Goal: Task Accomplishment & Management: Manage account settings

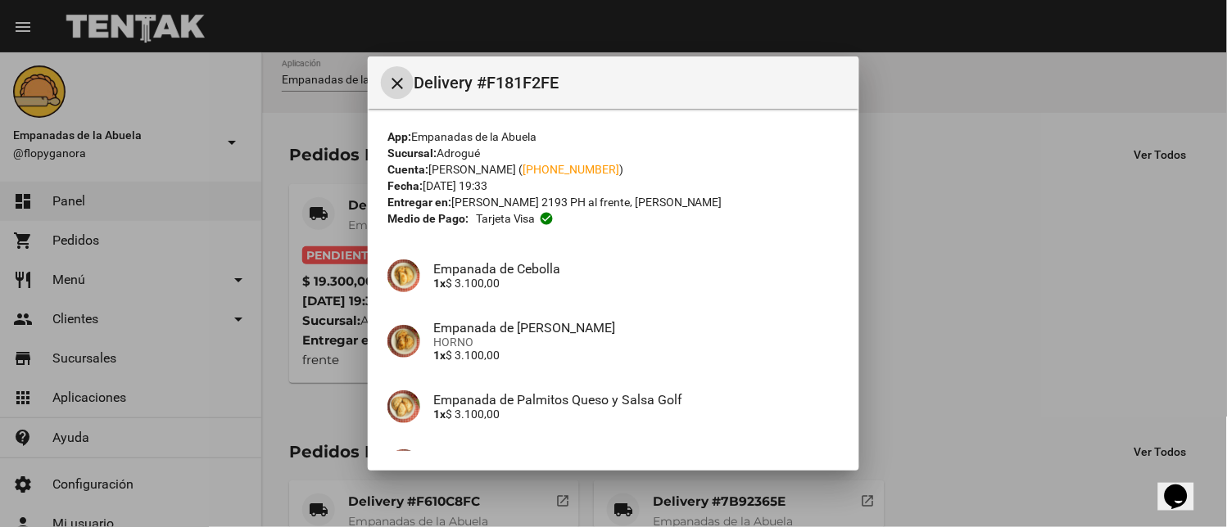
scroll to position [231, 0]
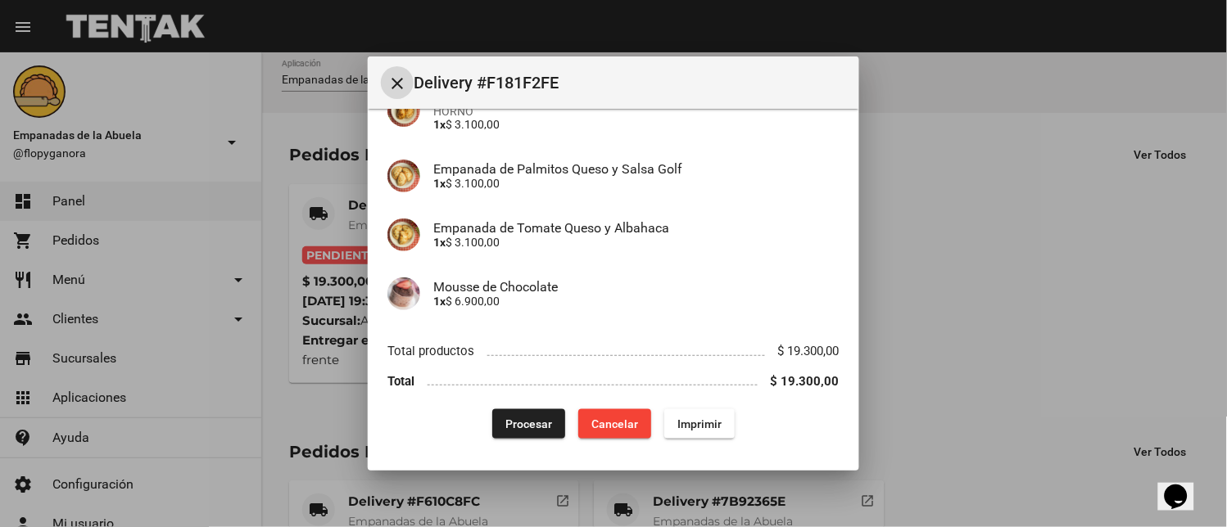
drag, startPoint x: 682, startPoint y: 413, endPoint x: 743, endPoint y: 394, distance: 64.2
click at [681, 413] on button "Imprimir" at bounding box center [699, 423] width 70 height 29
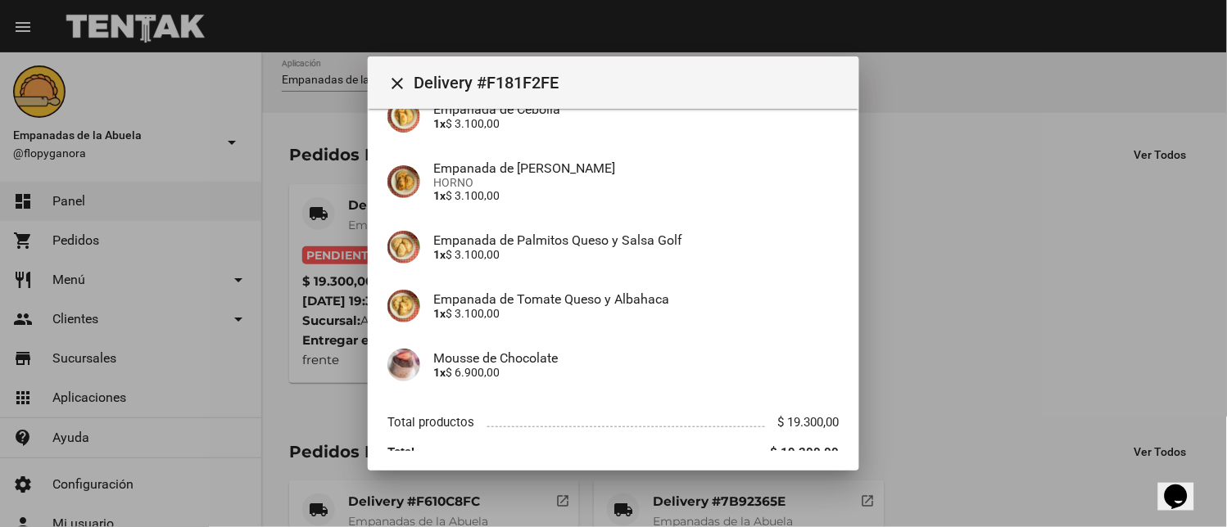
scroll to position [231, 0]
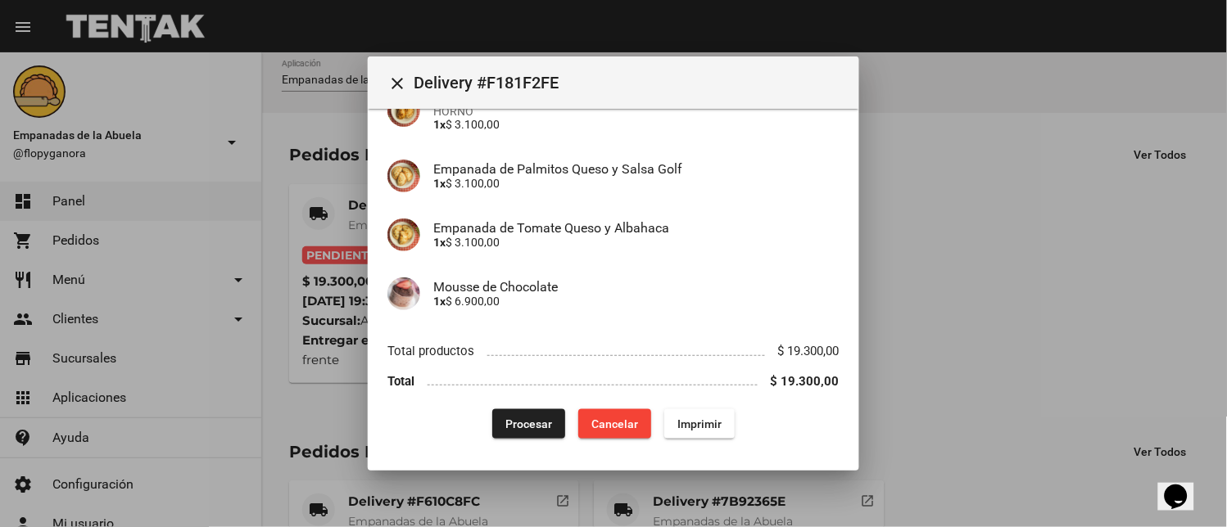
click at [518, 422] on span "Procesar" at bounding box center [528, 424] width 47 height 13
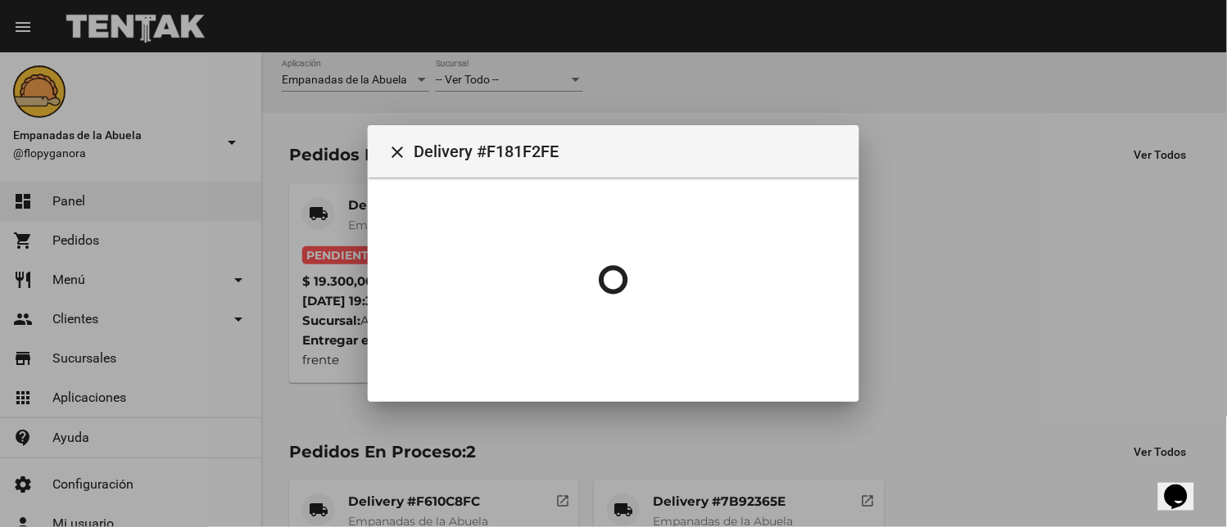
scroll to position [0, 0]
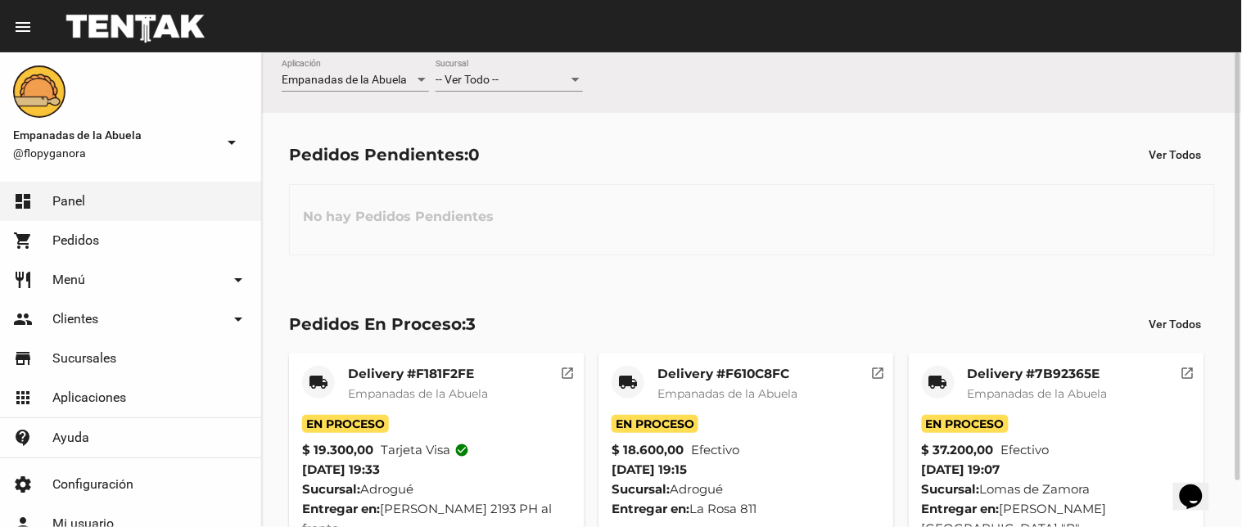
click at [509, 91] on div "-- Ver Todo -- Sucursal" at bounding box center [509, 76] width 147 height 32
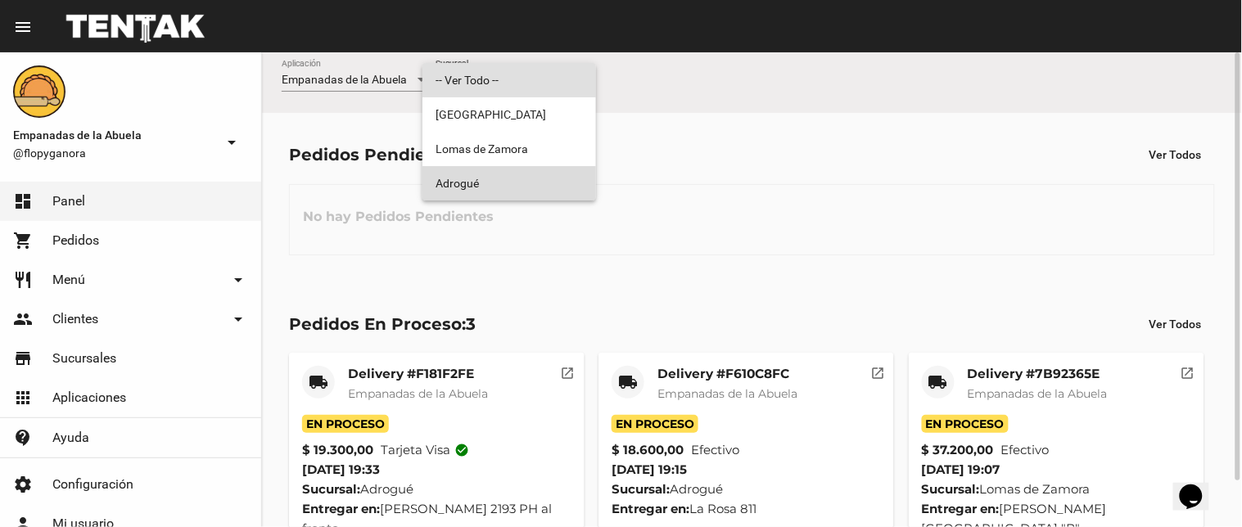
click at [535, 170] on span "Adrogué" at bounding box center [509, 183] width 147 height 34
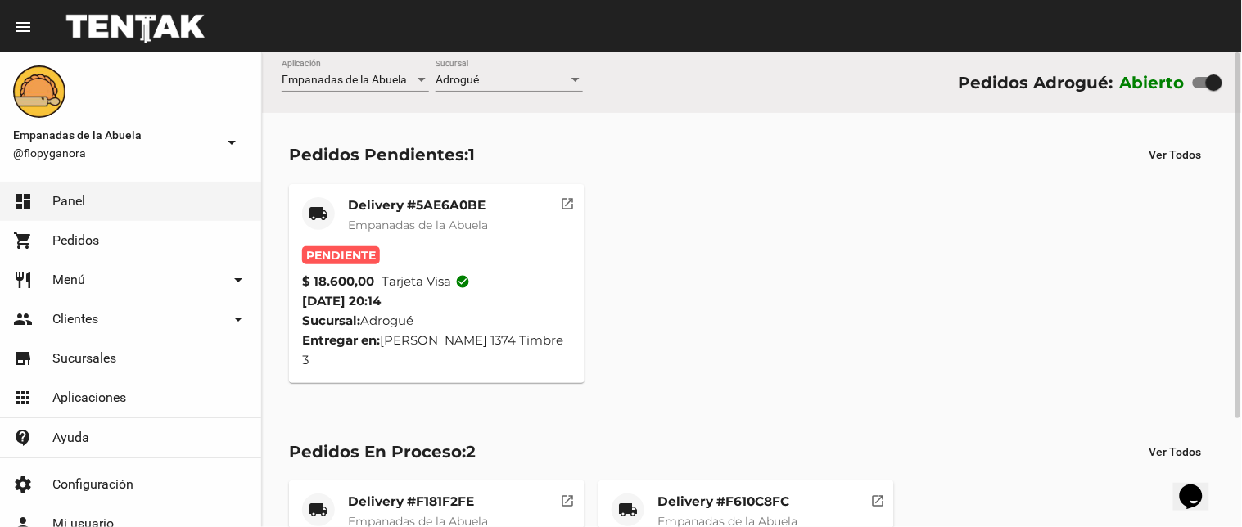
click at [446, 202] on mat-card-title "Delivery #5AE6A0BE" at bounding box center [418, 205] width 140 height 16
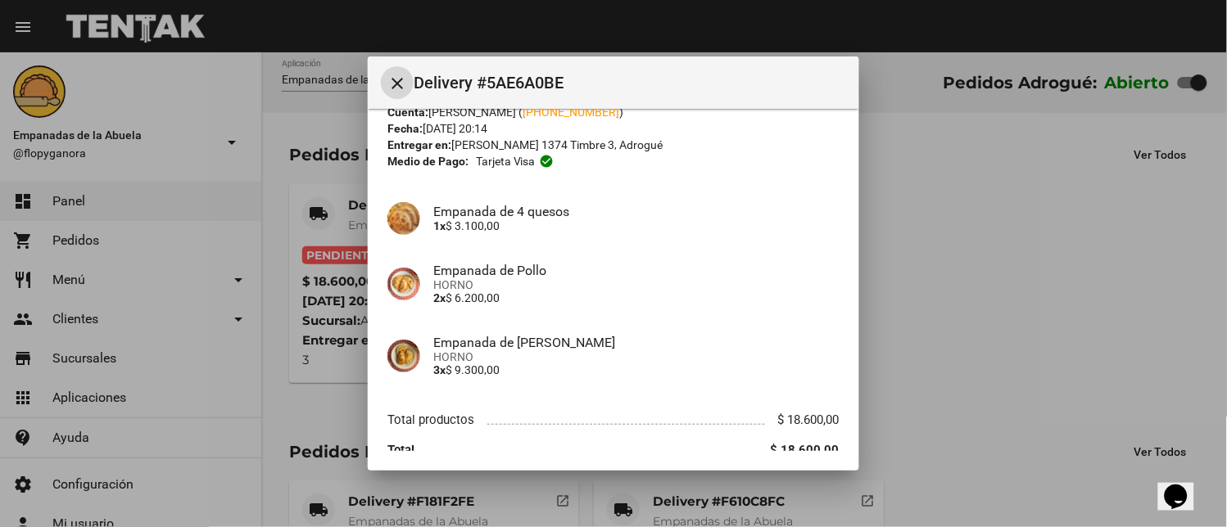
scroll to position [126, 0]
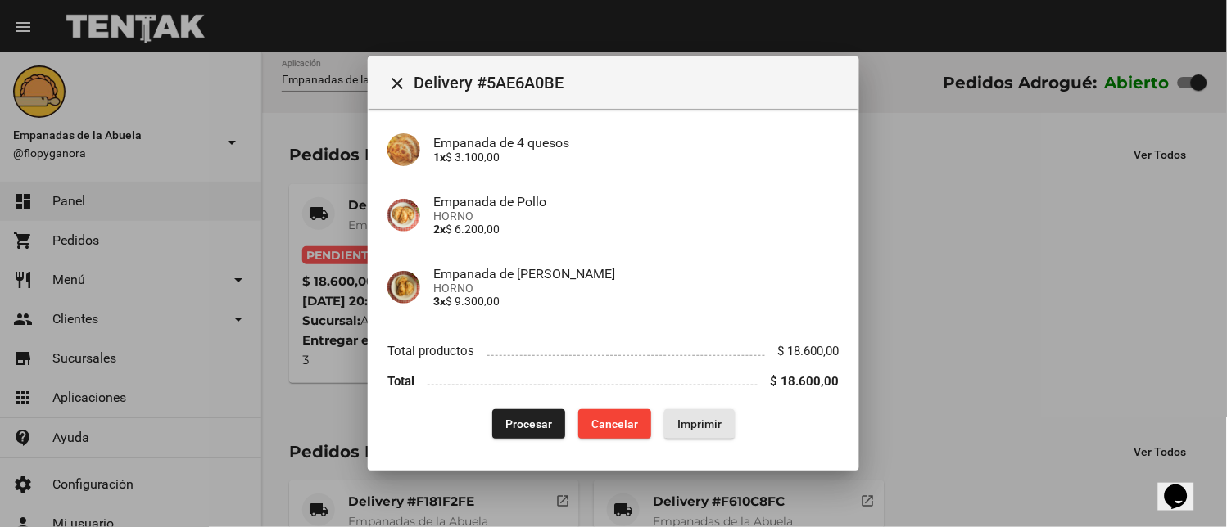
click at [692, 413] on button "Imprimir" at bounding box center [699, 423] width 70 height 29
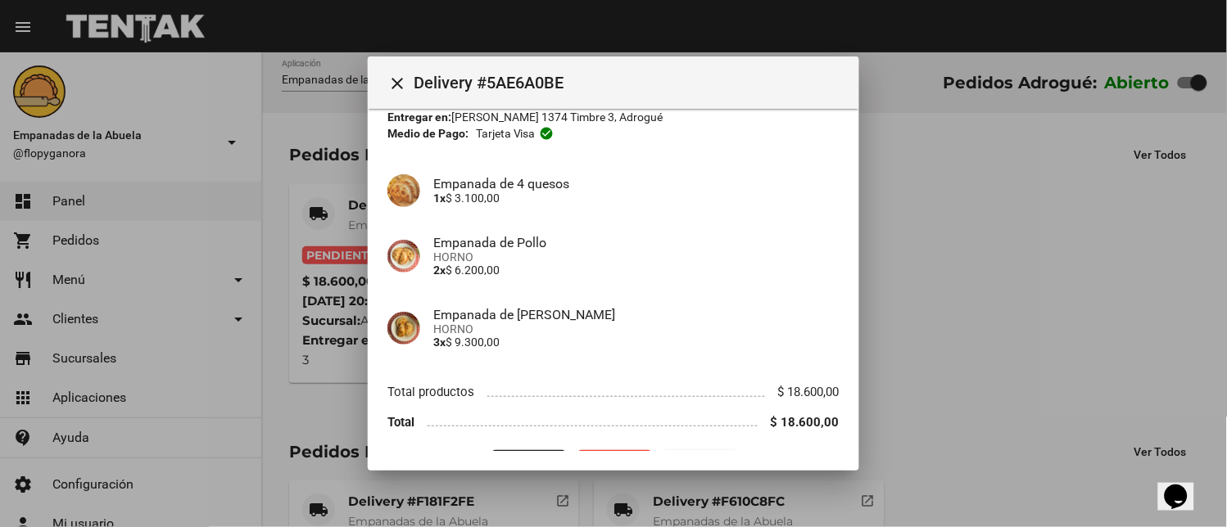
scroll to position [126, 0]
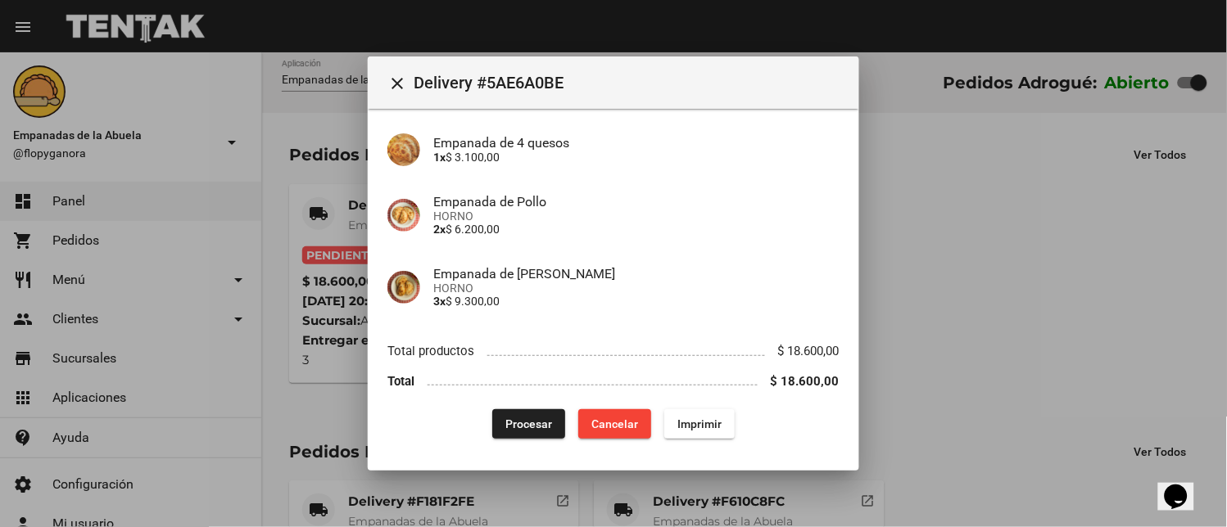
drag, startPoint x: 522, startPoint y: 424, endPoint x: 486, endPoint y: 400, distance: 44.3
click at [522, 424] on span "Procesar" at bounding box center [528, 424] width 47 height 13
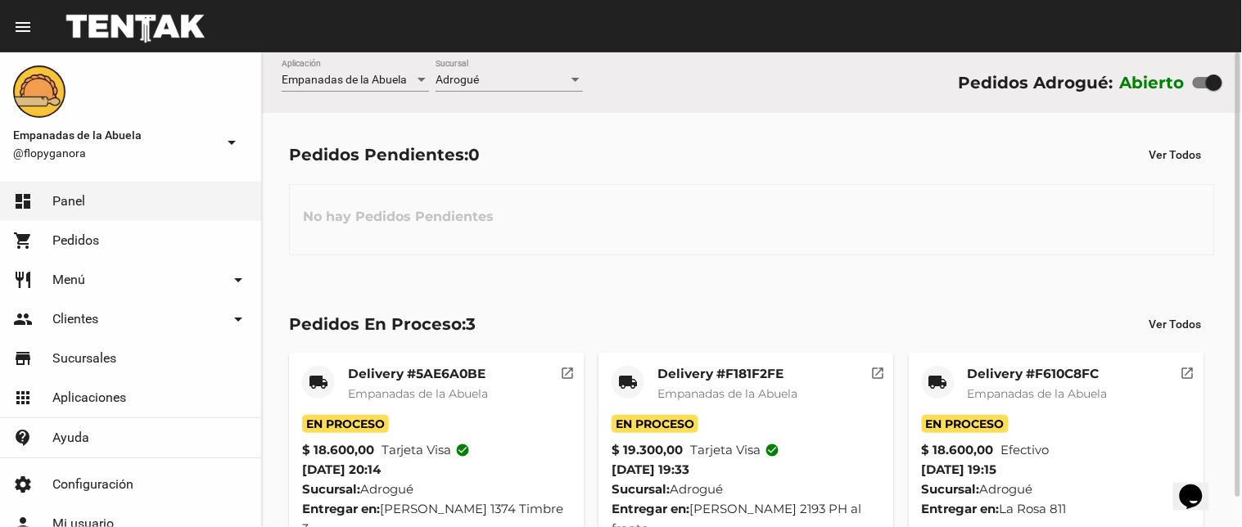
click at [500, 57] on div "Empanadas de la Abuela Aplicación Adrogué Sucursal Pedidos Adrogué: Abierto" at bounding box center [752, 82] width 980 height 61
click at [497, 87] on div "Adrogué Sucursal" at bounding box center [509, 76] width 147 height 32
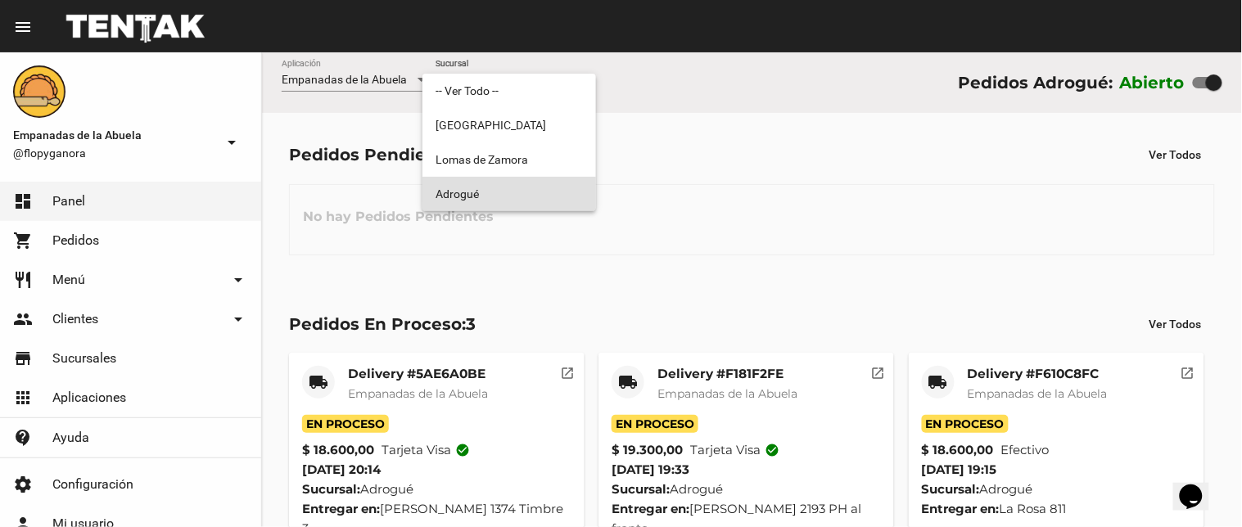
click at [495, 197] on span "Adrogué" at bounding box center [509, 194] width 147 height 34
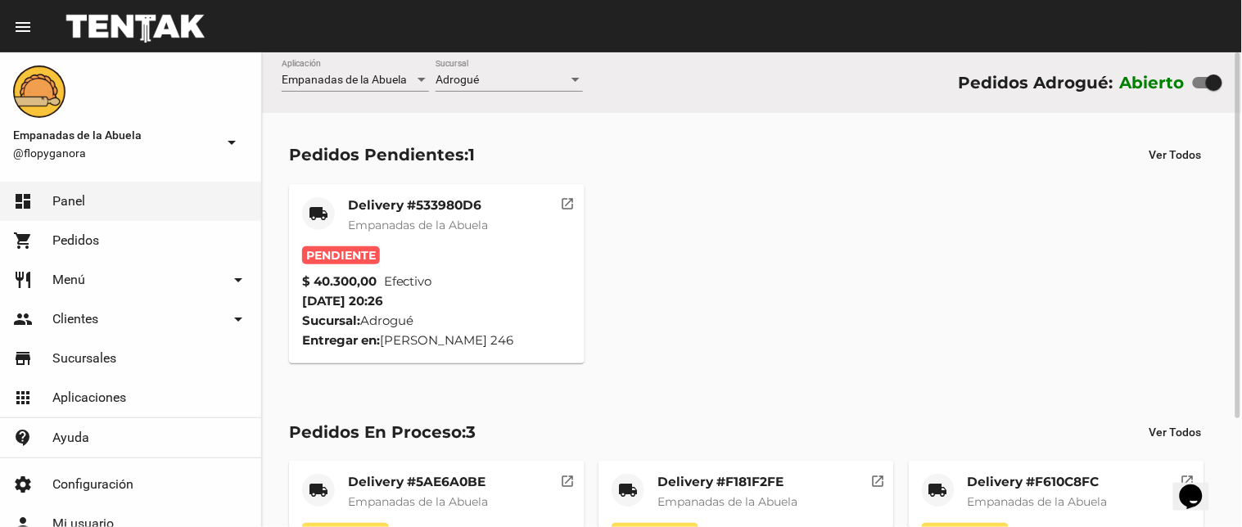
click at [483, 209] on mat-card-title "Delivery #533980D6" at bounding box center [418, 205] width 140 height 16
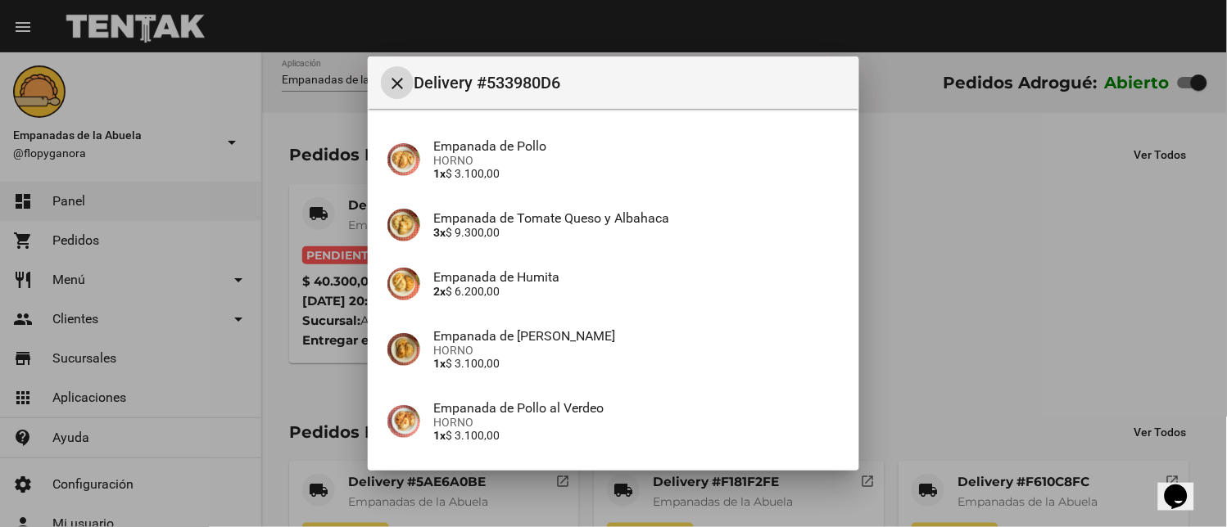
scroll to position [388, 0]
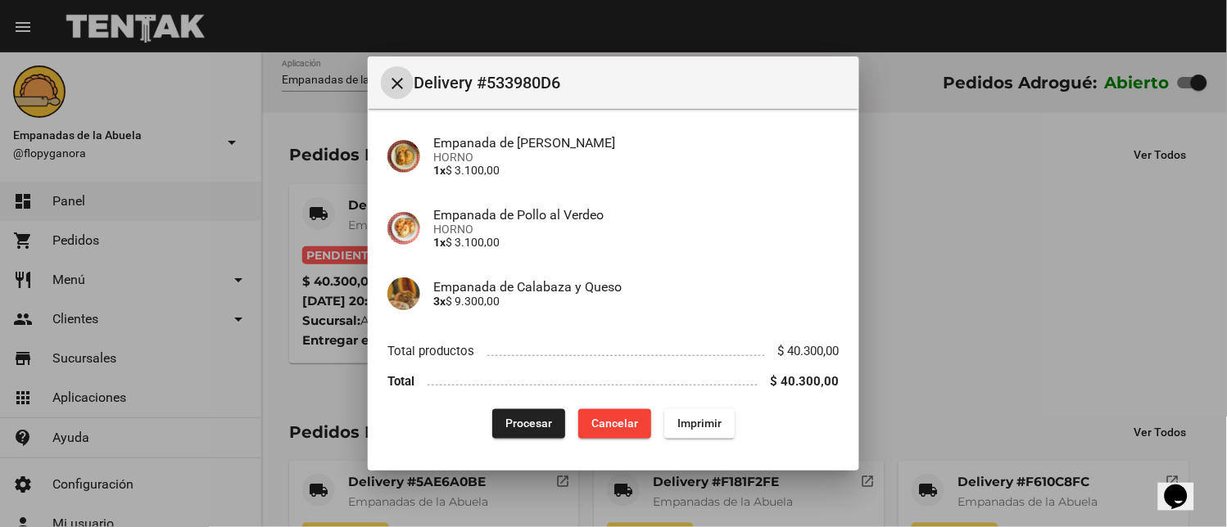
click at [703, 438] on button "Imprimir" at bounding box center [699, 423] width 70 height 29
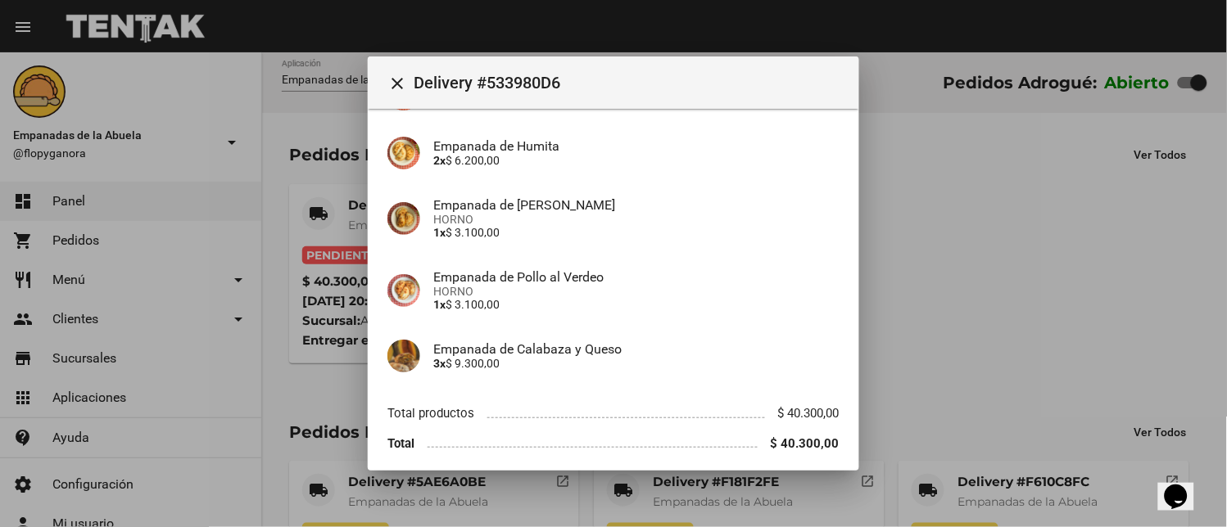
scroll to position [388, 0]
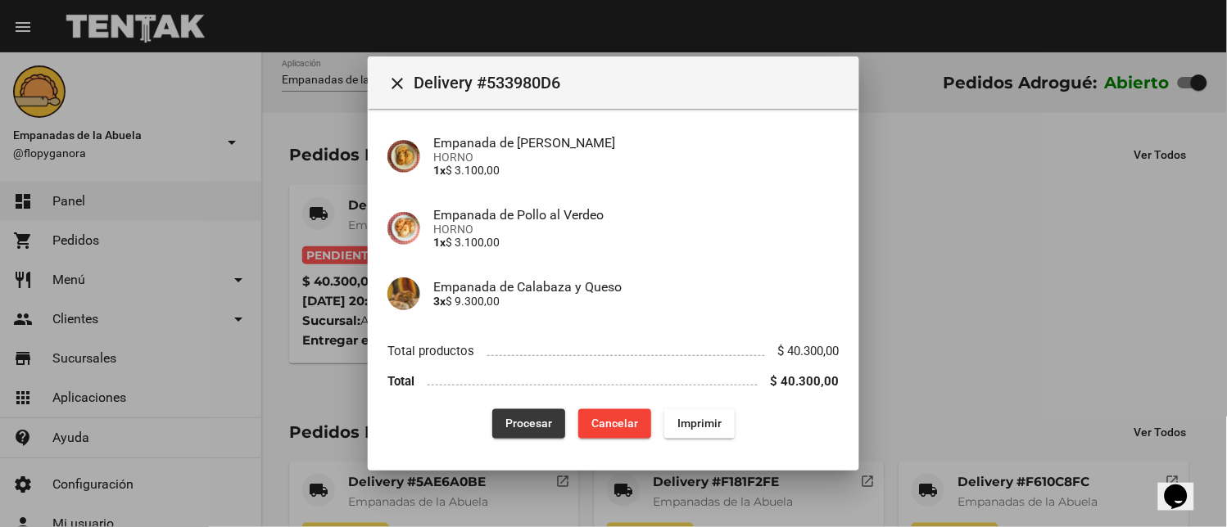
click at [543, 423] on span "Procesar" at bounding box center [528, 424] width 47 height 13
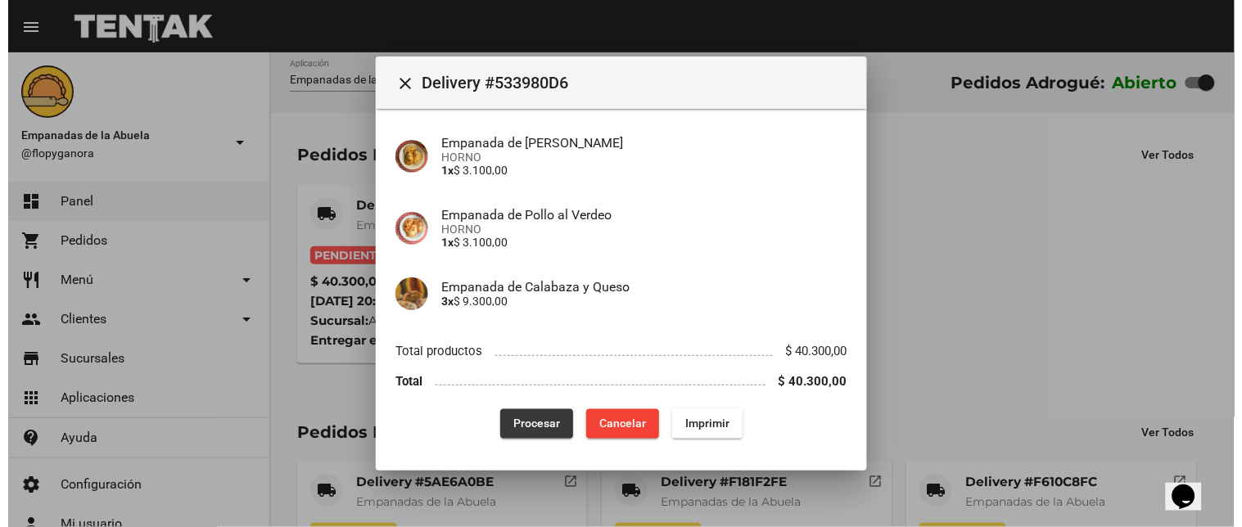
scroll to position [0, 0]
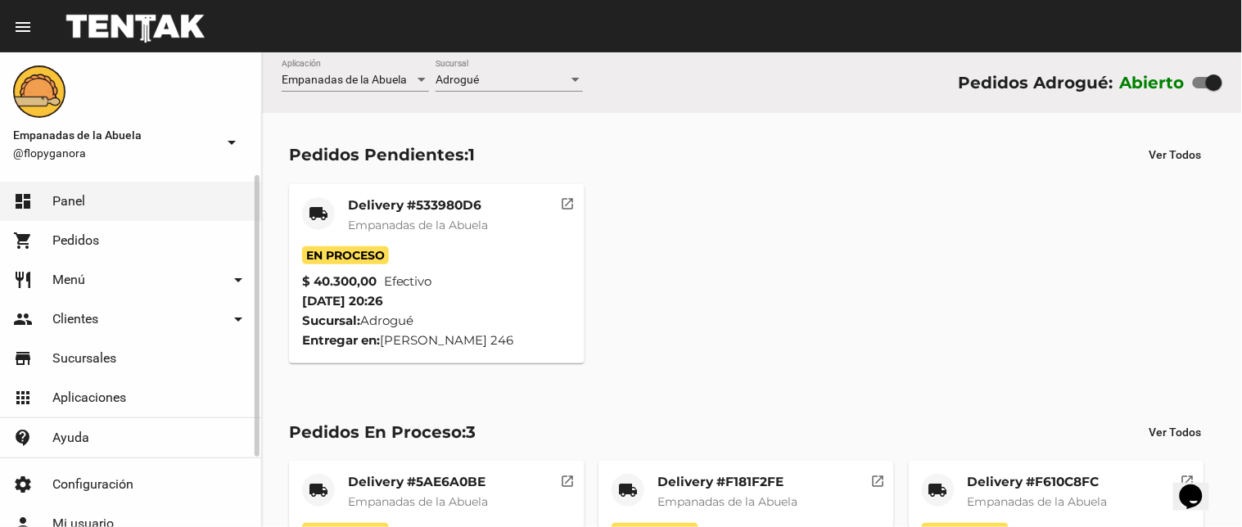
drag, startPoint x: 69, startPoint y: 278, endPoint x: 71, endPoint y: 299, distance: 20.6
click at [70, 280] on span "Menú" at bounding box center [68, 280] width 33 height 16
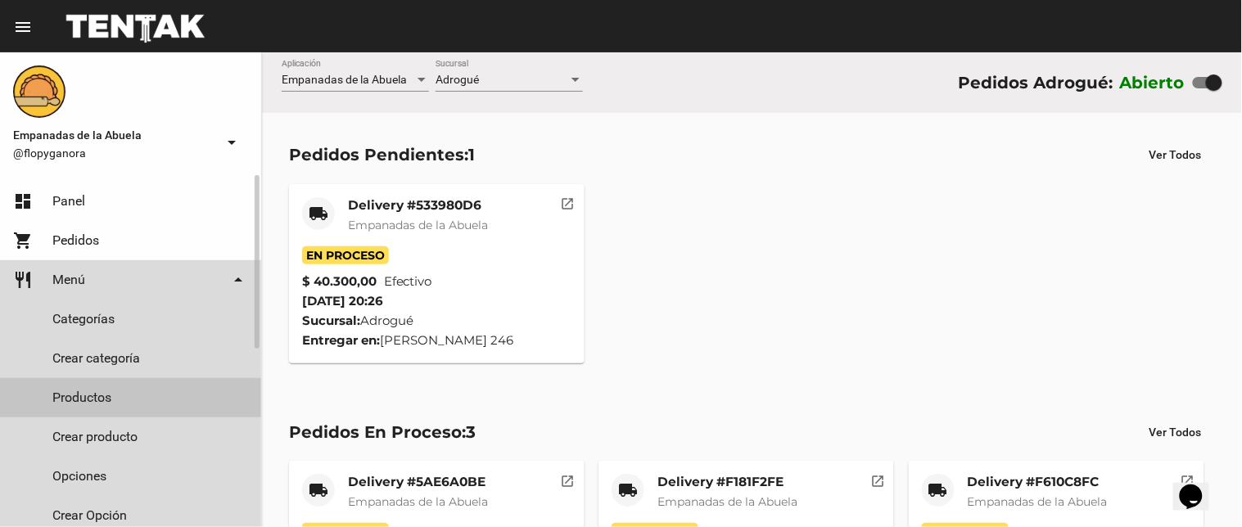
click at [82, 397] on link "Productos" at bounding box center [130, 397] width 261 height 39
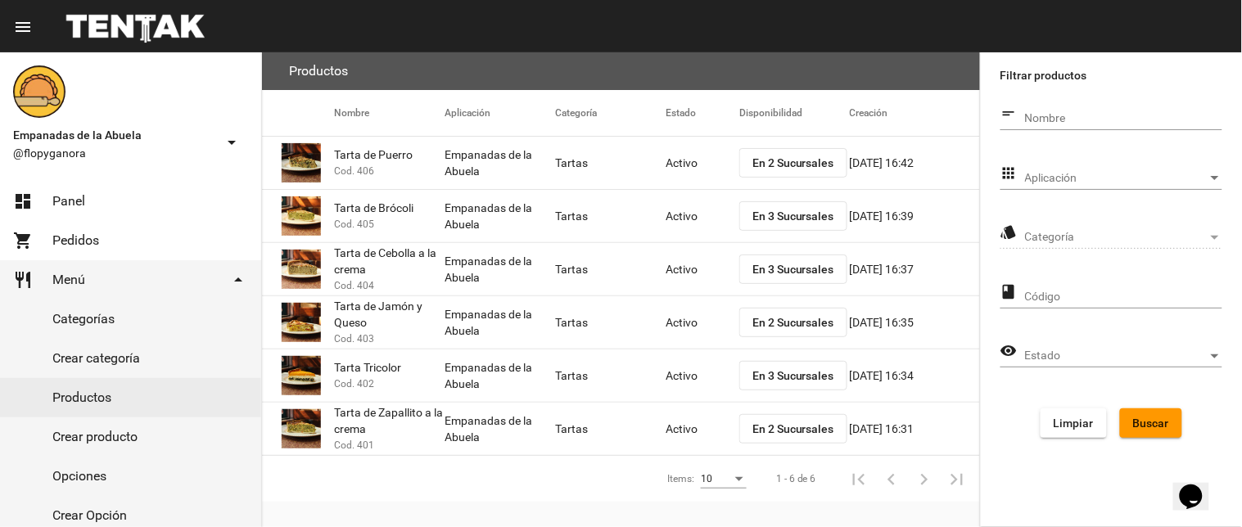
click at [1081, 178] on span "Aplicación" at bounding box center [1116, 178] width 183 height 13
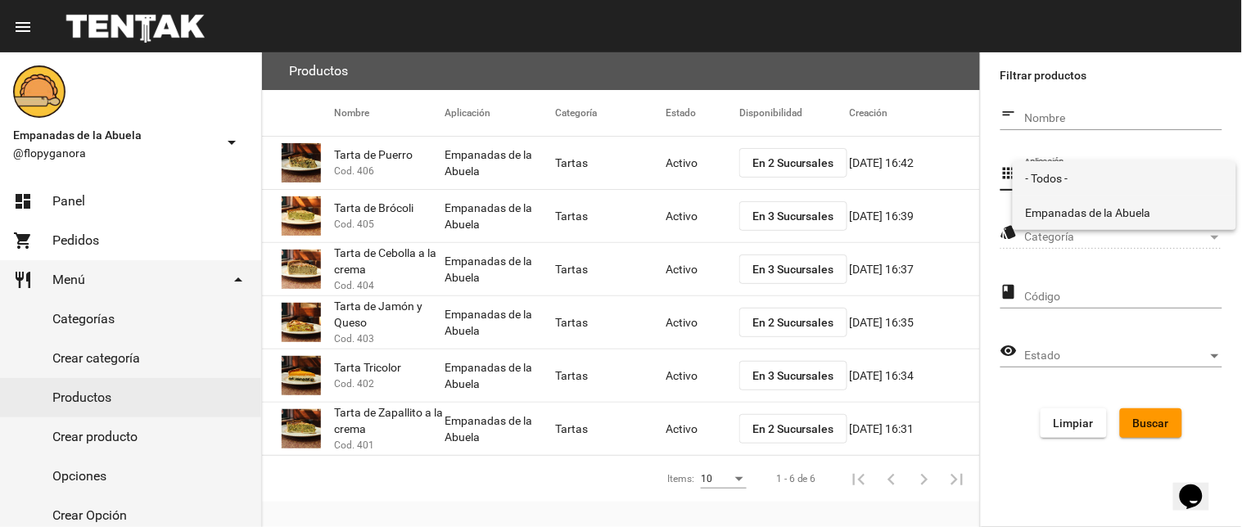
drag, startPoint x: 1064, startPoint y: 203, endPoint x: 1069, endPoint y: 215, distance: 12.2
click at [1064, 205] on span "Empanadas de la Abuela" at bounding box center [1124, 213] width 197 height 34
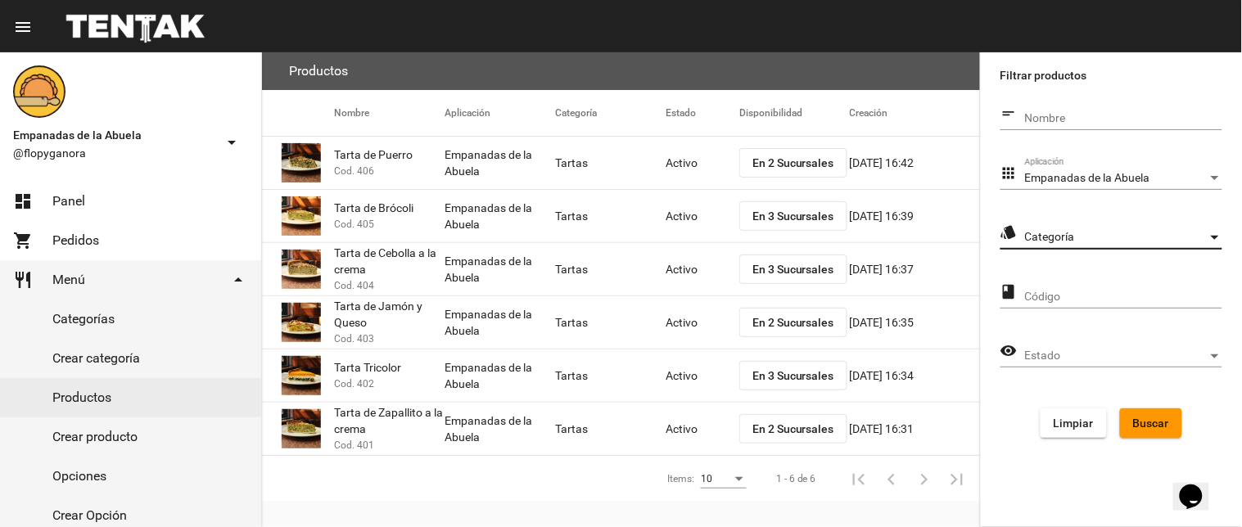
click at [1081, 235] on span "Categoría" at bounding box center [1116, 237] width 183 height 13
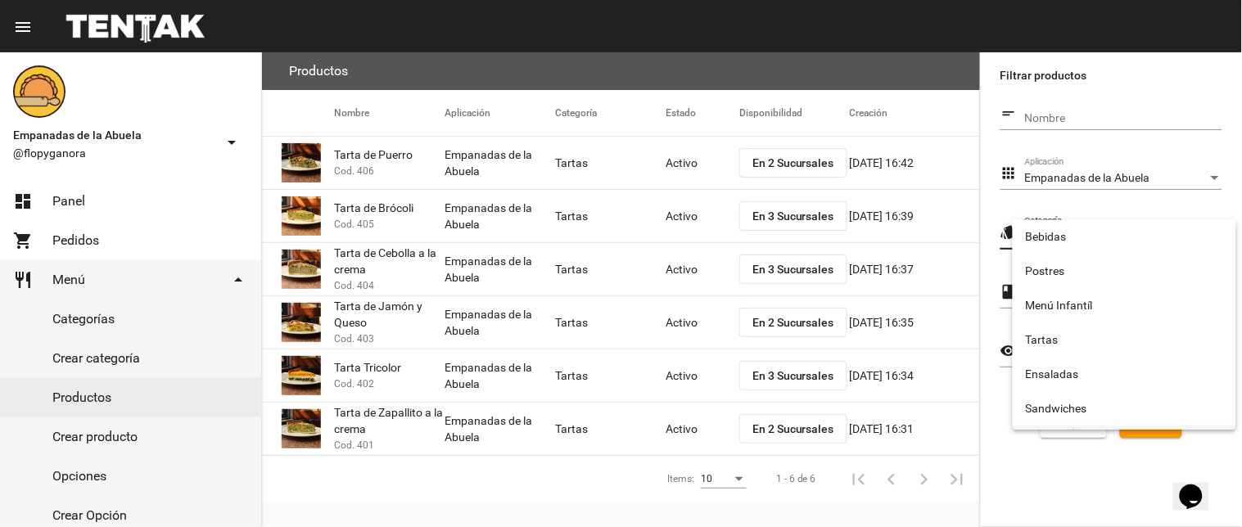
scroll to position [272, 0]
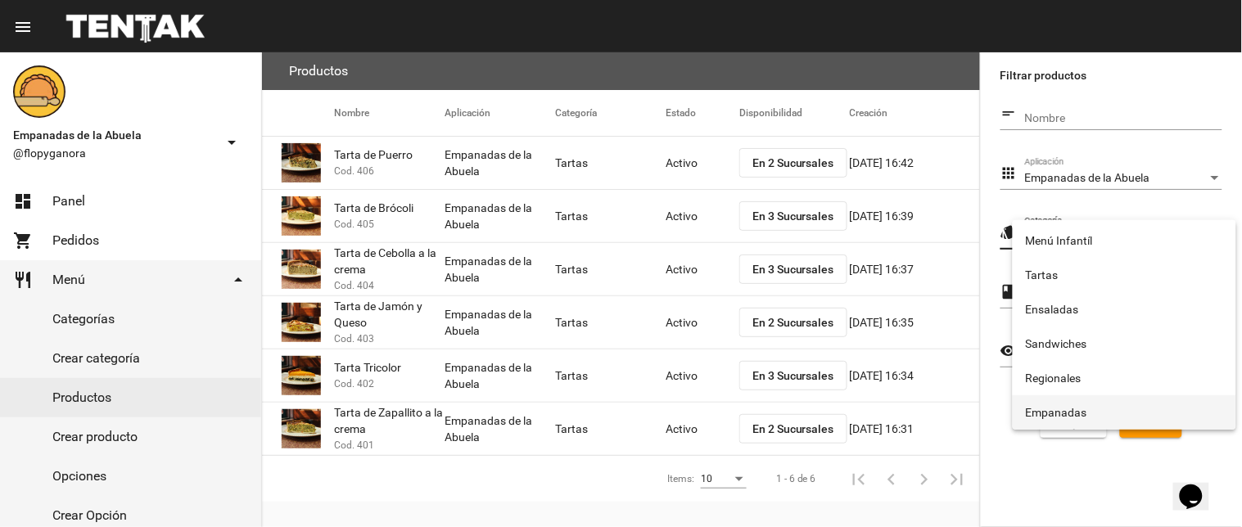
click at [1101, 413] on span "Empanadas" at bounding box center [1124, 412] width 197 height 34
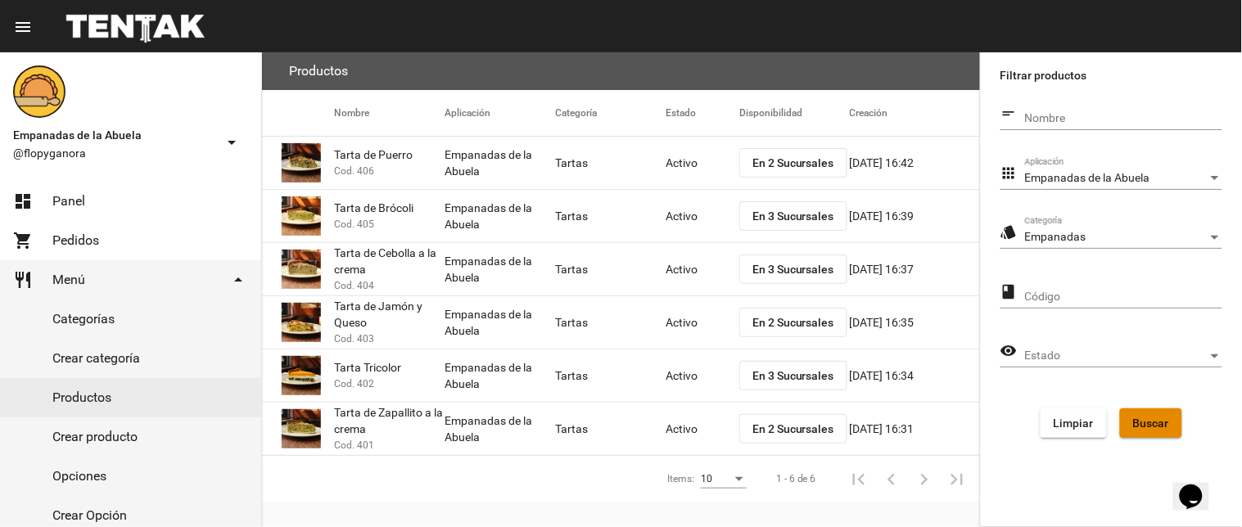
click at [1145, 424] on span "Buscar" at bounding box center [1151, 423] width 36 height 13
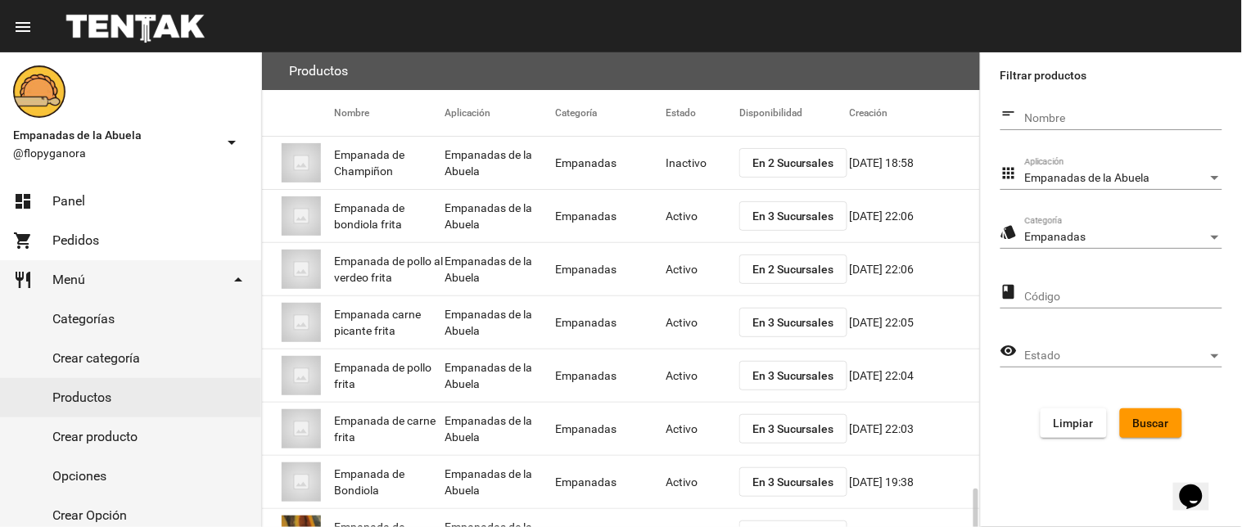
scroll to position [266, 0]
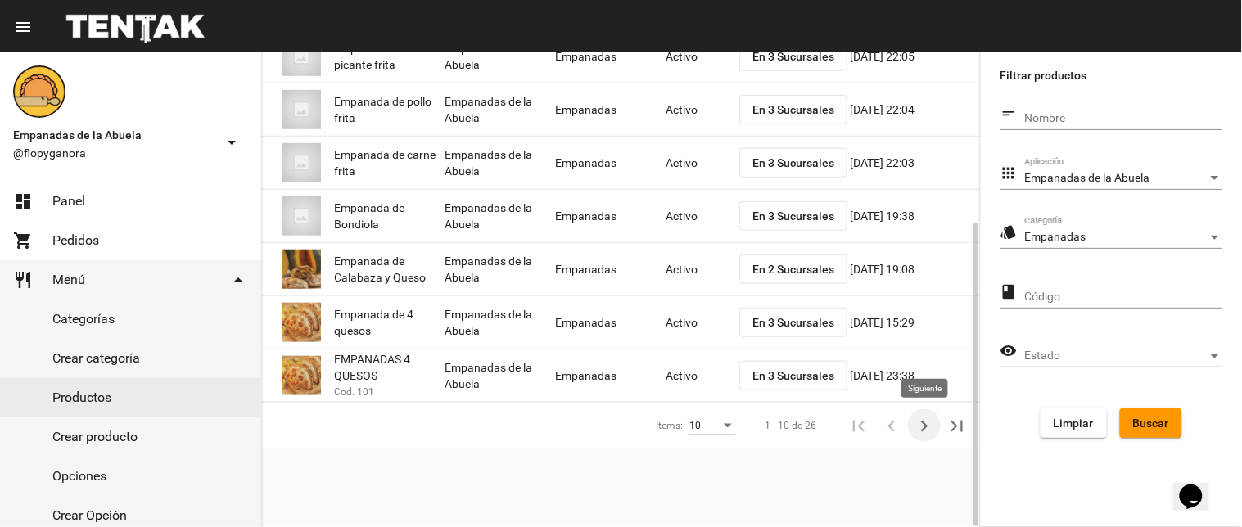
click at [915, 418] on icon "Siguiente" at bounding box center [924, 426] width 23 height 23
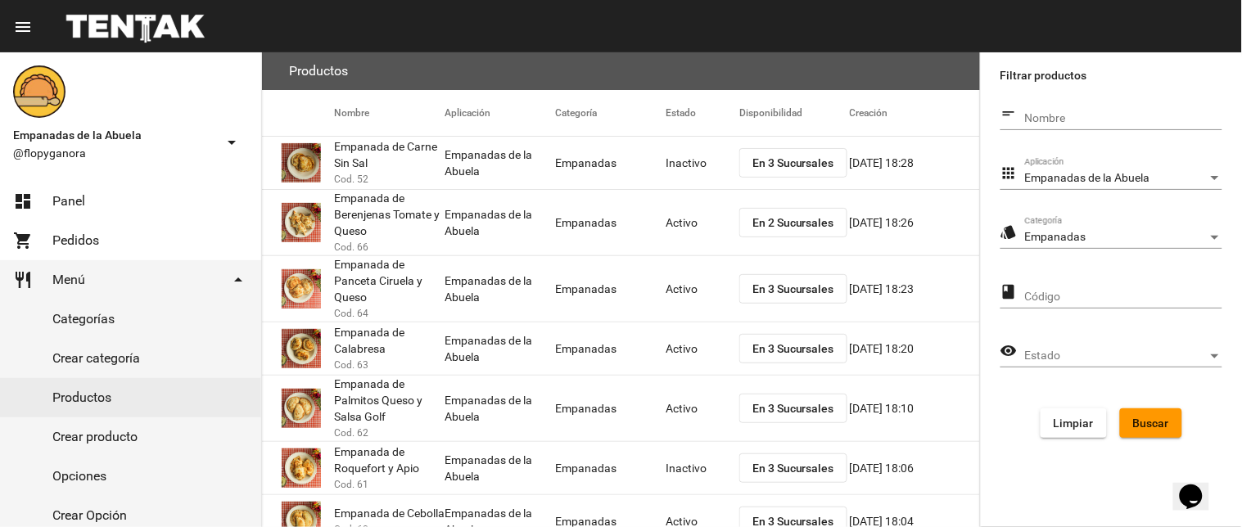
scroll to position [319, 0]
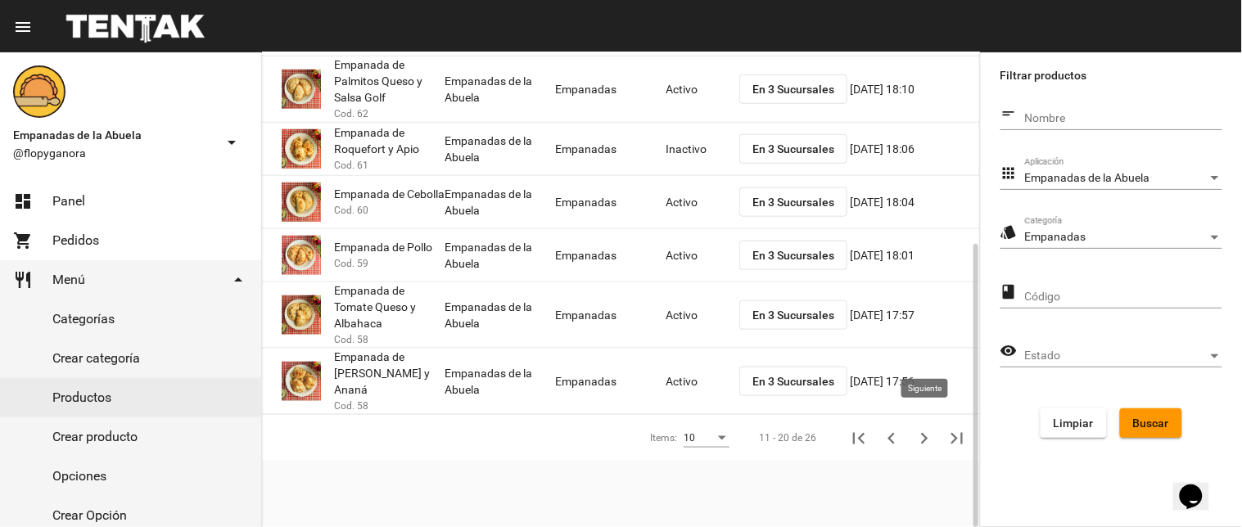
click at [921, 427] on icon "Siguiente" at bounding box center [924, 438] width 23 height 23
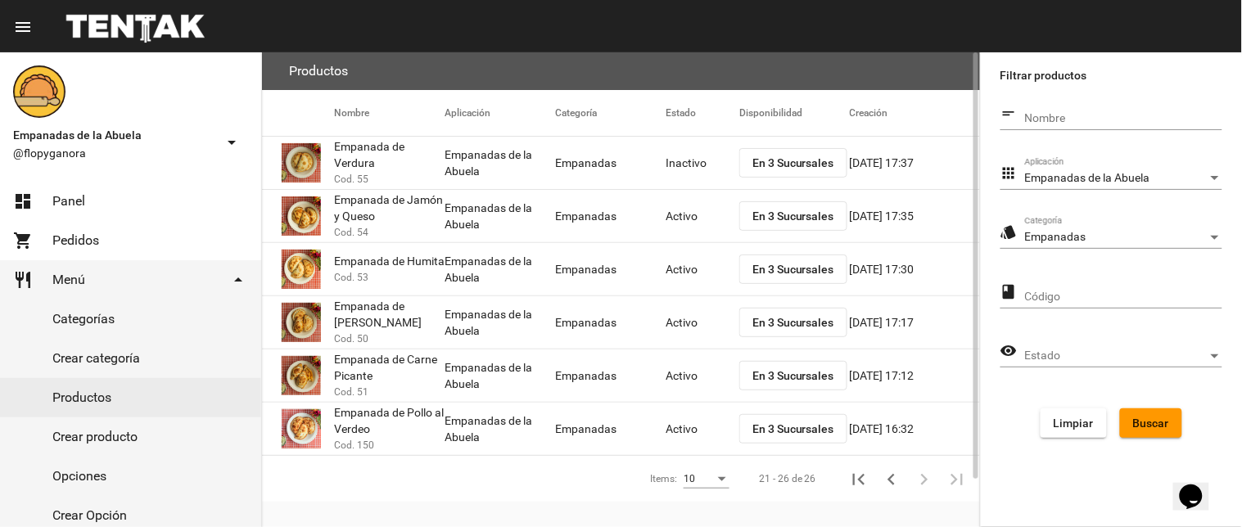
scroll to position [53, 0]
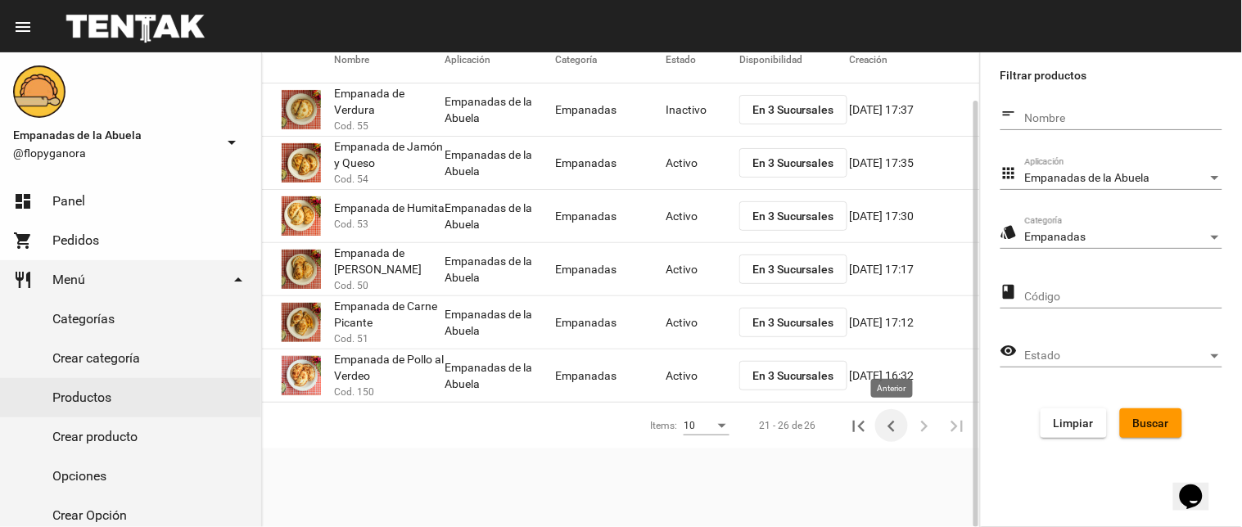
click at [896, 428] on icon "Anterior" at bounding box center [891, 426] width 23 height 23
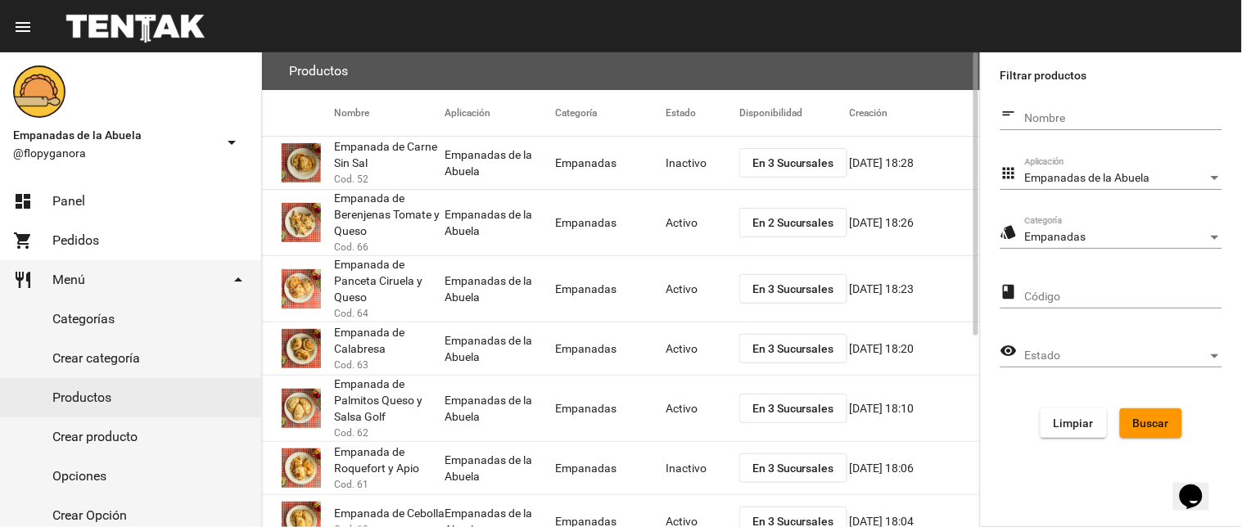
scroll to position [319, 0]
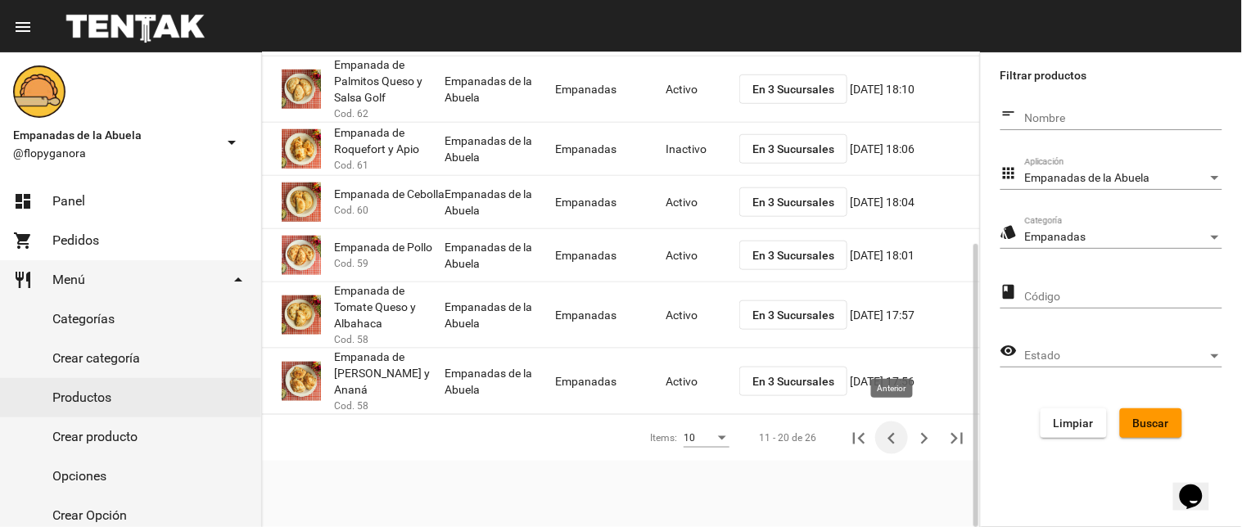
click at [895, 427] on icon "Anterior" at bounding box center [891, 438] width 23 height 23
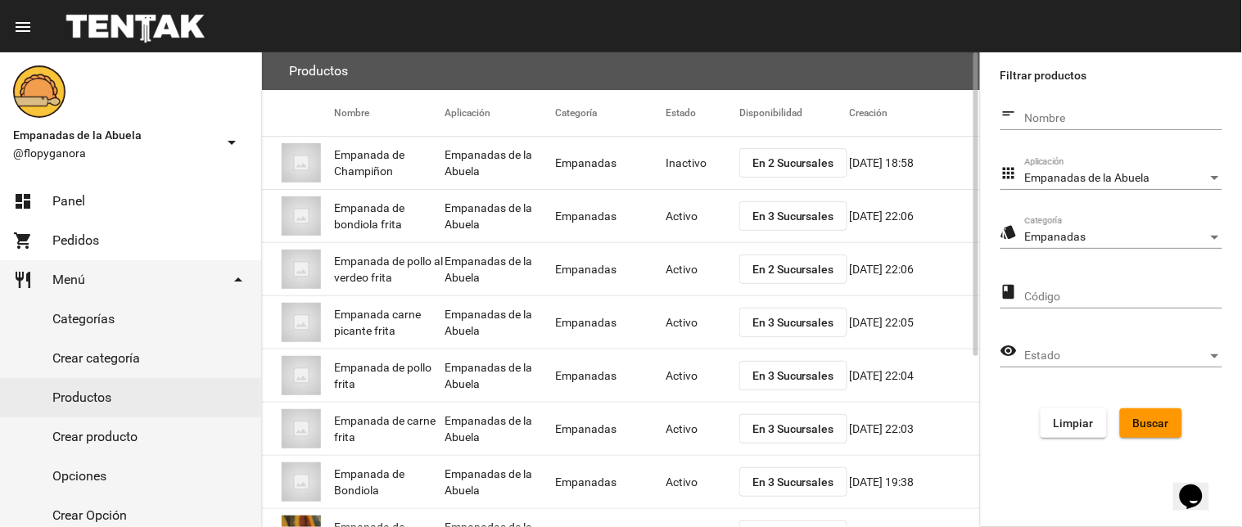
scroll to position [266, 0]
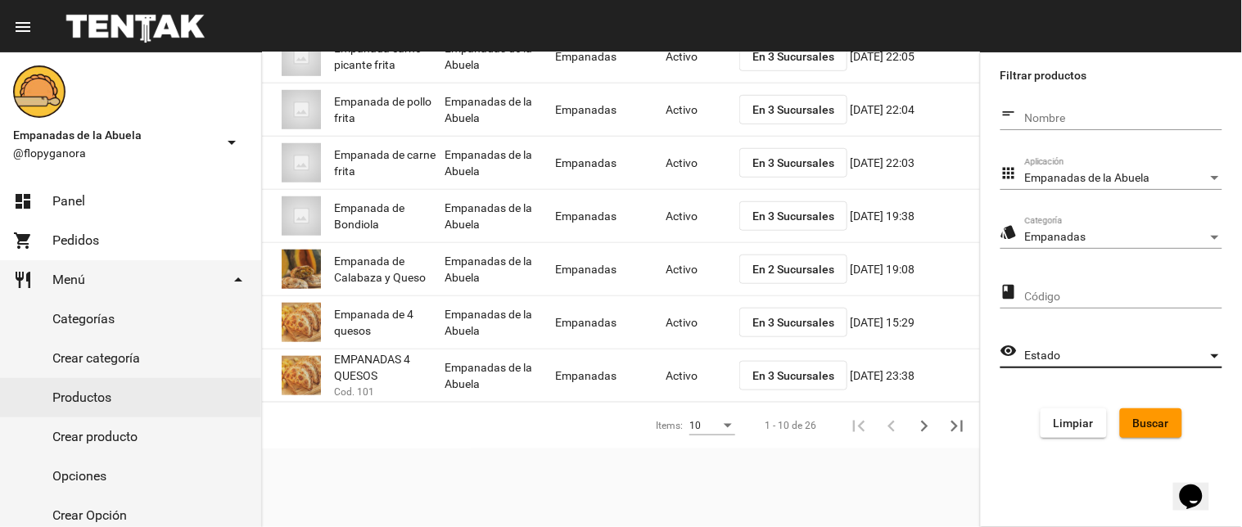
click at [1044, 362] on span "Estado" at bounding box center [1116, 356] width 183 height 13
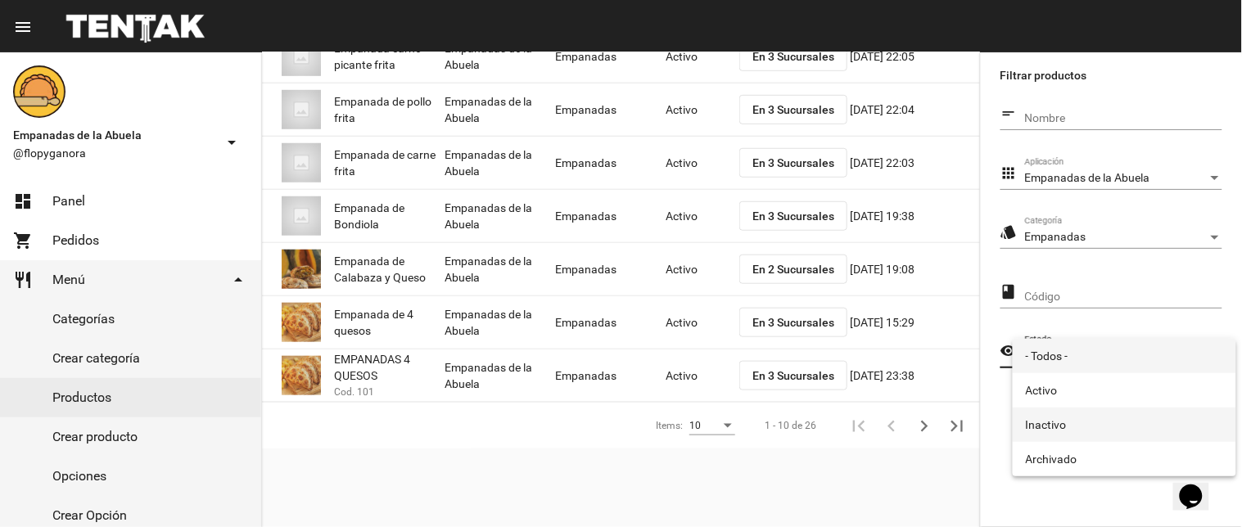
click at [1054, 430] on span "Inactivo" at bounding box center [1124, 425] width 197 height 34
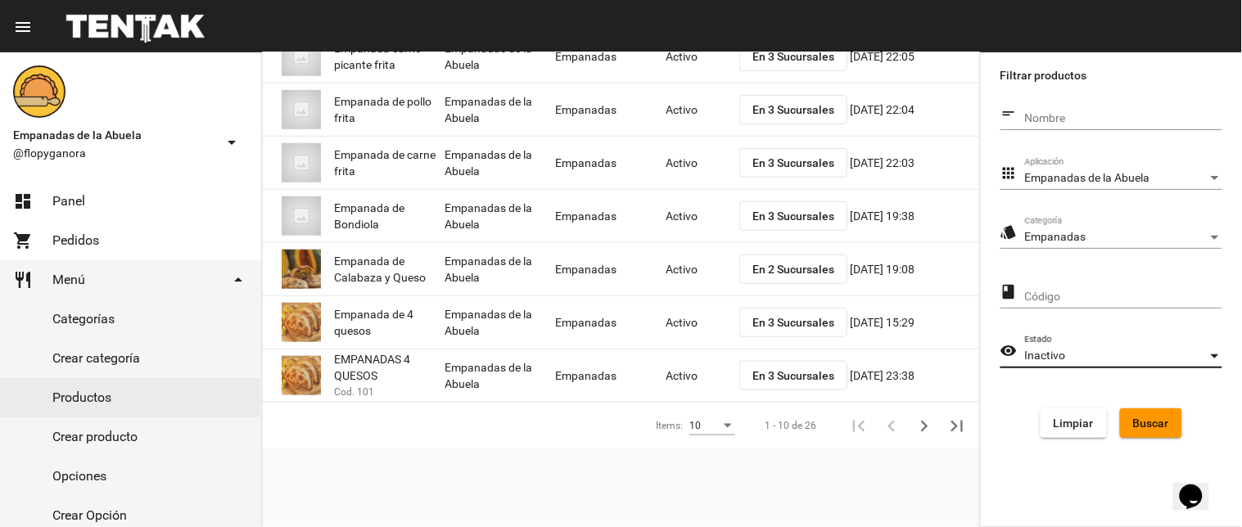
click at [1154, 420] on span "Buscar" at bounding box center [1151, 423] width 36 height 13
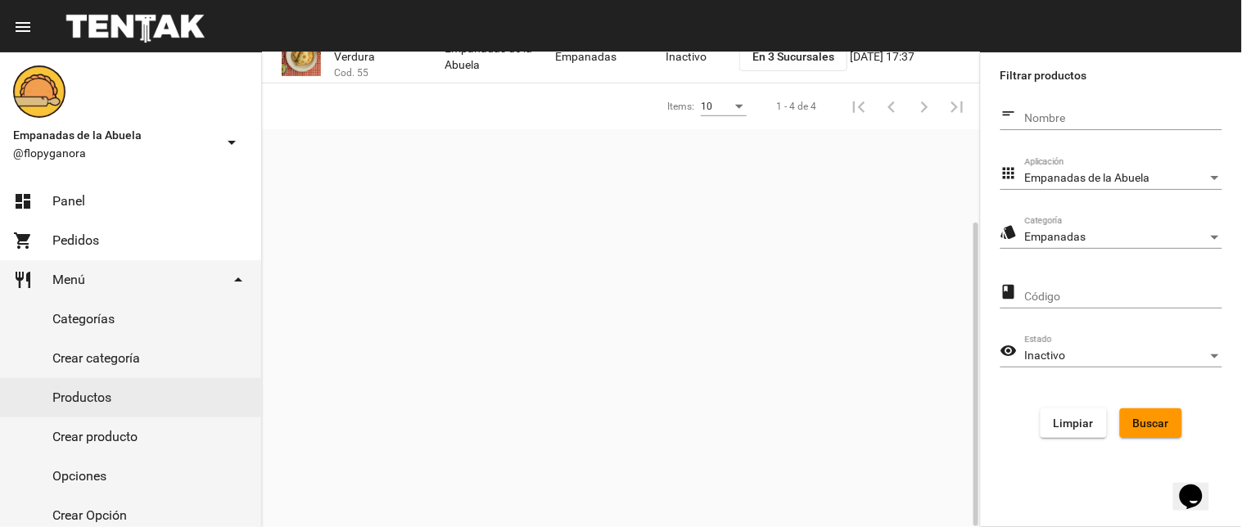
scroll to position [0, 0]
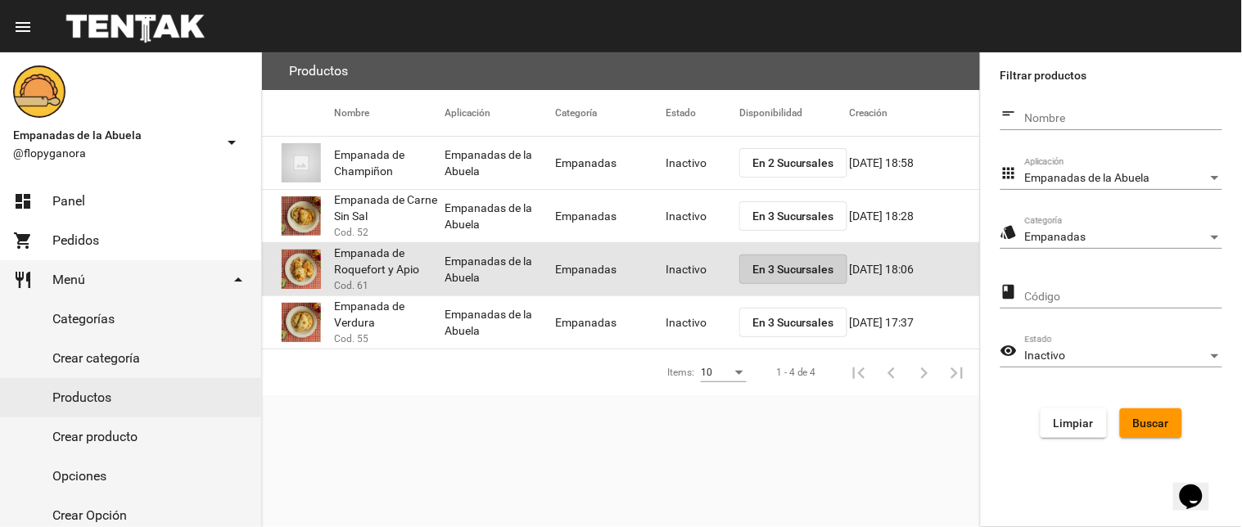
click at [746, 264] on button "En 3 Sucursales" at bounding box center [793, 269] width 108 height 29
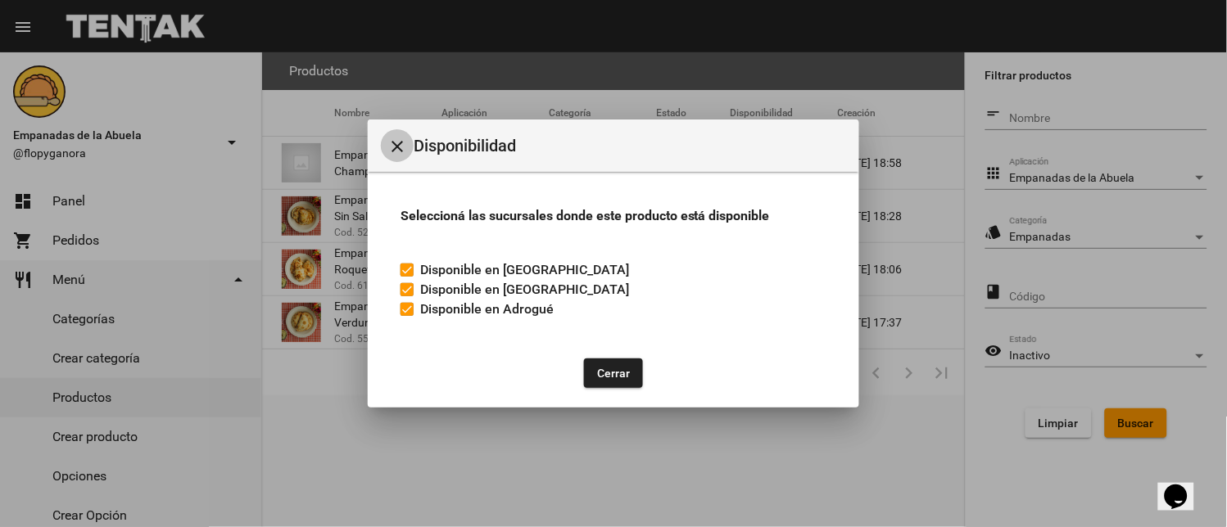
click at [402, 138] on mat-icon "close" at bounding box center [397, 147] width 20 height 20
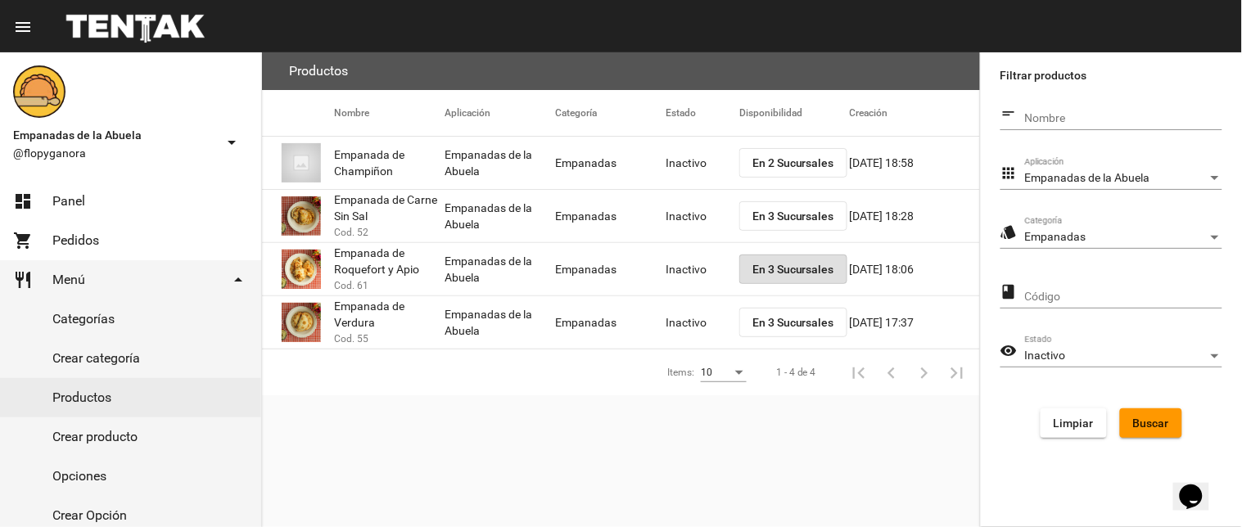
click at [682, 264] on mat-cell "Inactivo" at bounding box center [703, 269] width 74 height 52
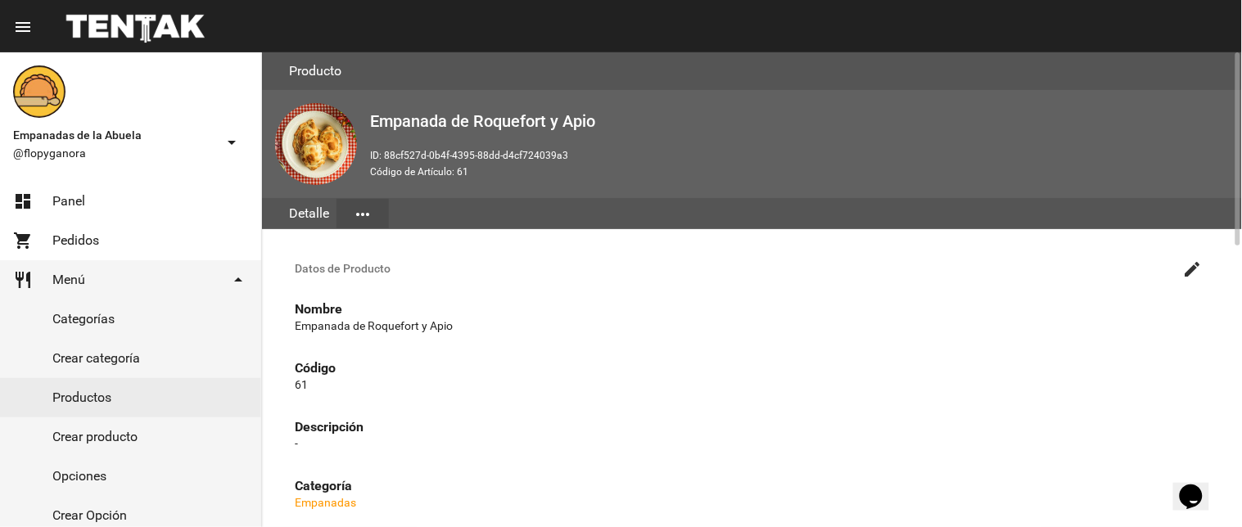
click at [1181, 266] on button "create" at bounding box center [1193, 268] width 33 height 33
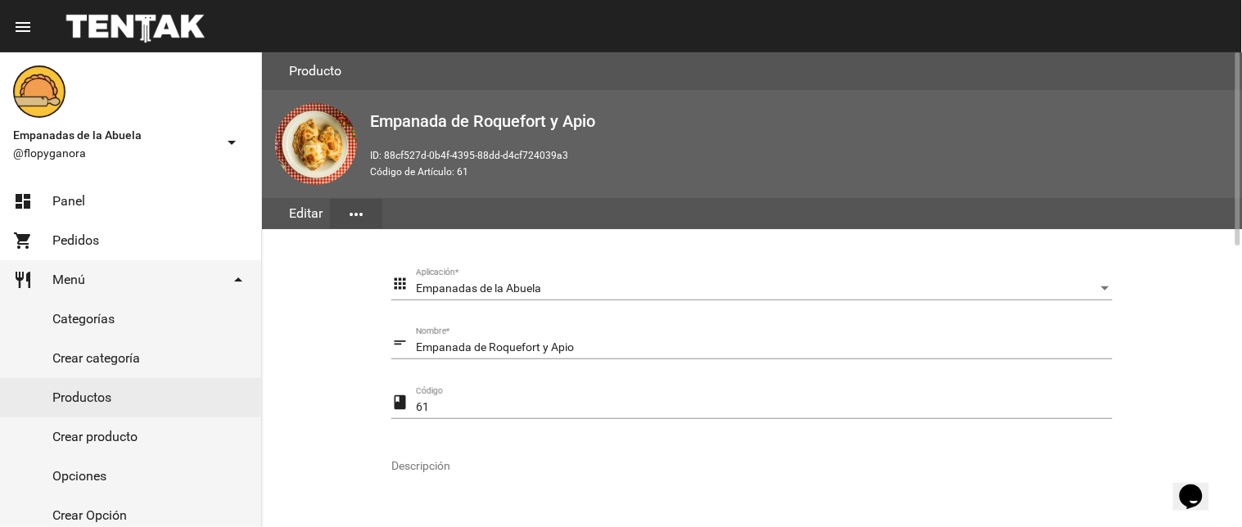
scroll to position [334, 0]
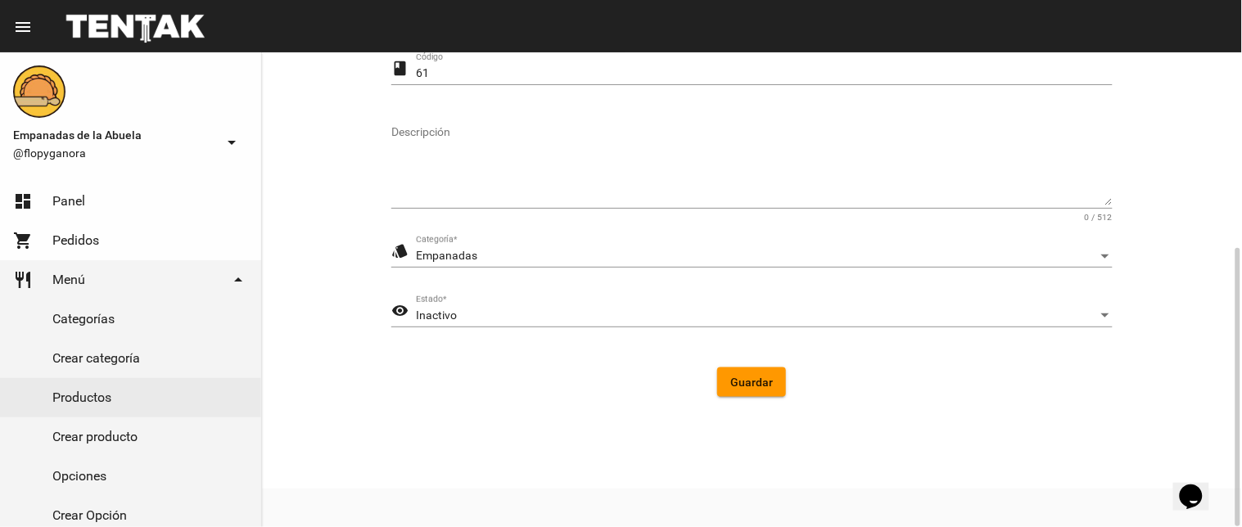
click at [508, 314] on div "Inactivo Estado *" at bounding box center [764, 312] width 697 height 32
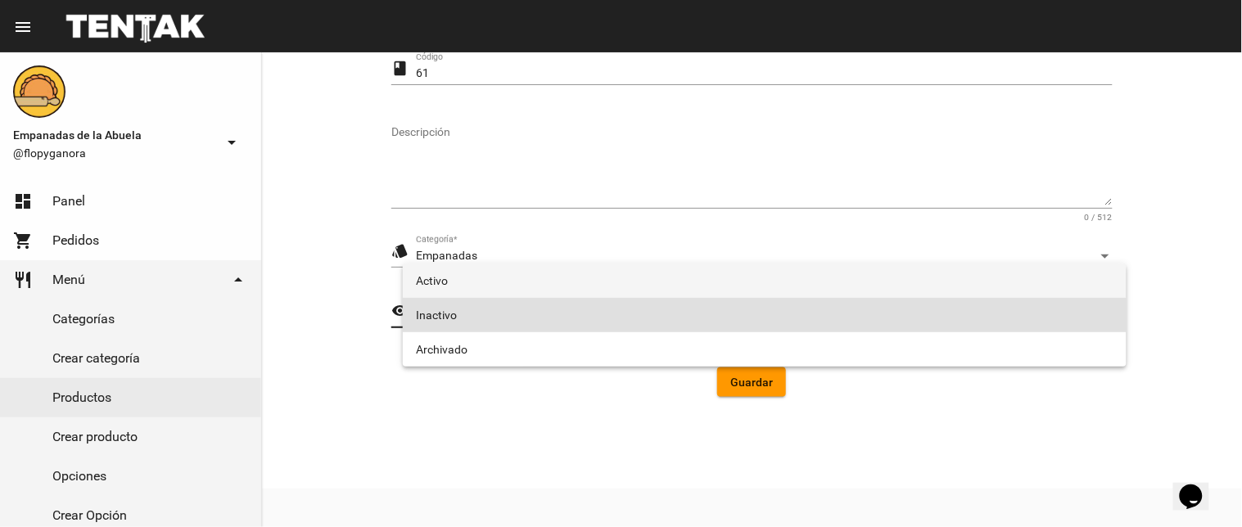
click at [509, 283] on span "Activo" at bounding box center [765, 281] width 698 height 34
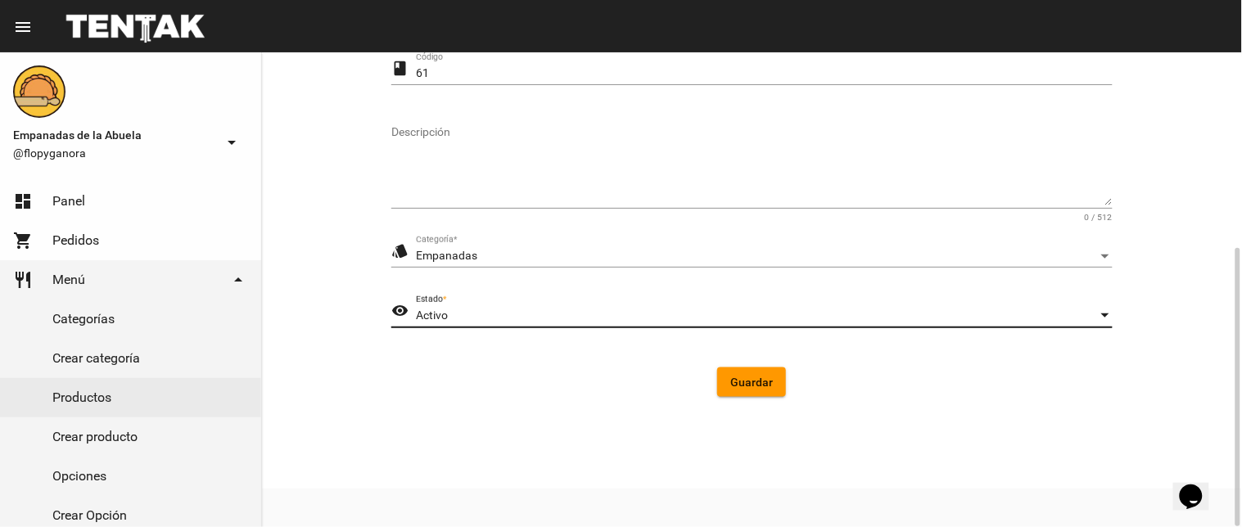
click at [800, 390] on div "Guardar" at bounding box center [751, 382] width 695 height 29
click at [757, 379] on span "Guardar" at bounding box center [751, 382] width 43 height 13
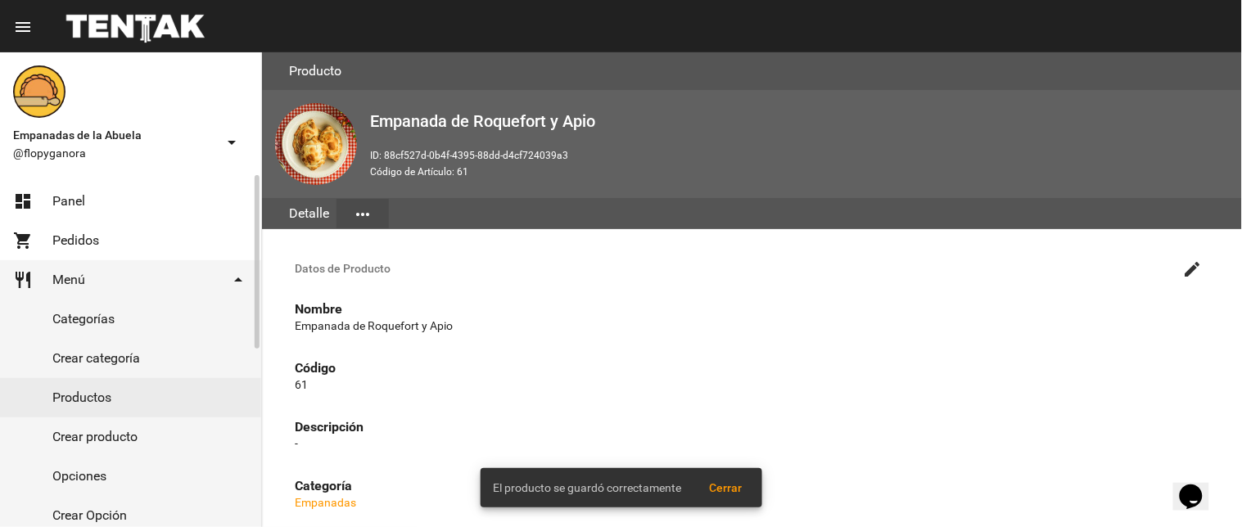
click at [51, 393] on link "Productos" at bounding box center [130, 397] width 261 height 39
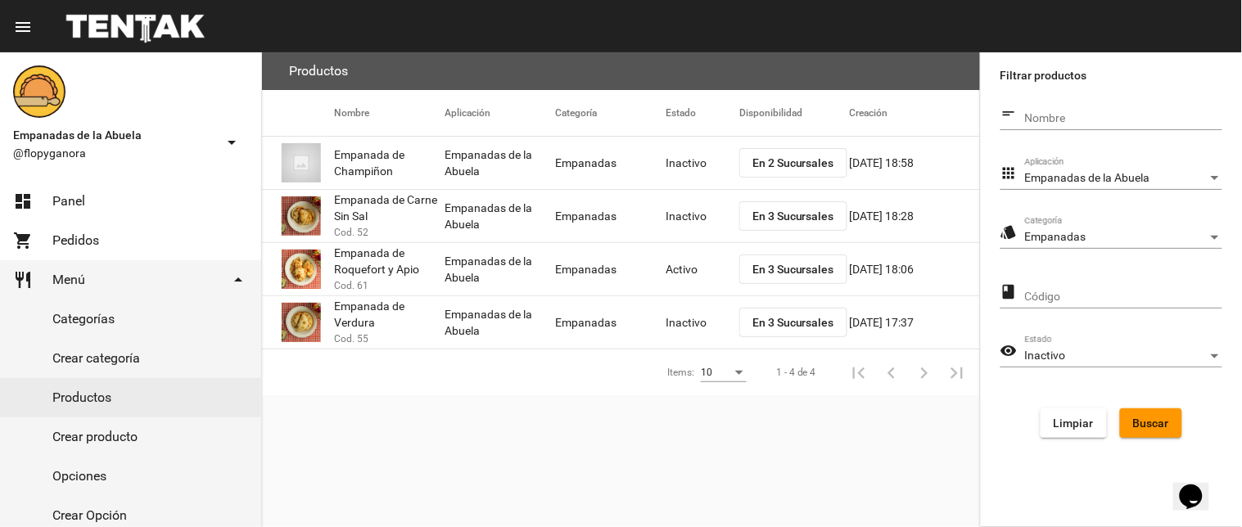
click at [1094, 340] on div "Inactivo Estado" at bounding box center [1123, 352] width 197 height 32
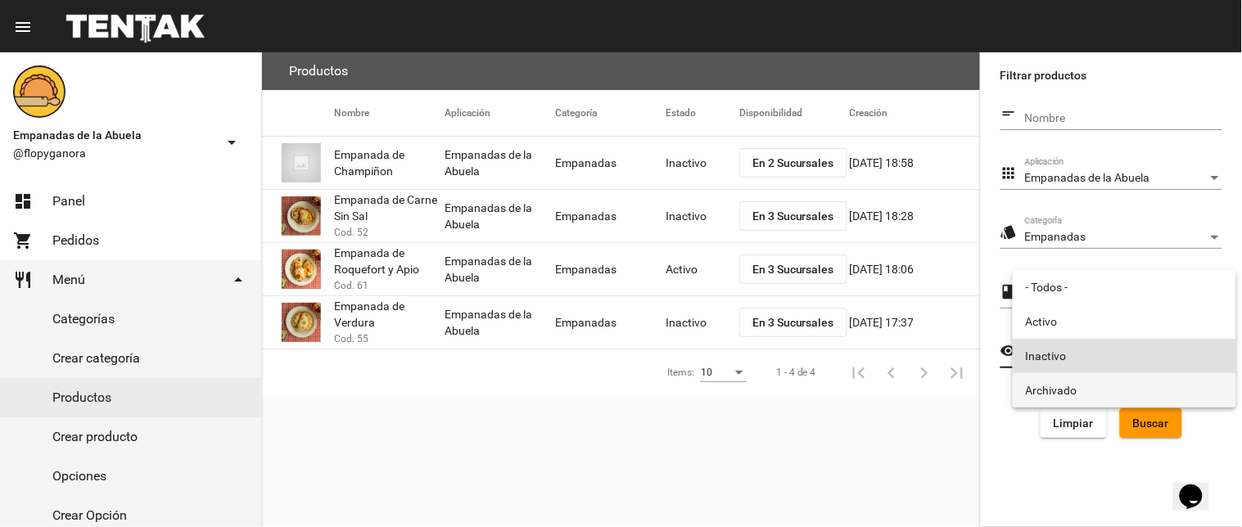
click at [1067, 391] on span "Archivado" at bounding box center [1124, 390] width 197 height 34
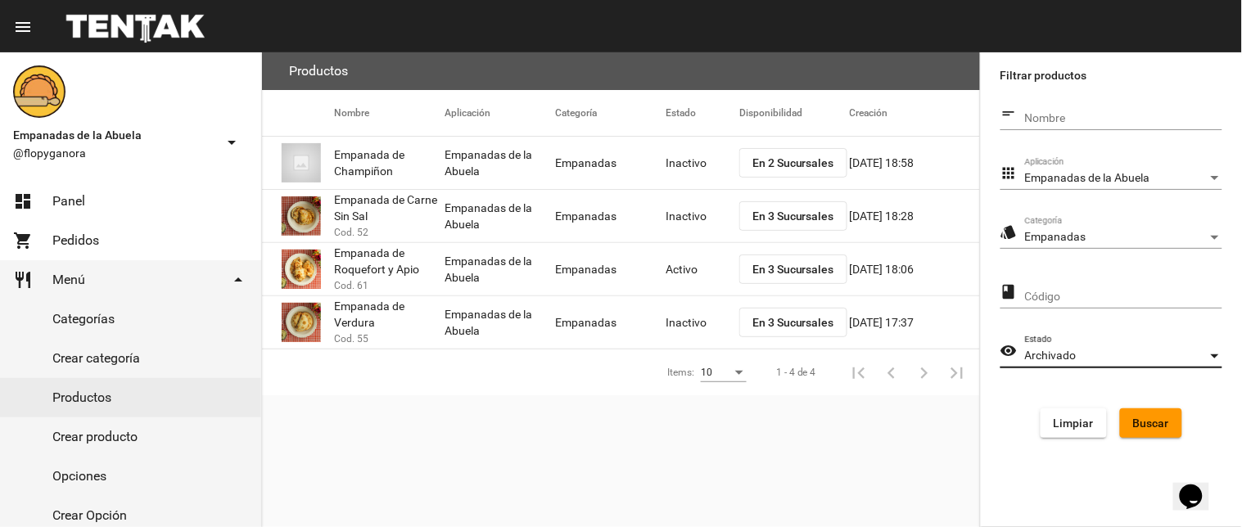
click at [1159, 409] on button "Buscar" at bounding box center [1151, 423] width 62 height 29
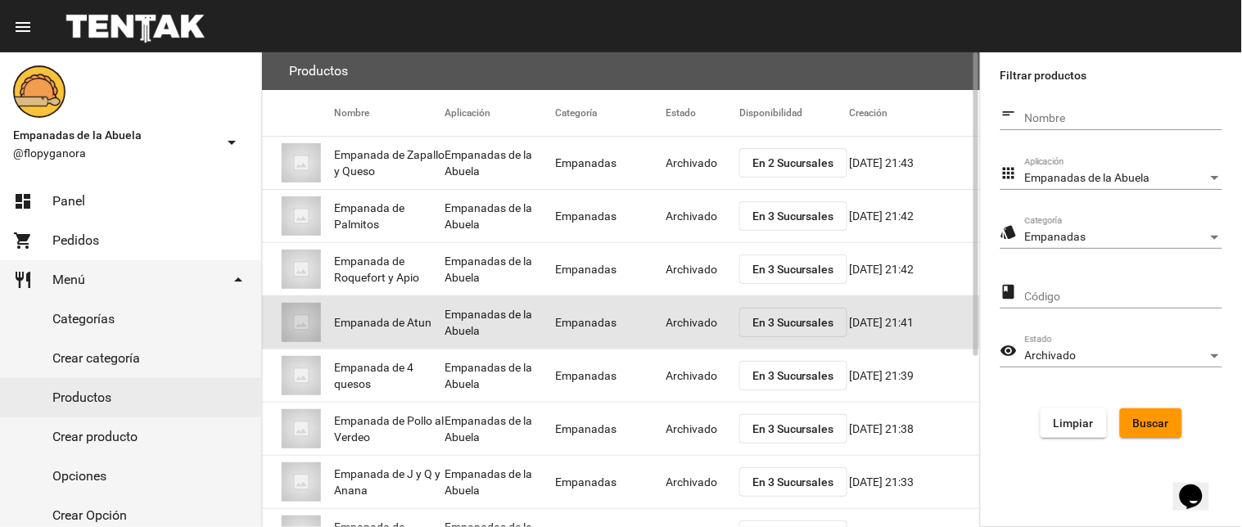
click at [689, 319] on mat-cell "Archivado" at bounding box center [703, 322] width 74 height 52
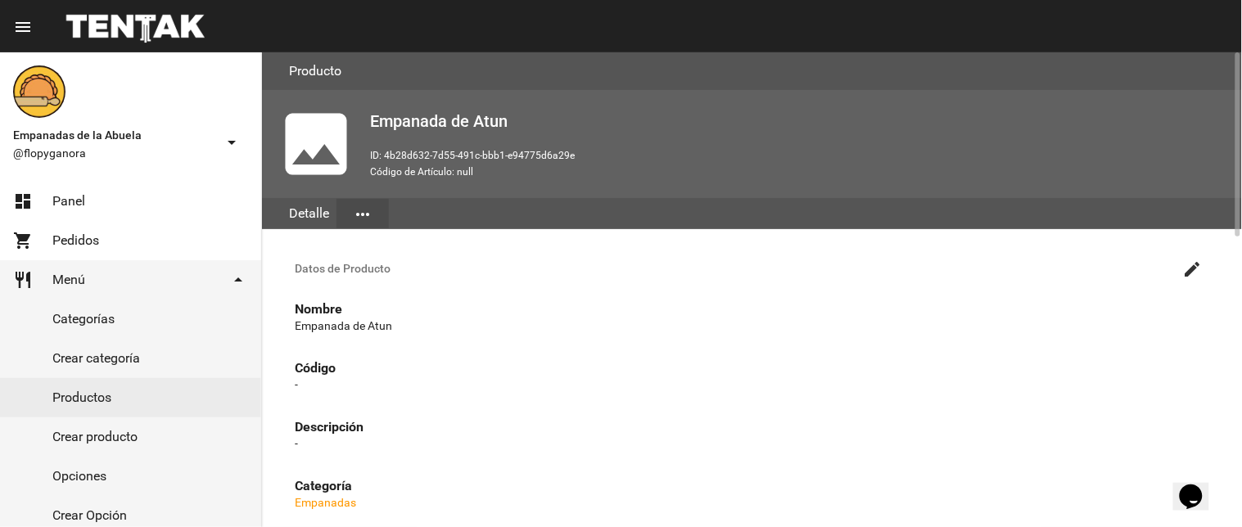
click at [1171, 270] on span "Datos de Producto" at bounding box center [736, 268] width 882 height 13
click at [1191, 266] on mat-icon "create" at bounding box center [1193, 270] width 20 height 20
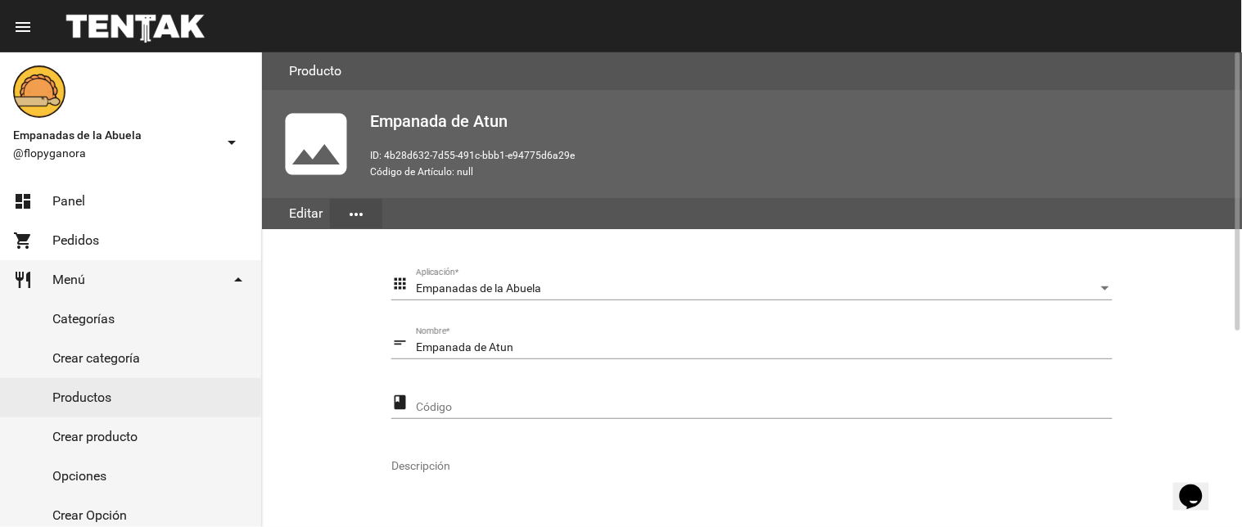
scroll to position [328, 0]
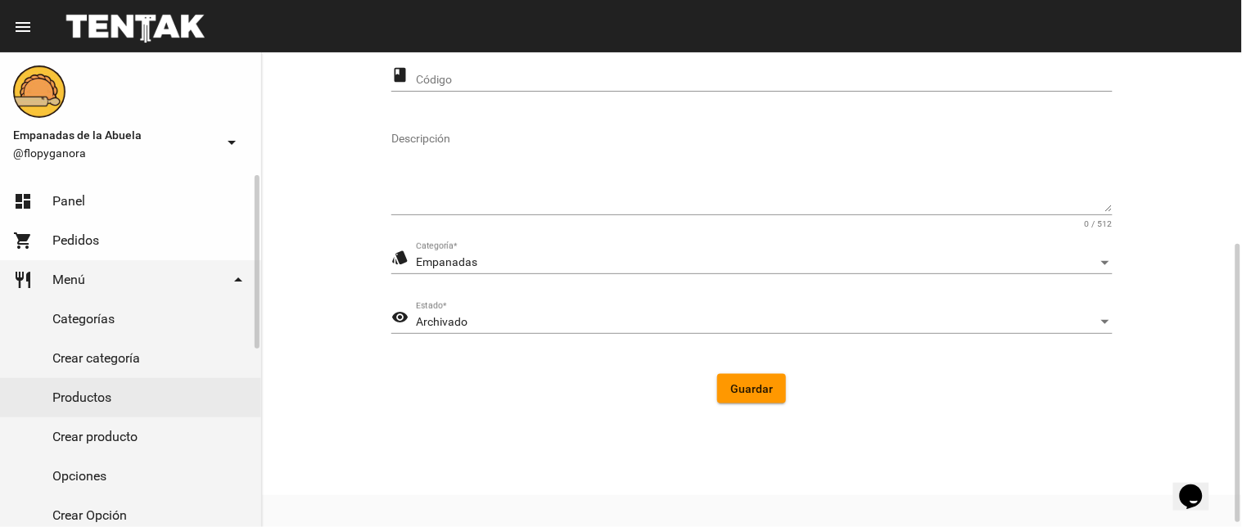
click at [11, 194] on link "dashboard Panel" at bounding box center [130, 201] width 261 height 39
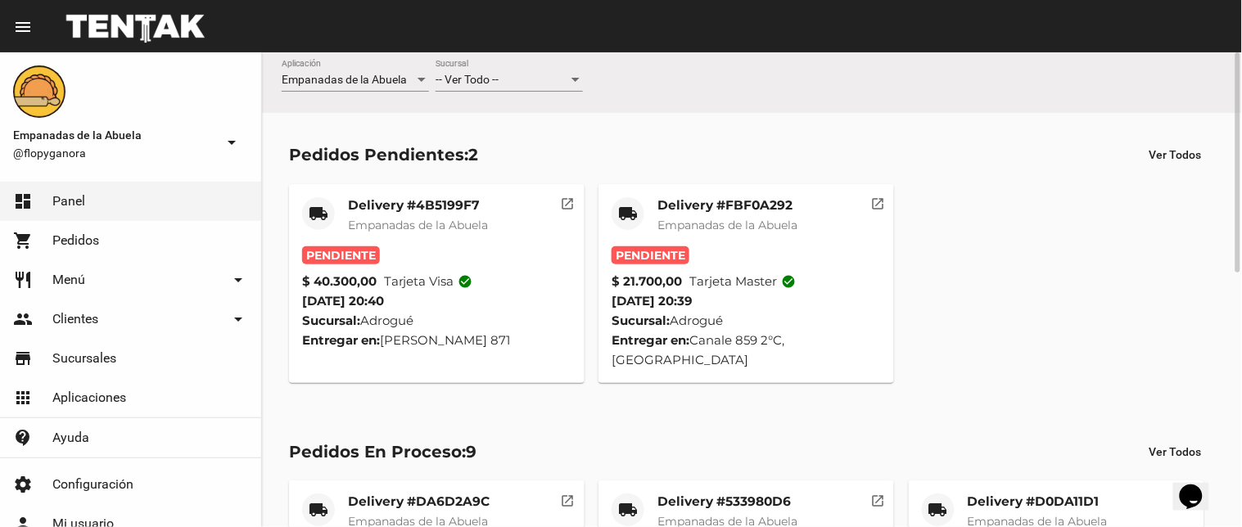
click at [711, 205] on mat-card-title "Delivery #FBF0A292" at bounding box center [727, 205] width 140 height 16
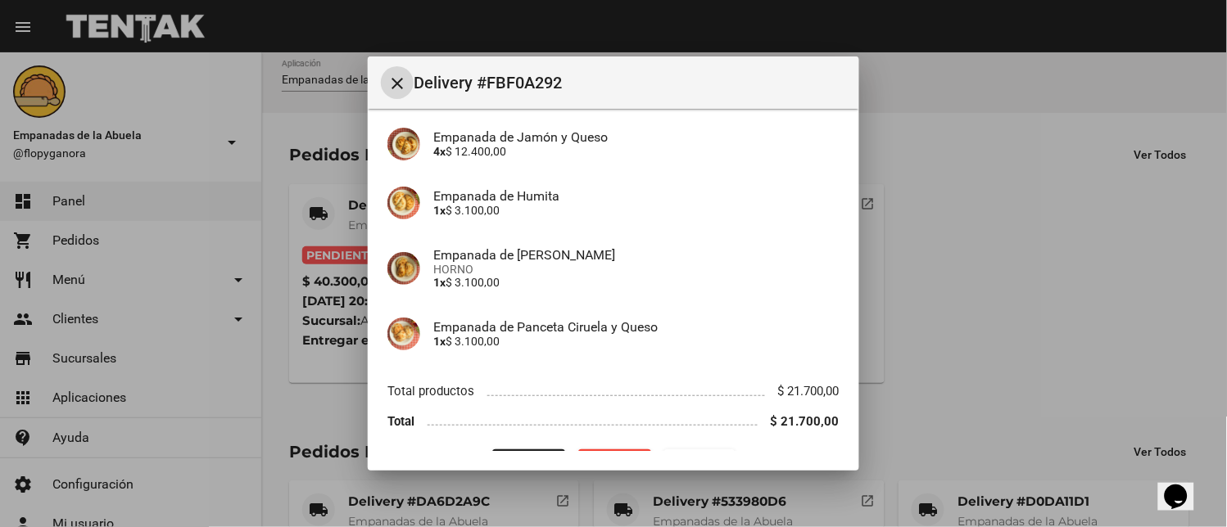
scroll to position [172, 0]
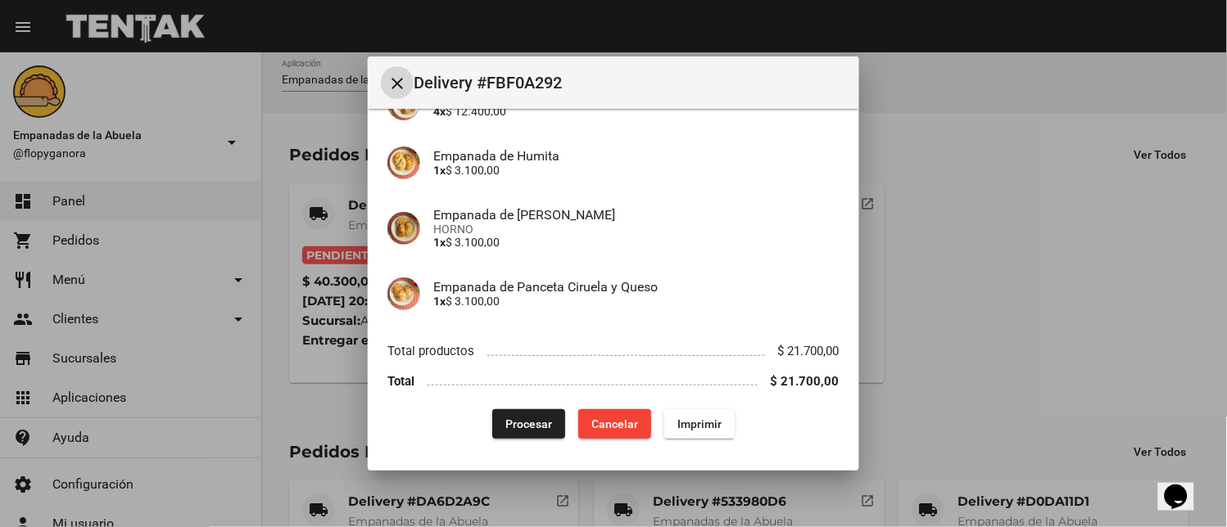
drag, startPoint x: 658, startPoint y: 422, endPoint x: 725, endPoint y: 422, distance: 67.1
click at [664, 422] on button "Imprimir" at bounding box center [699, 423] width 70 height 29
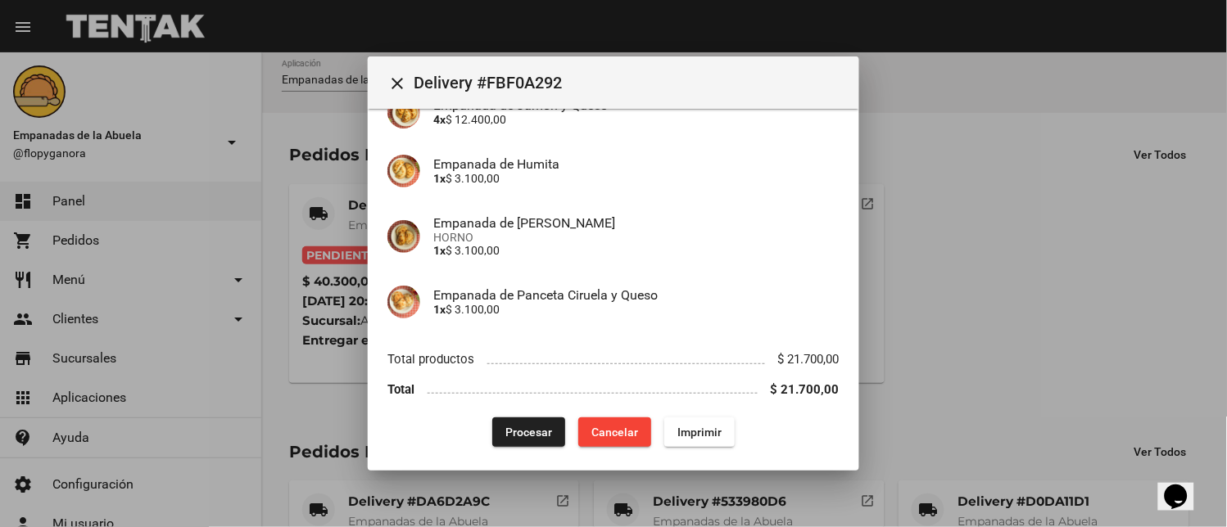
scroll to position [172, 0]
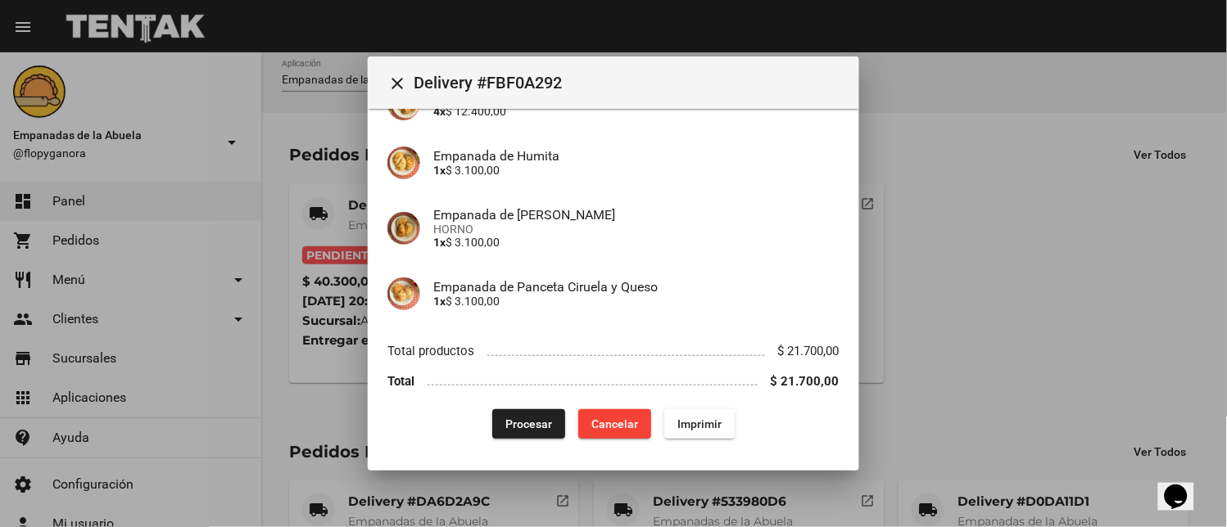
click at [492, 419] on button "Procesar" at bounding box center [528, 423] width 73 height 29
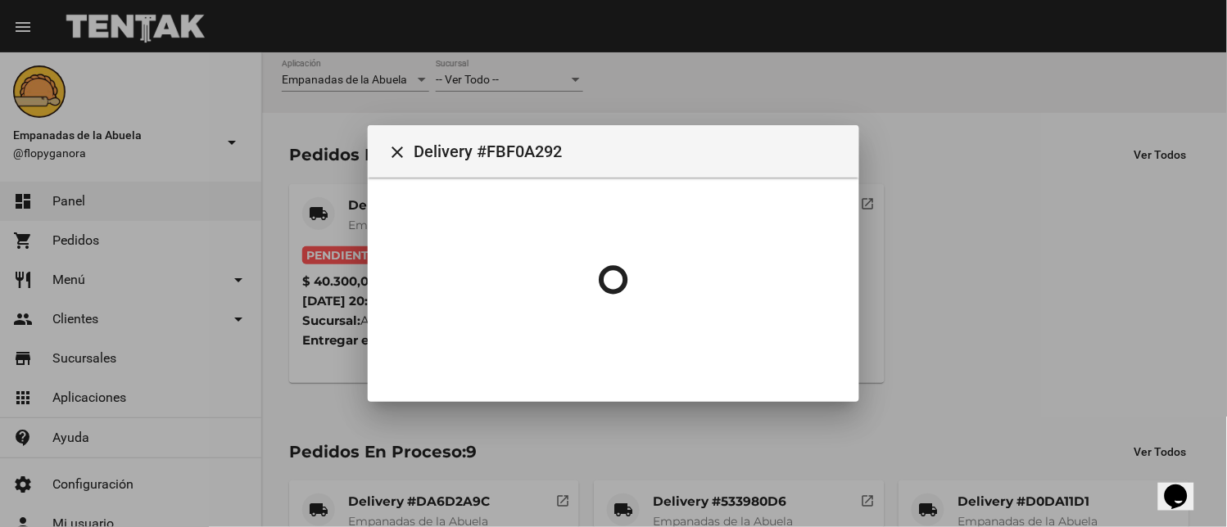
scroll to position [0, 0]
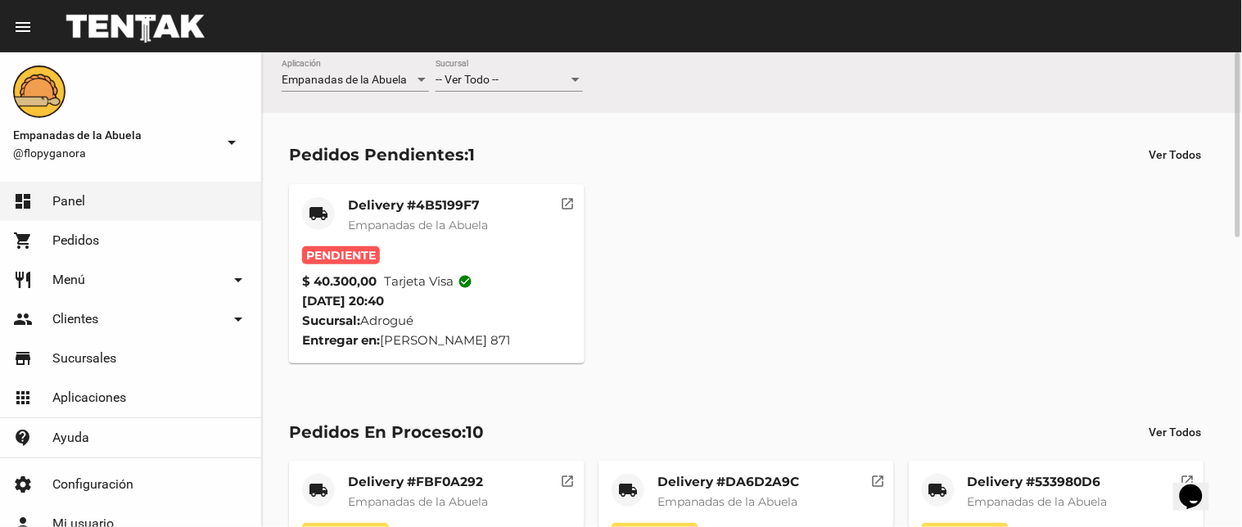
click at [413, 226] on span "Empanadas de la Abuela" at bounding box center [418, 225] width 140 height 15
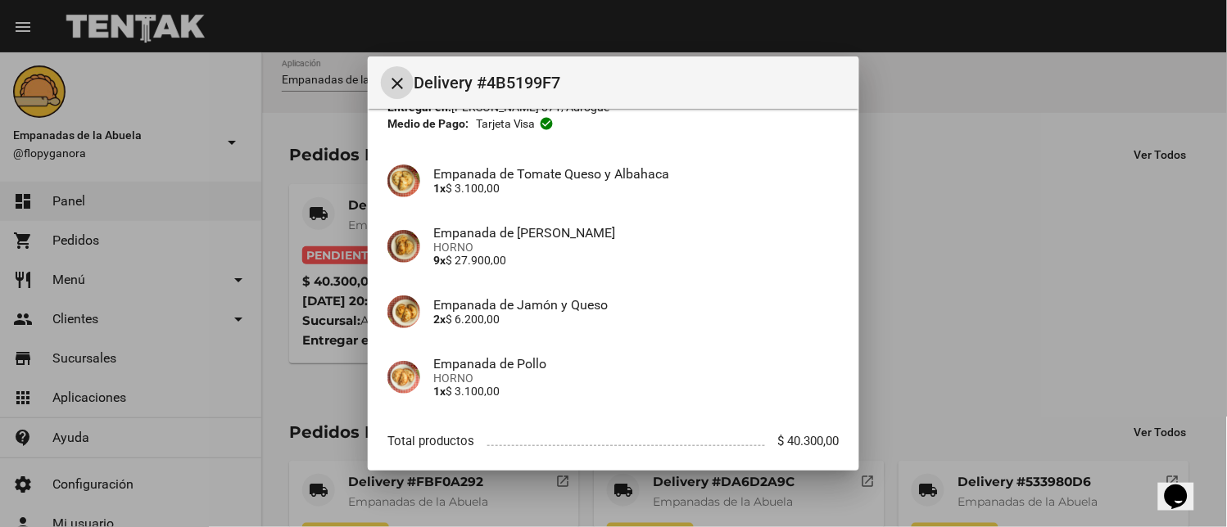
scroll to position [184, 0]
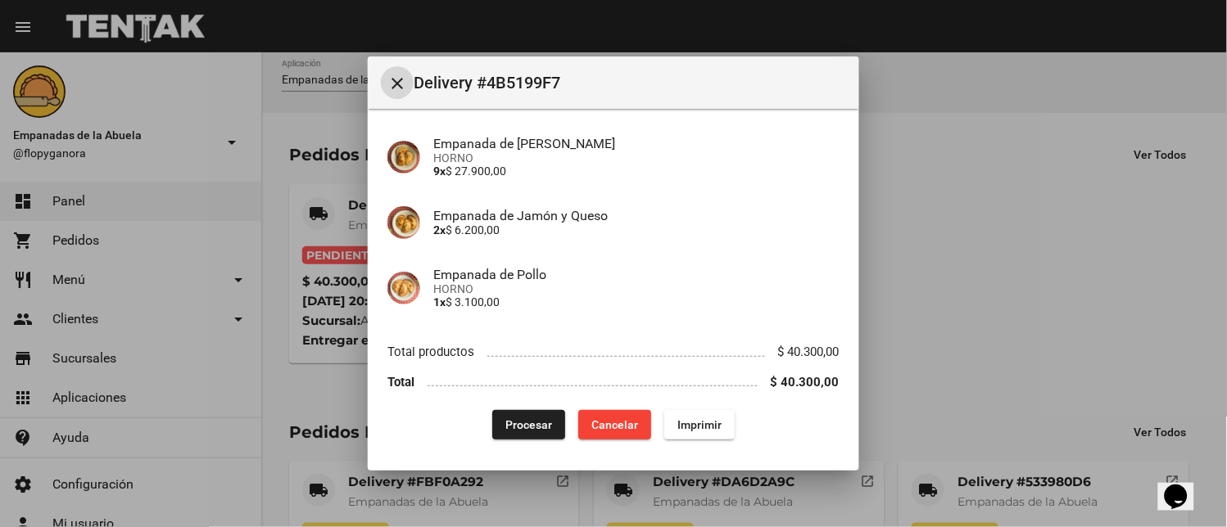
click at [705, 427] on span "Imprimir" at bounding box center [699, 424] width 44 height 13
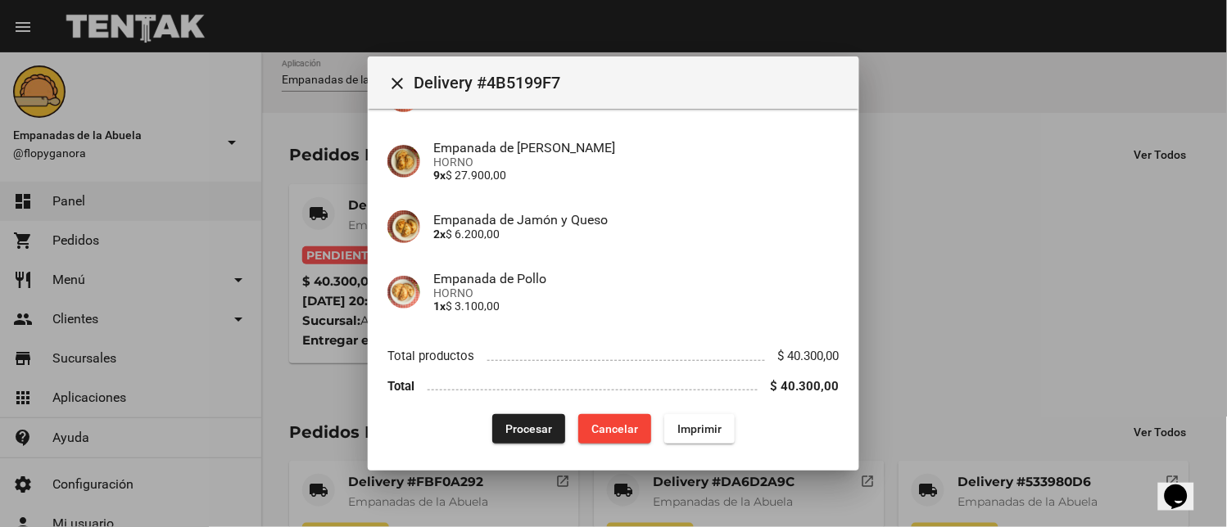
scroll to position [184, 0]
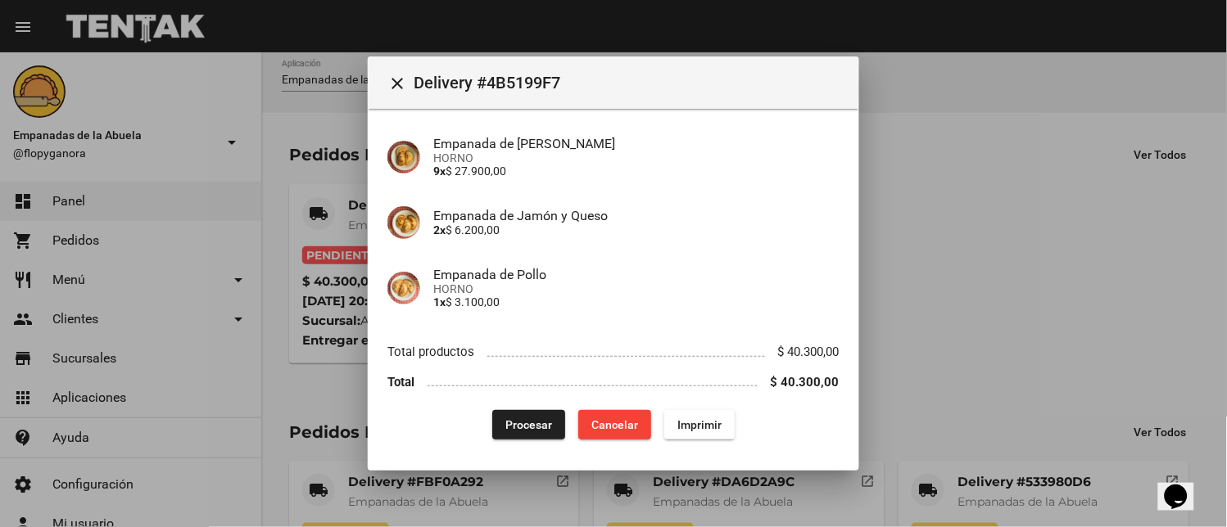
click at [526, 420] on span "Procesar" at bounding box center [528, 424] width 47 height 13
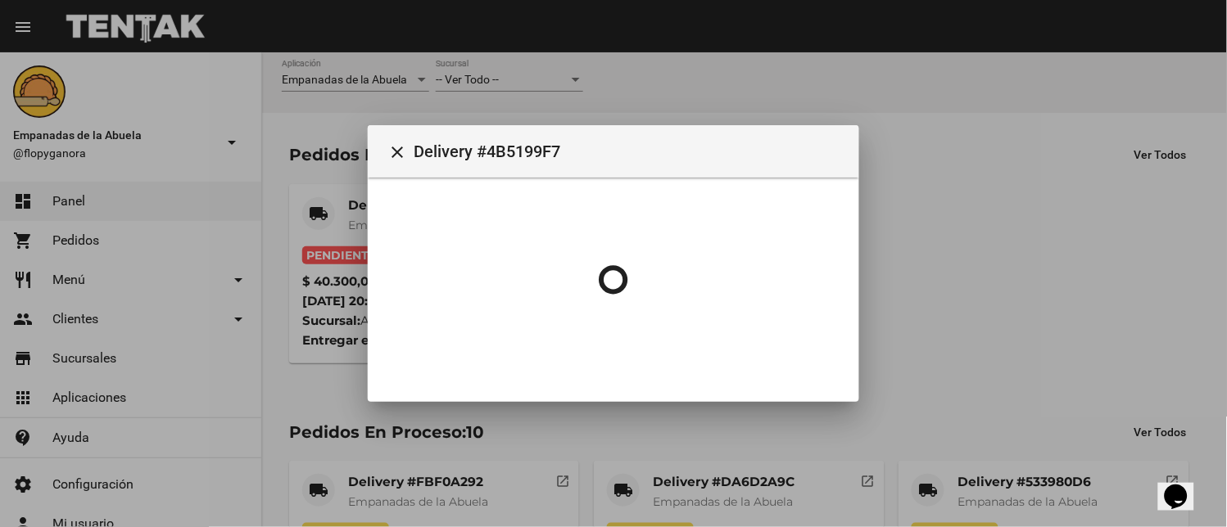
scroll to position [0, 0]
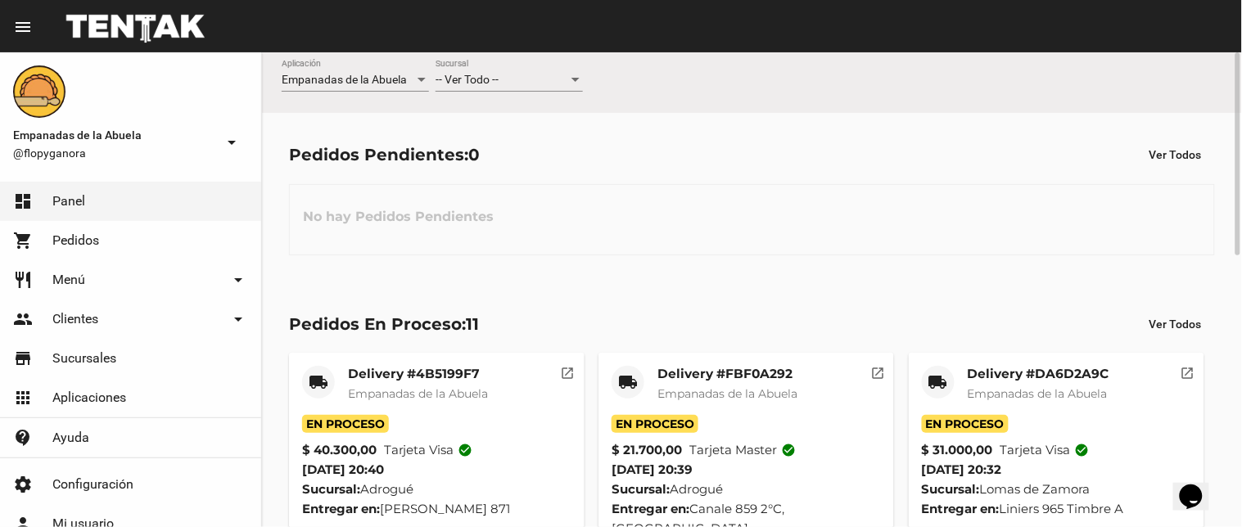
click at [536, 64] on div "-- Ver Todo -- Sucursal" at bounding box center [509, 76] width 147 height 32
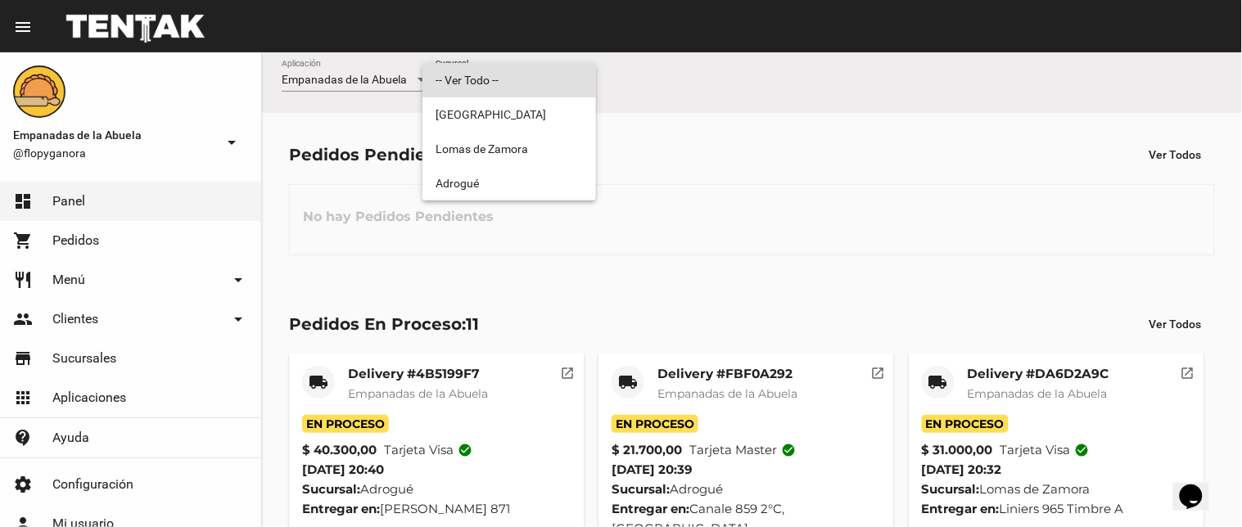
click at [496, 207] on div at bounding box center [621, 263] width 1242 height 527
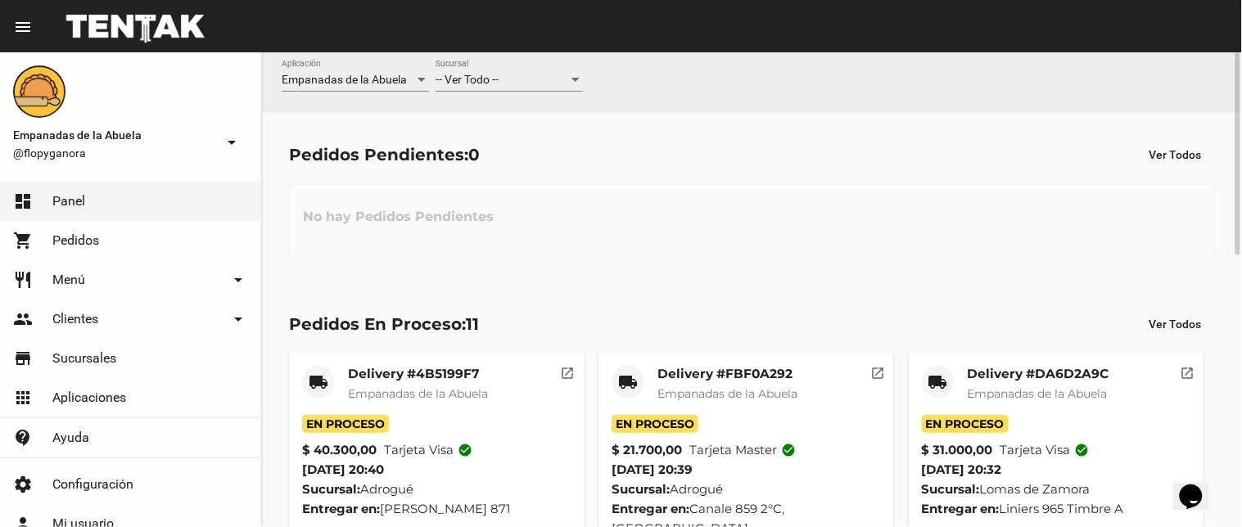
click at [476, 66] on div "-- Ver Todo -- Sucursal" at bounding box center [509, 76] width 147 height 32
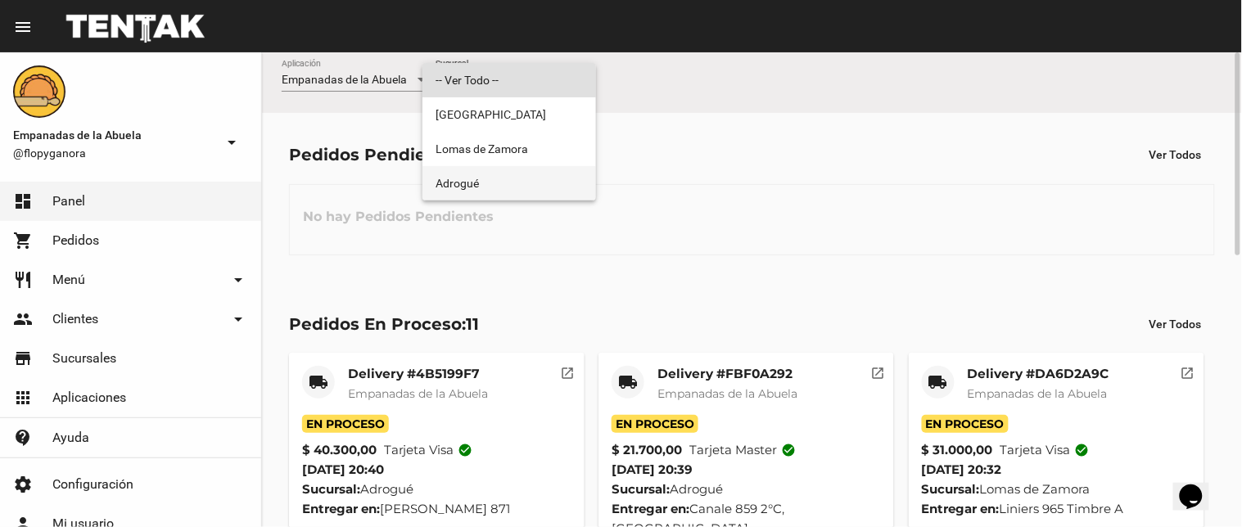
drag, startPoint x: 481, startPoint y: 169, endPoint x: 570, endPoint y: 158, distance: 89.1
click at [481, 169] on span "Adrogué" at bounding box center [509, 183] width 147 height 34
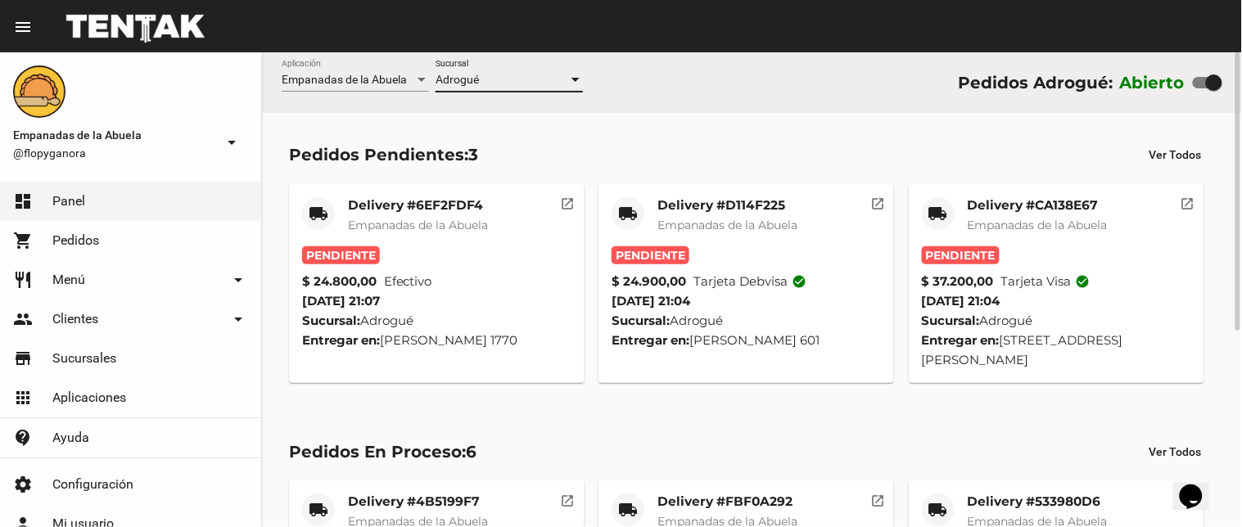
click at [992, 205] on mat-card-title "Delivery #CA138E67" at bounding box center [1038, 205] width 140 height 16
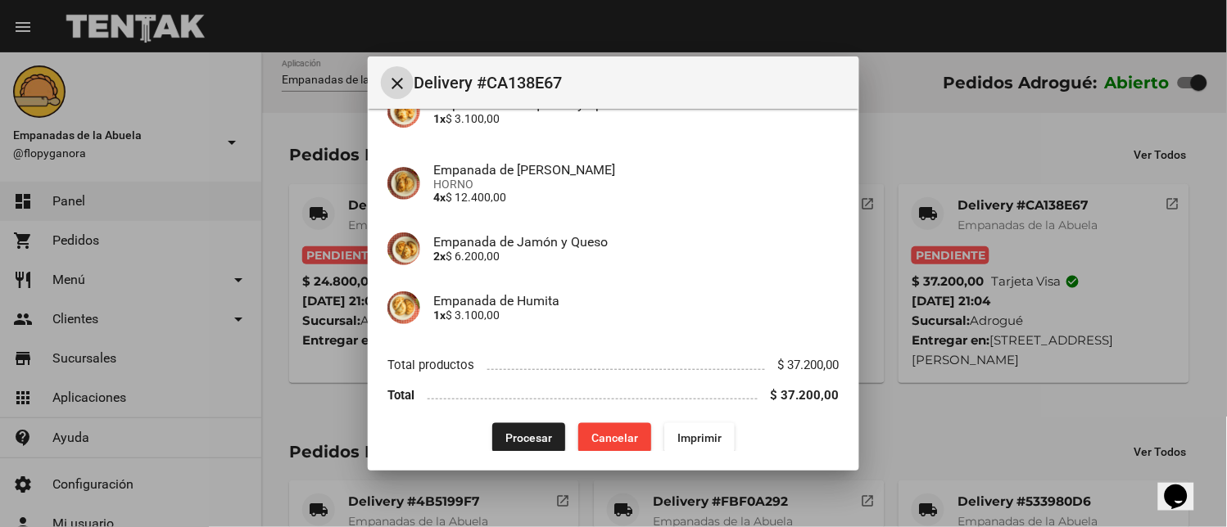
scroll to position [303, 0]
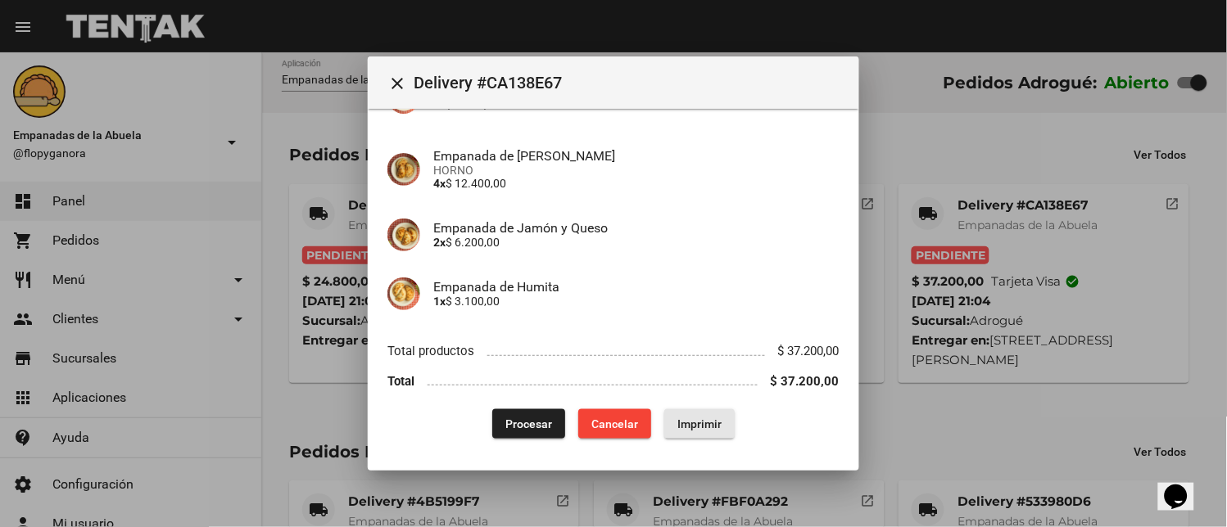
click at [689, 419] on span "Imprimir" at bounding box center [699, 424] width 44 height 13
drag, startPoint x: 510, startPoint y: 409, endPoint x: 516, endPoint y: 394, distance: 16.6
click at [511, 409] on button "Procesar" at bounding box center [528, 423] width 73 height 29
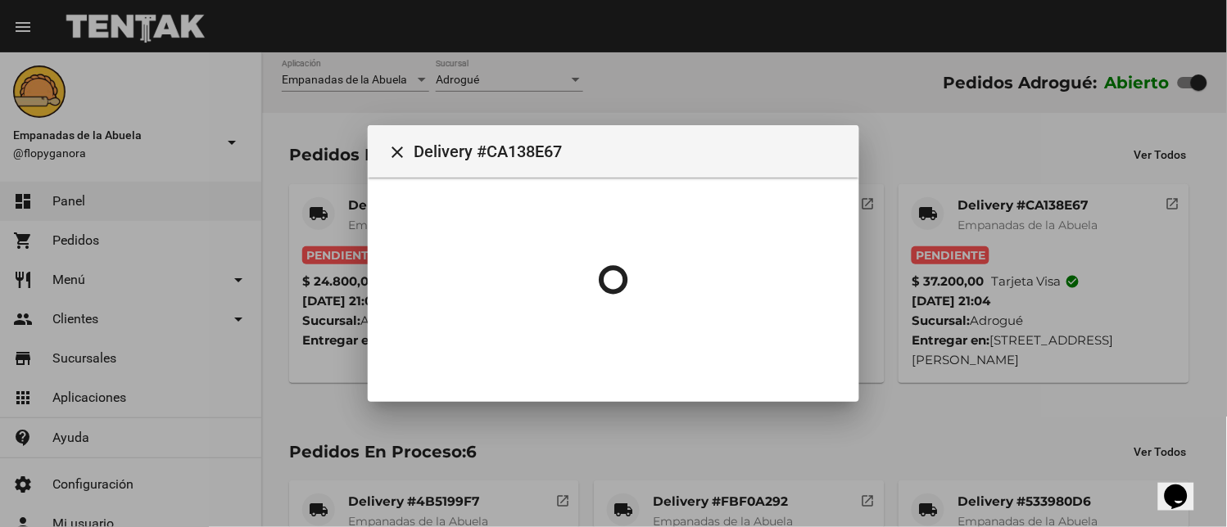
scroll to position [0, 0]
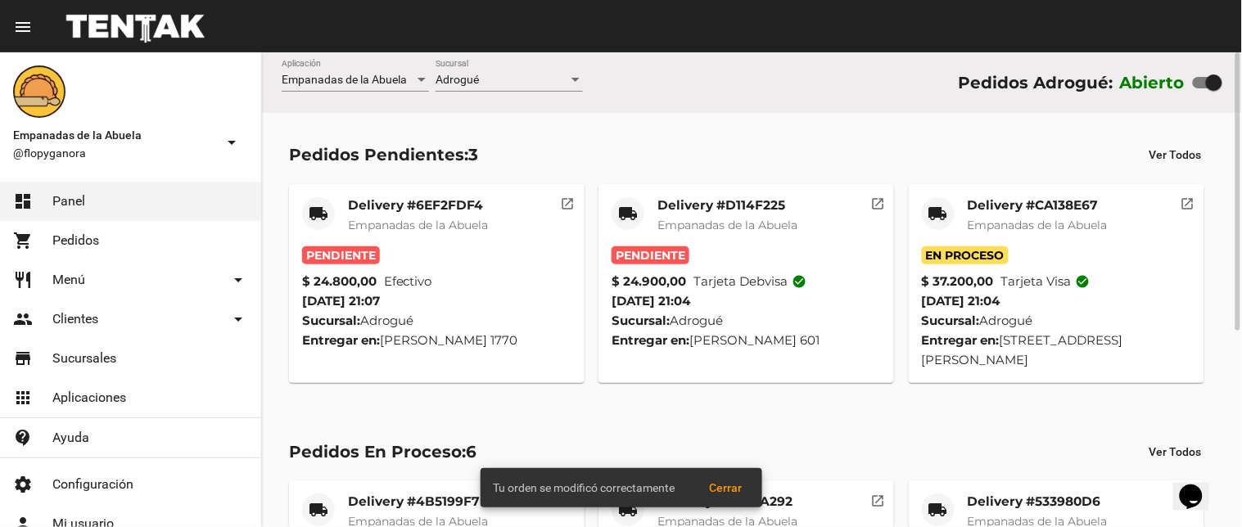
click at [721, 197] on mat-card-title "Delivery #D114F225" at bounding box center [727, 205] width 140 height 16
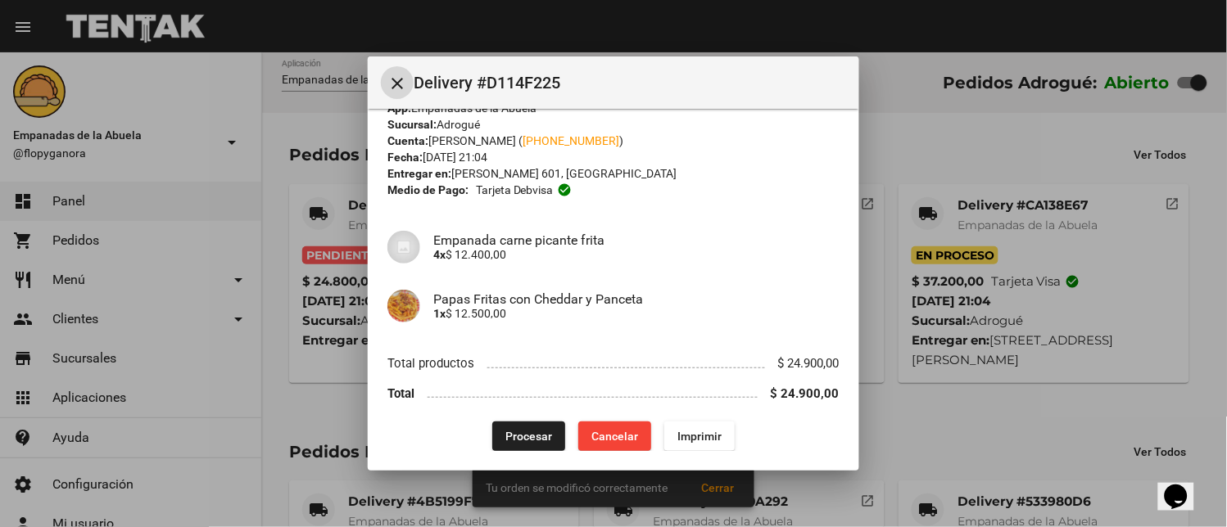
scroll to position [41, 0]
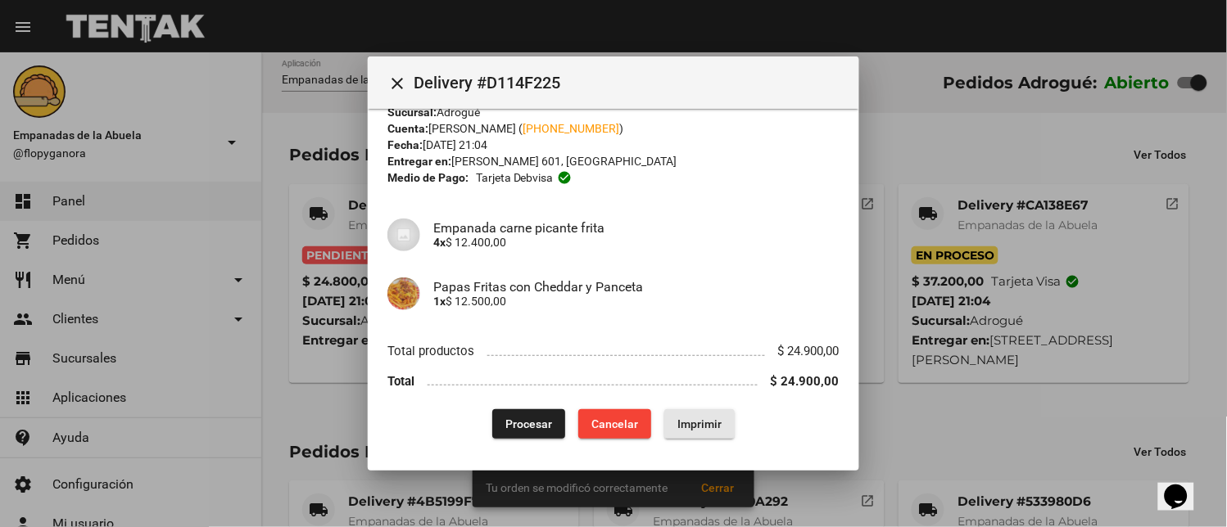
click at [689, 423] on span "Imprimir" at bounding box center [699, 424] width 44 height 13
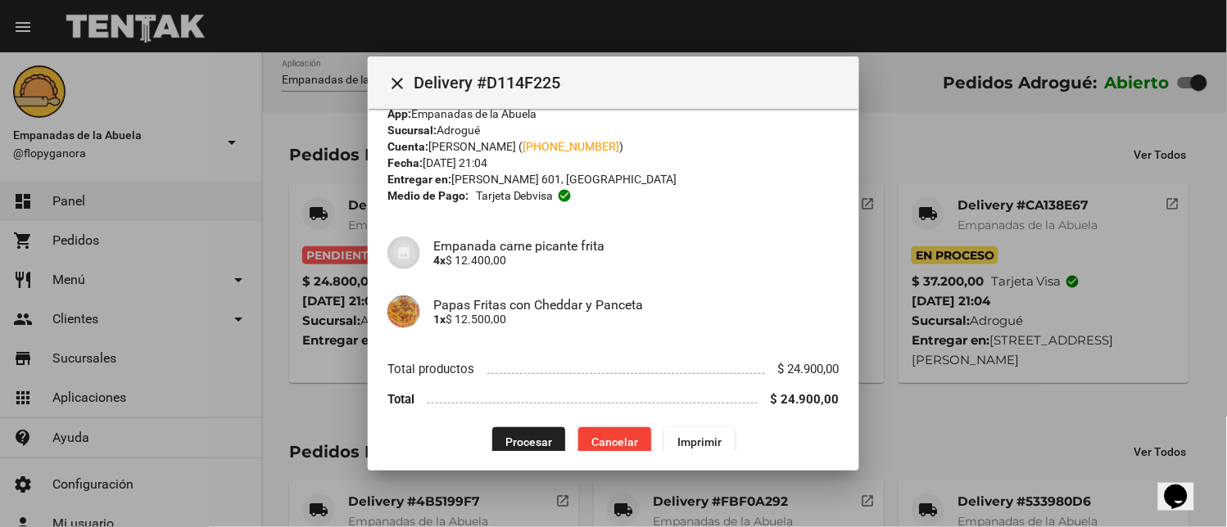
scroll to position [41, 0]
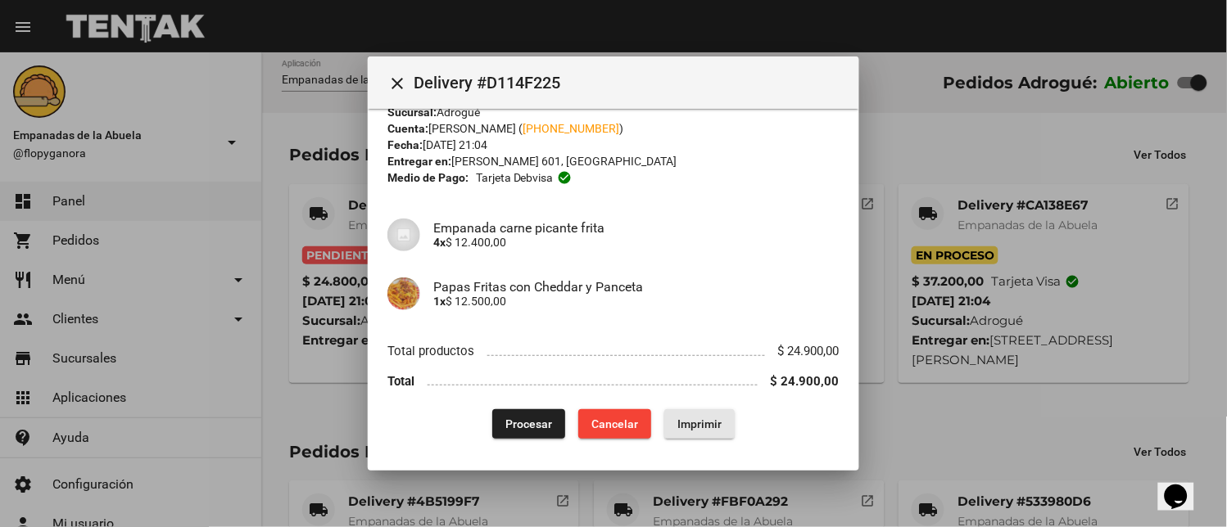
drag, startPoint x: 672, startPoint y: 413, endPoint x: 847, endPoint y: 255, distance: 235.9
click at [674, 415] on button "Imprimir" at bounding box center [699, 423] width 70 height 29
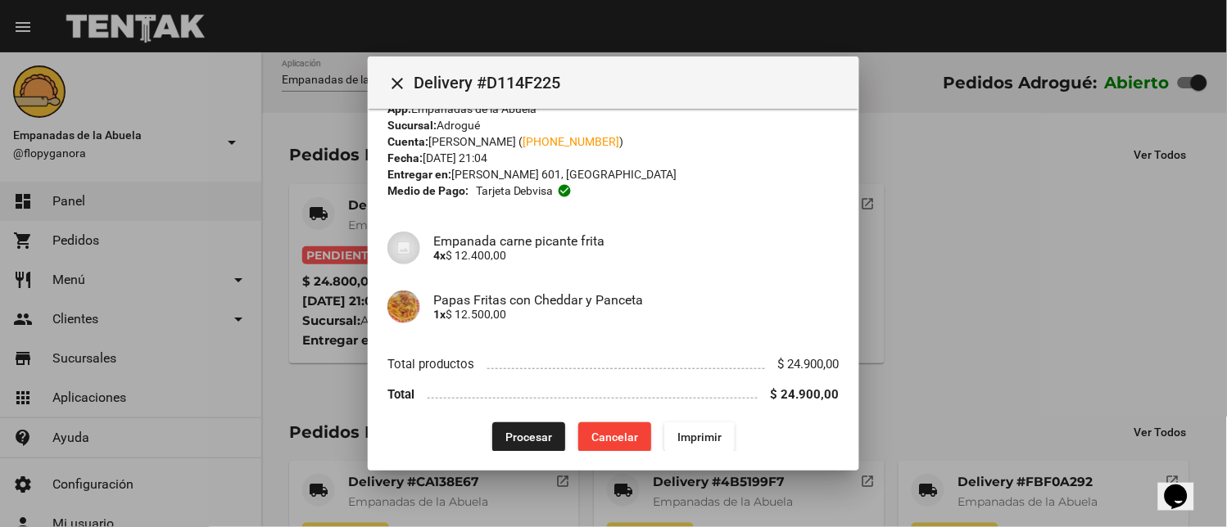
scroll to position [41, 0]
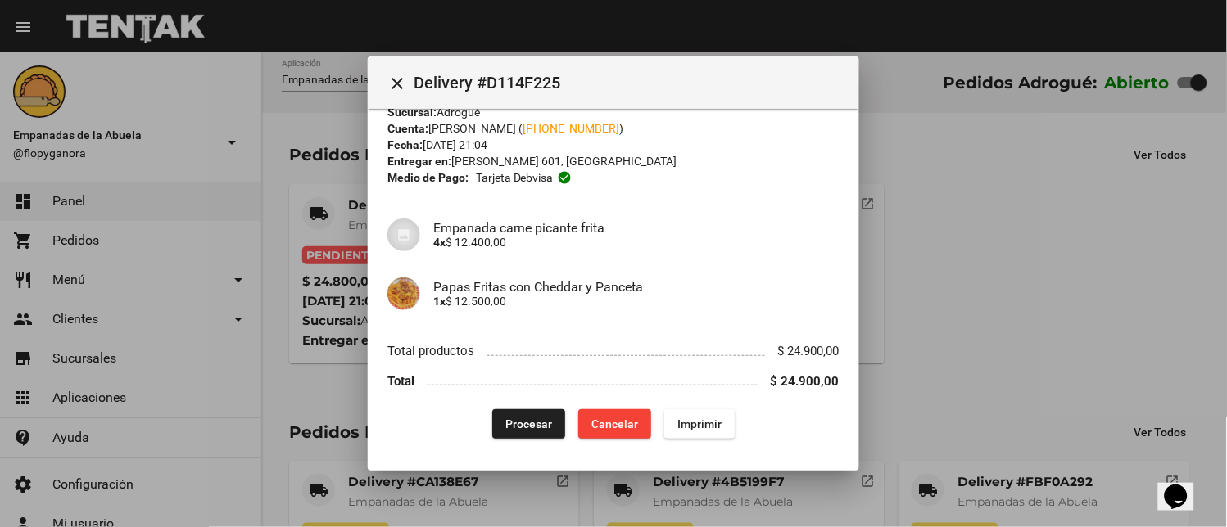
click at [535, 426] on span "Procesar" at bounding box center [528, 424] width 47 height 13
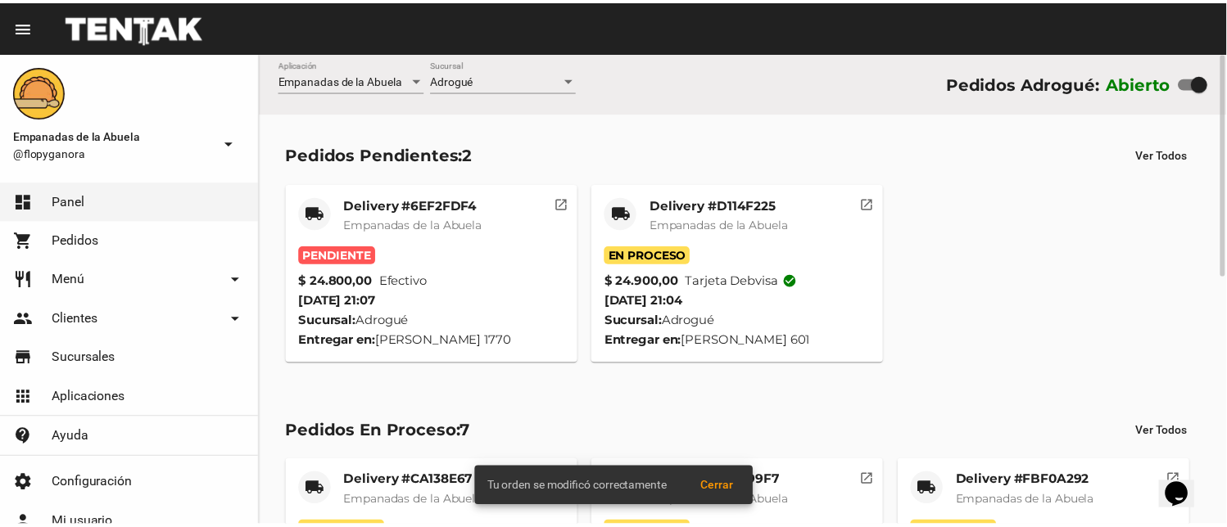
scroll to position [328, 0]
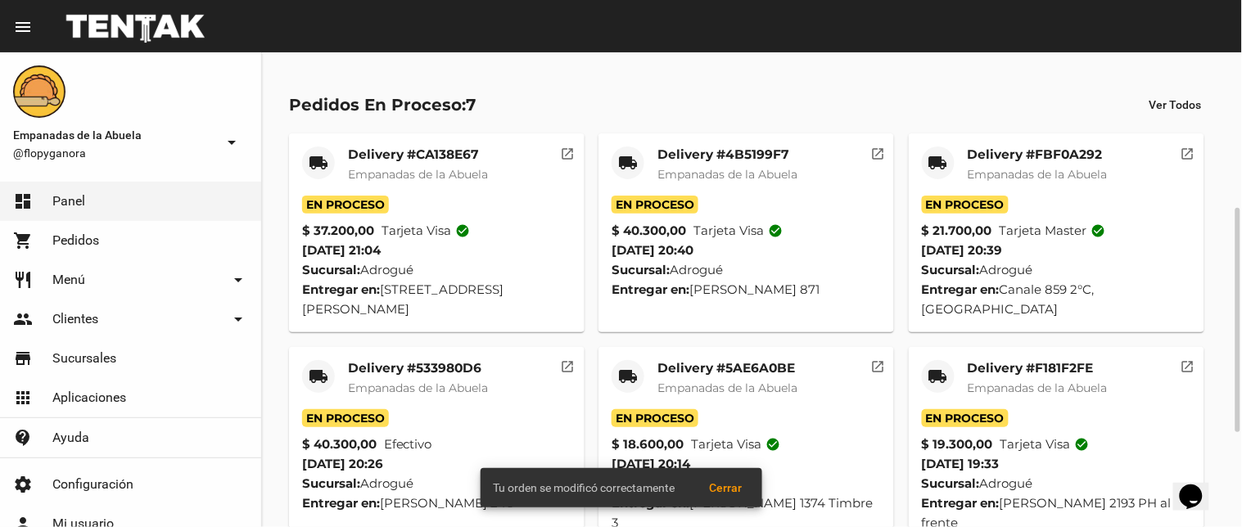
click at [440, 183] on div "Delivery #CA138E67 Empanadas de la Abuela" at bounding box center [418, 171] width 140 height 49
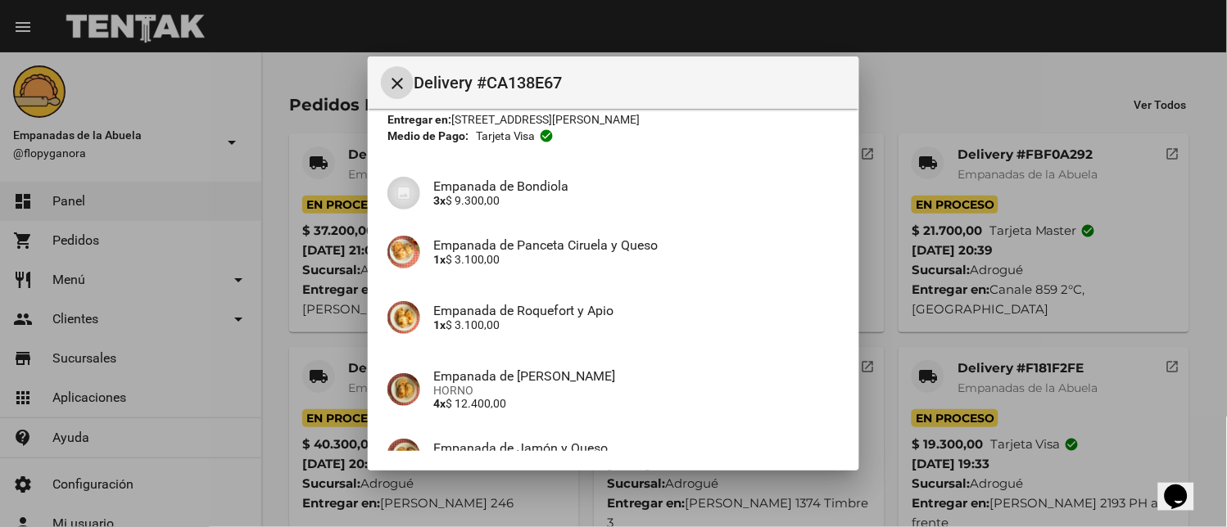
scroll to position [303, 0]
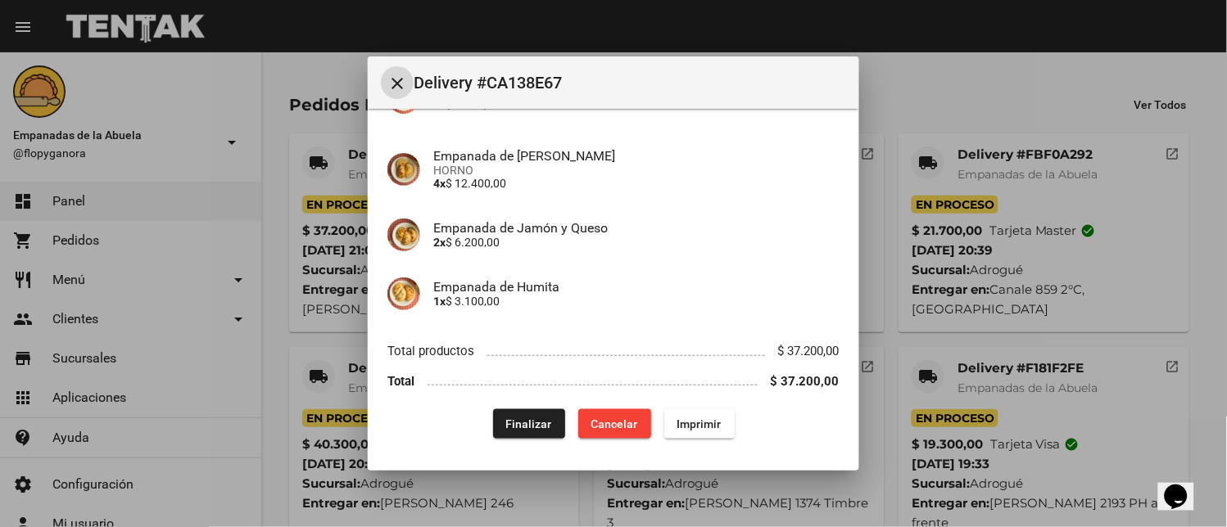
click at [670, 431] on button "Imprimir" at bounding box center [699, 423] width 70 height 29
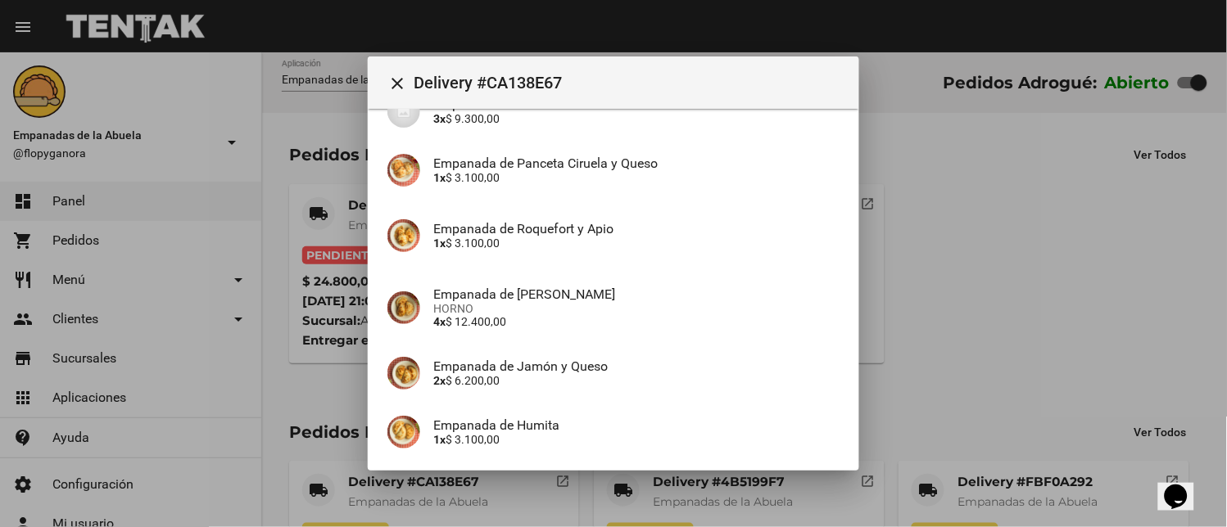
click at [394, 23] on div at bounding box center [613, 263] width 1227 height 527
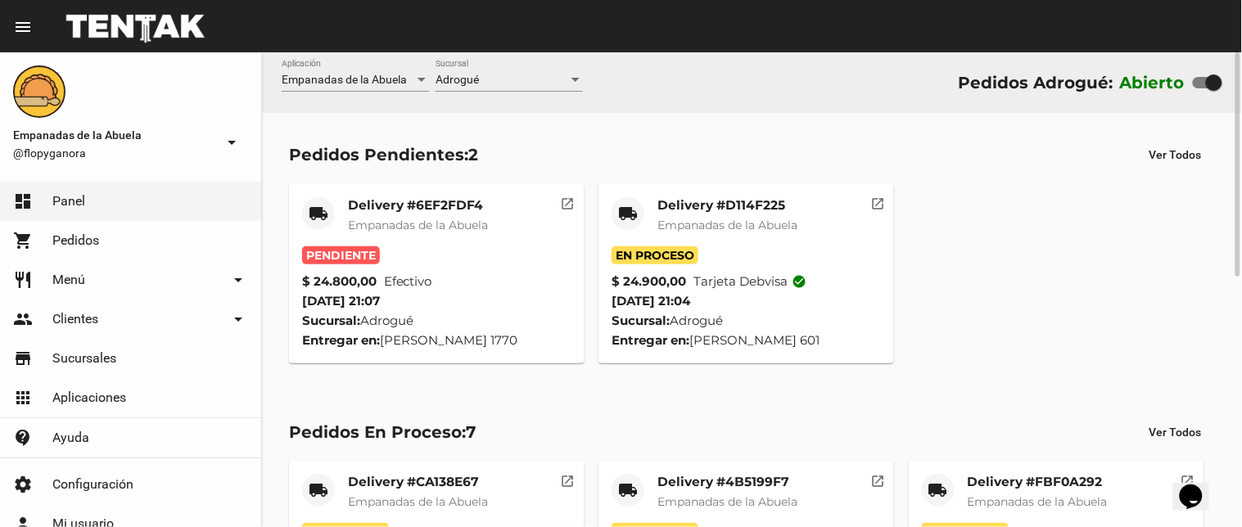
click at [374, 201] on mat-card-title "Delivery #6EF2FDF4" at bounding box center [418, 205] width 140 height 16
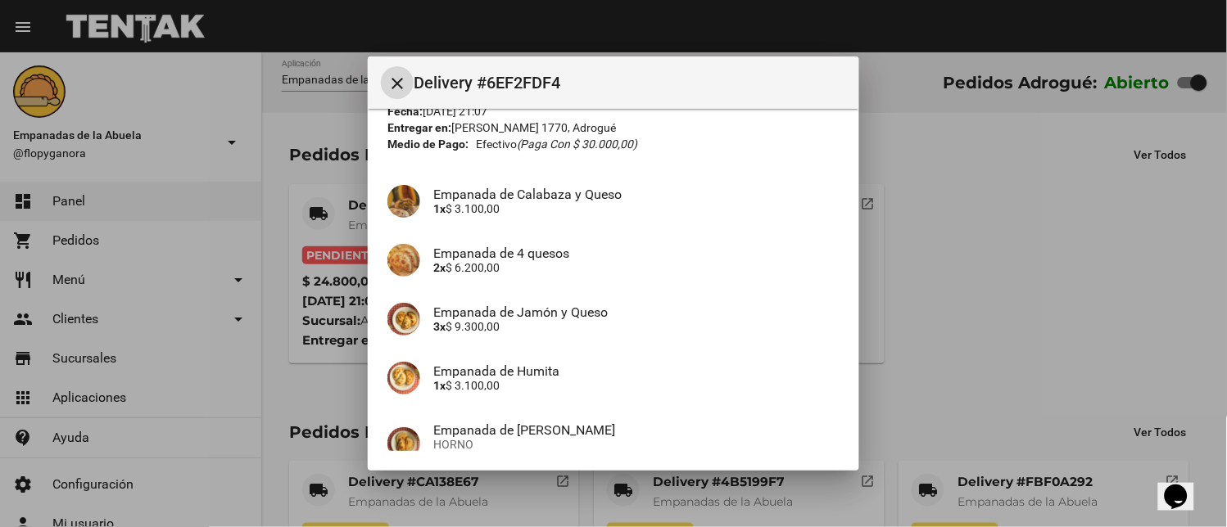
scroll to position [231, 0]
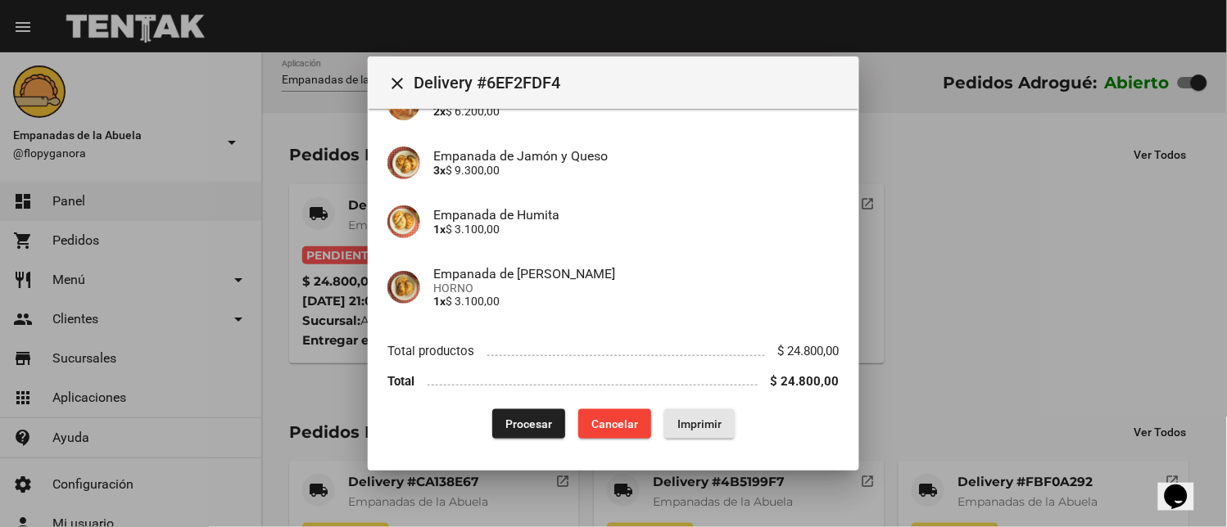
click at [680, 422] on span "Imprimir" at bounding box center [699, 424] width 44 height 13
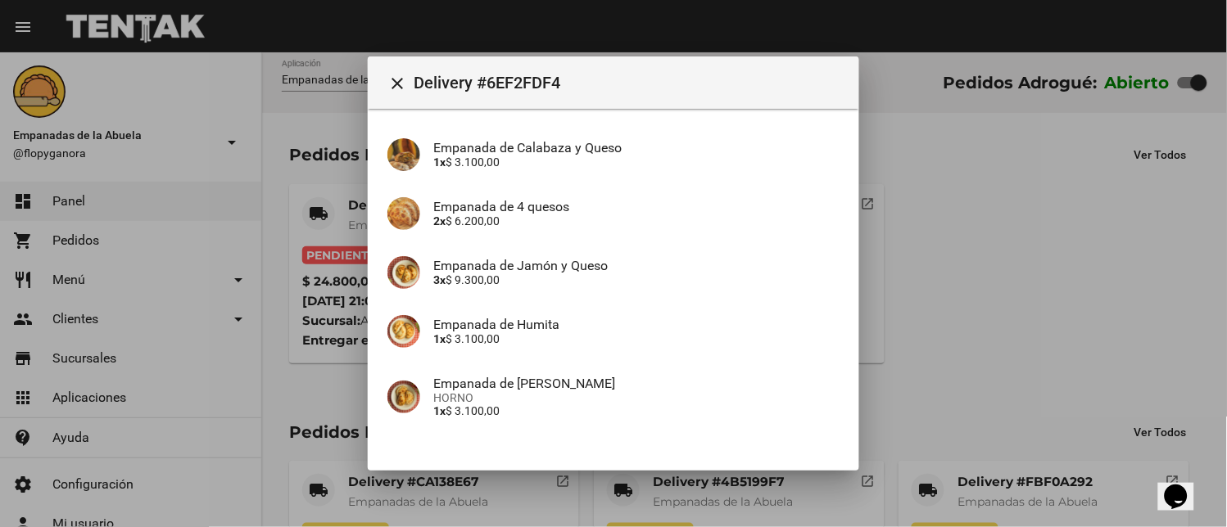
scroll to position [231, 0]
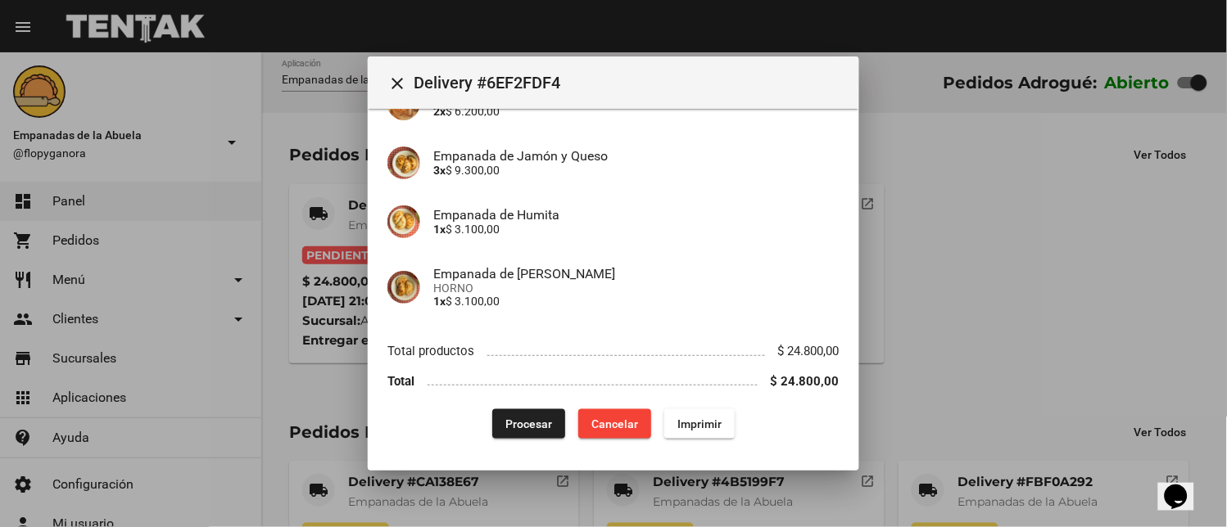
click at [505, 422] on span "Procesar" at bounding box center [528, 424] width 47 height 13
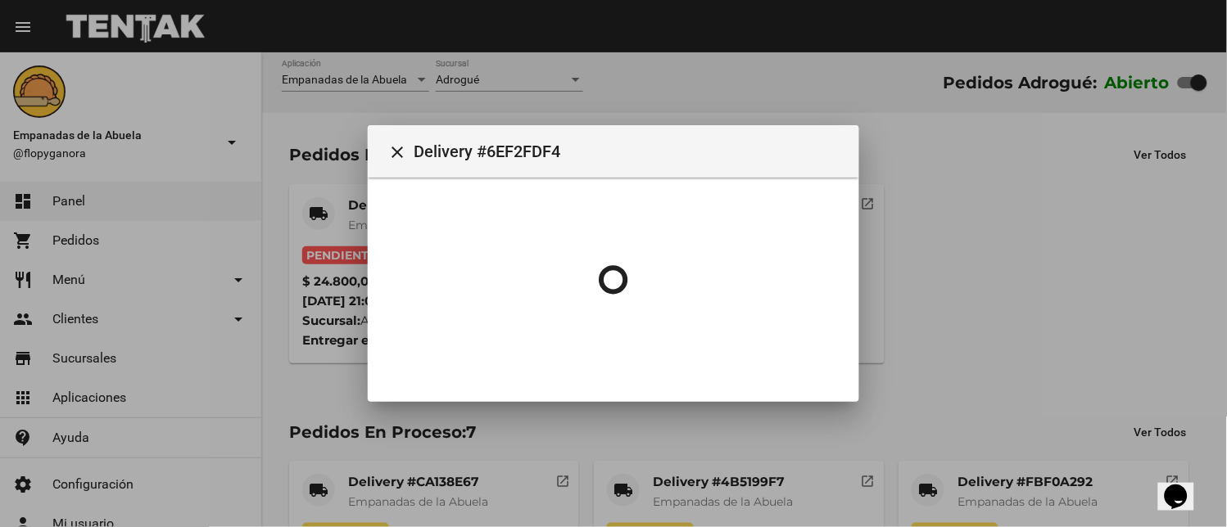
scroll to position [0, 0]
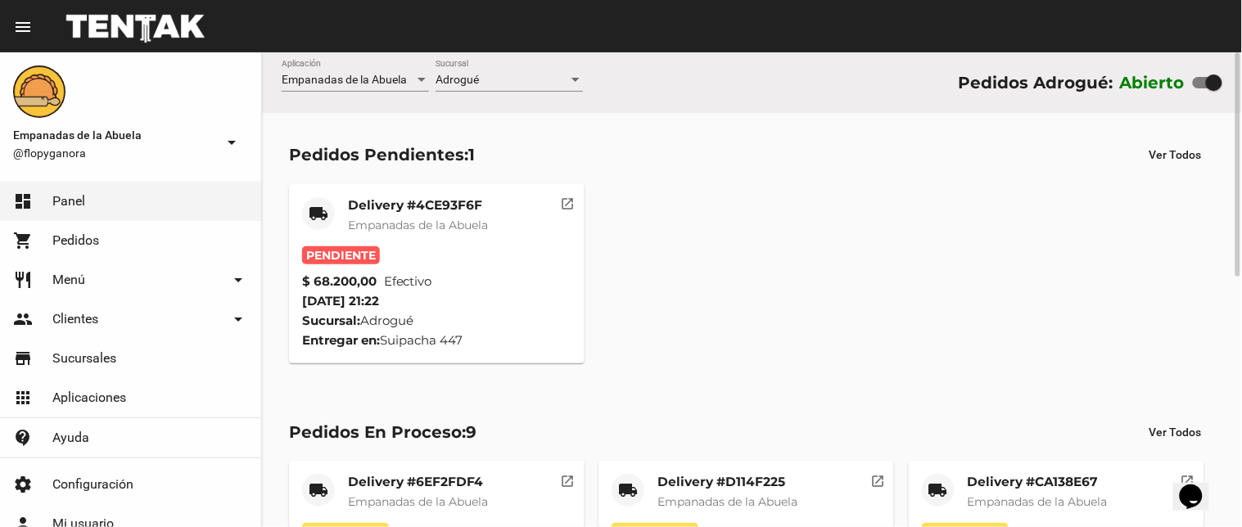
click at [385, 197] on mat-card-title "Delivery #4CE93F6F" at bounding box center [418, 205] width 140 height 16
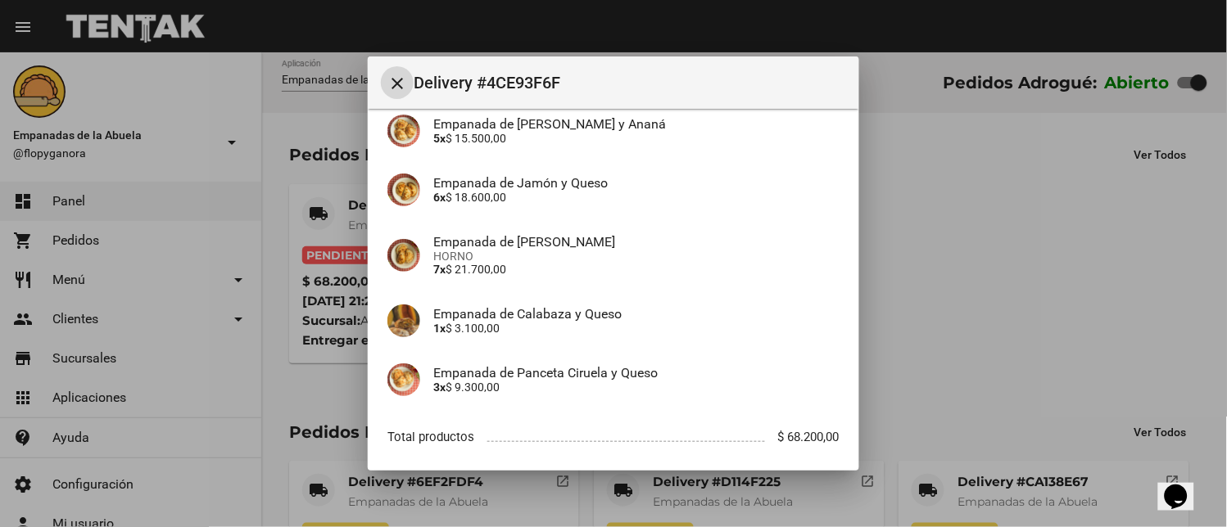
scroll to position [231, 0]
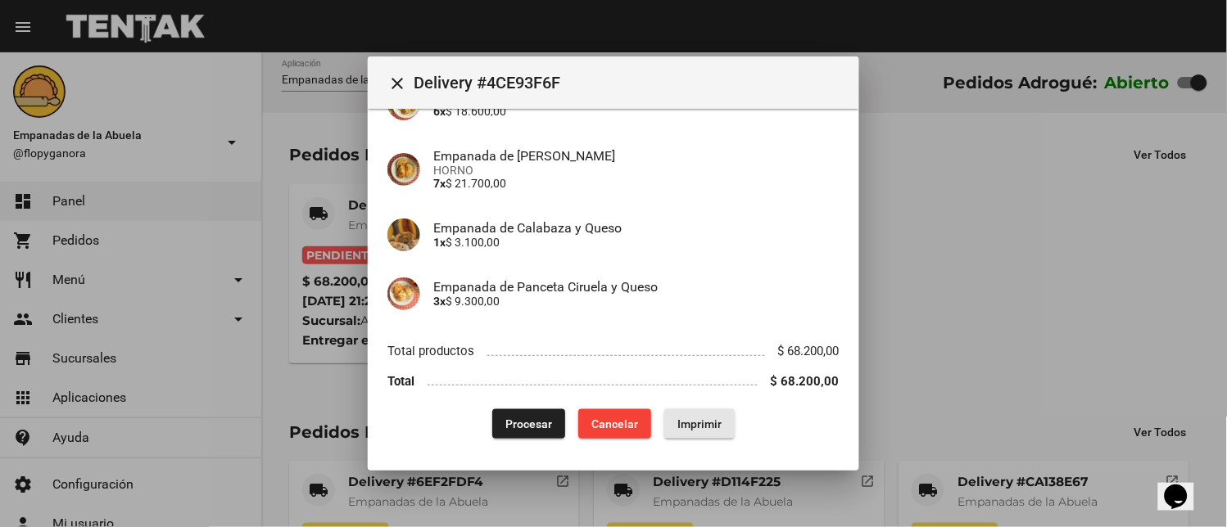
click at [688, 427] on span "Imprimir" at bounding box center [699, 424] width 44 height 13
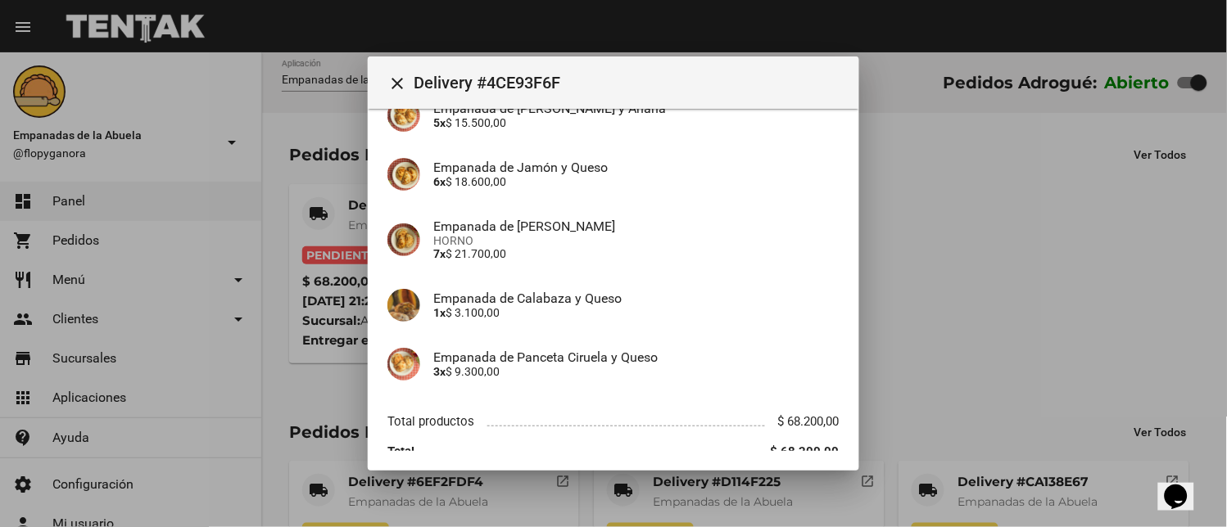
scroll to position [231, 0]
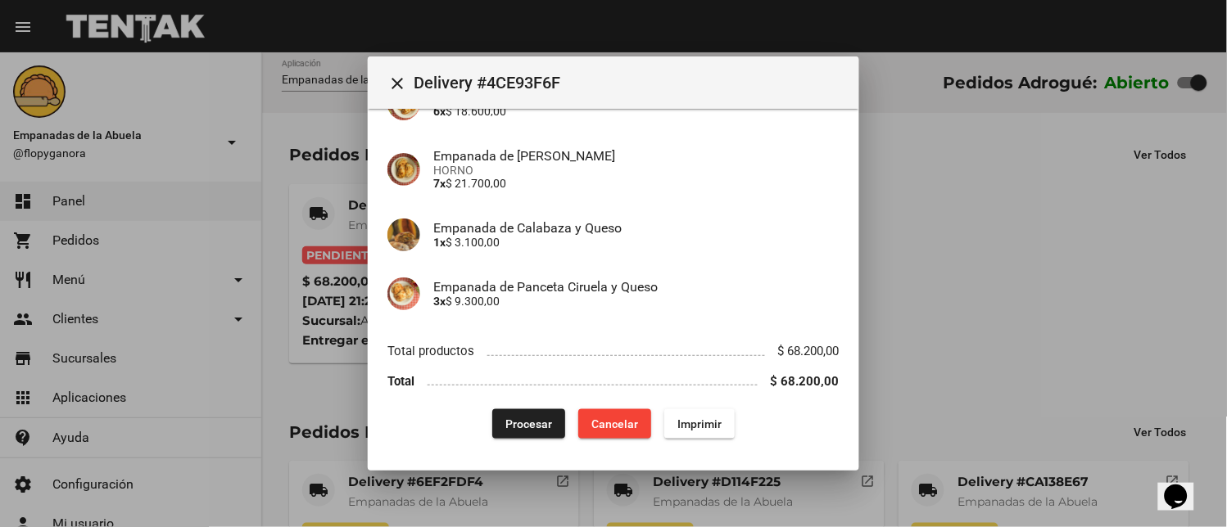
click at [540, 427] on span "Procesar" at bounding box center [528, 424] width 47 height 13
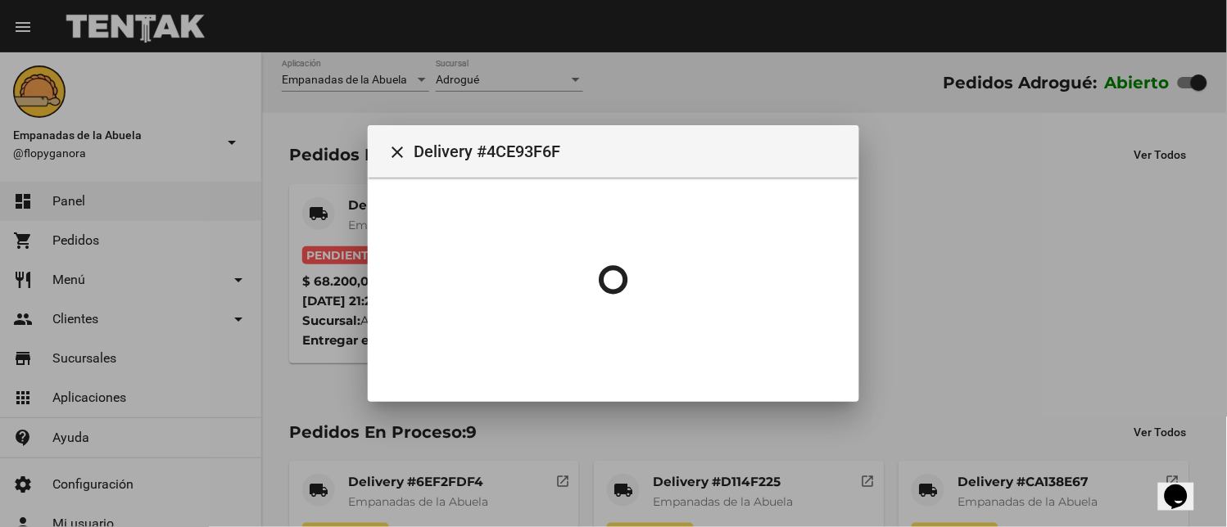
scroll to position [0, 0]
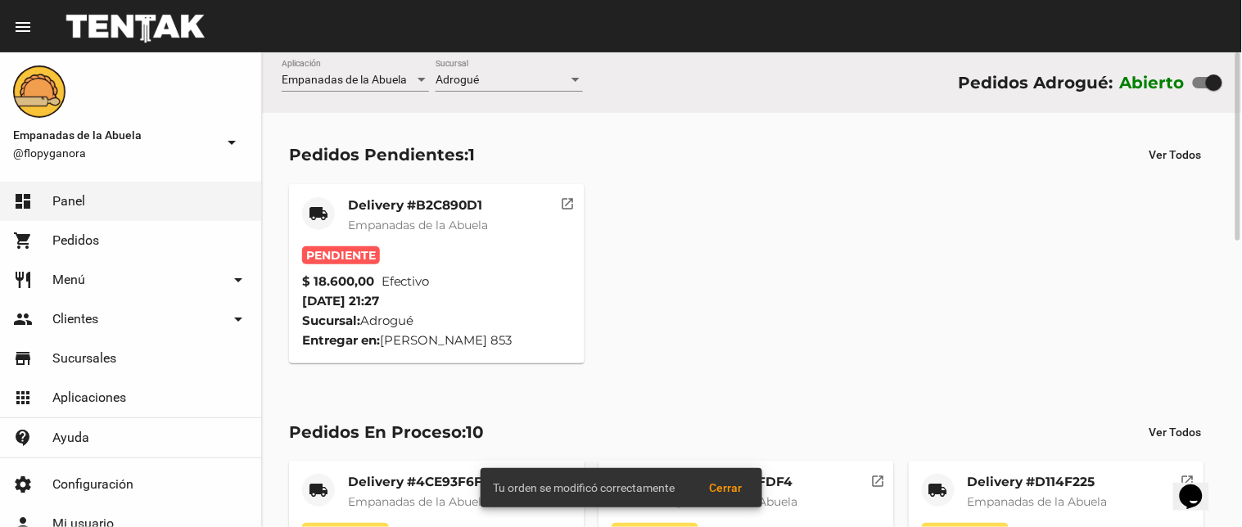
click at [437, 211] on mat-card-title "Delivery #B2C890D1" at bounding box center [418, 205] width 140 height 16
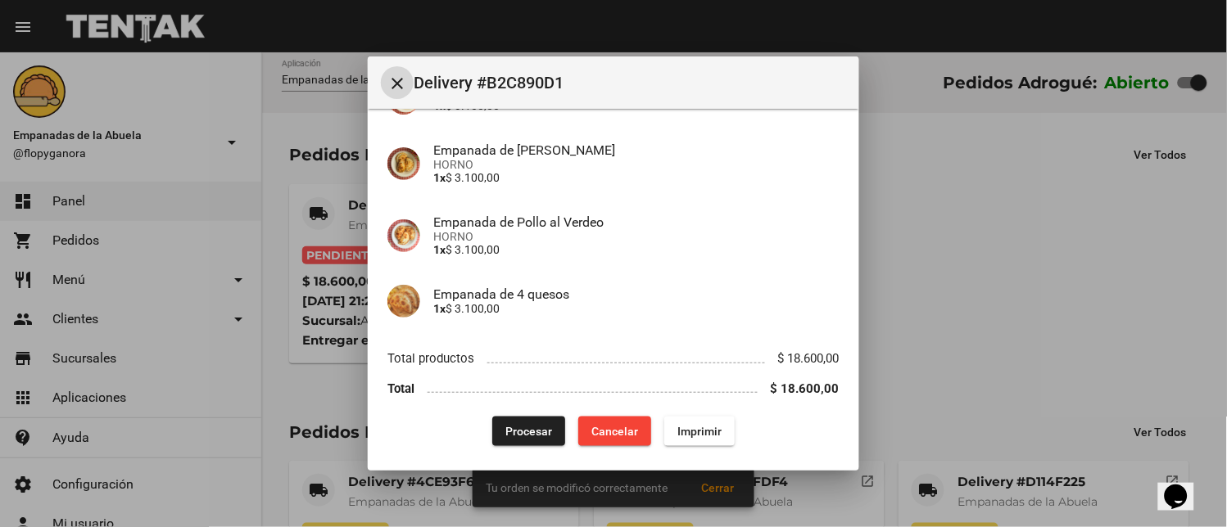
scroll to position [348, 0]
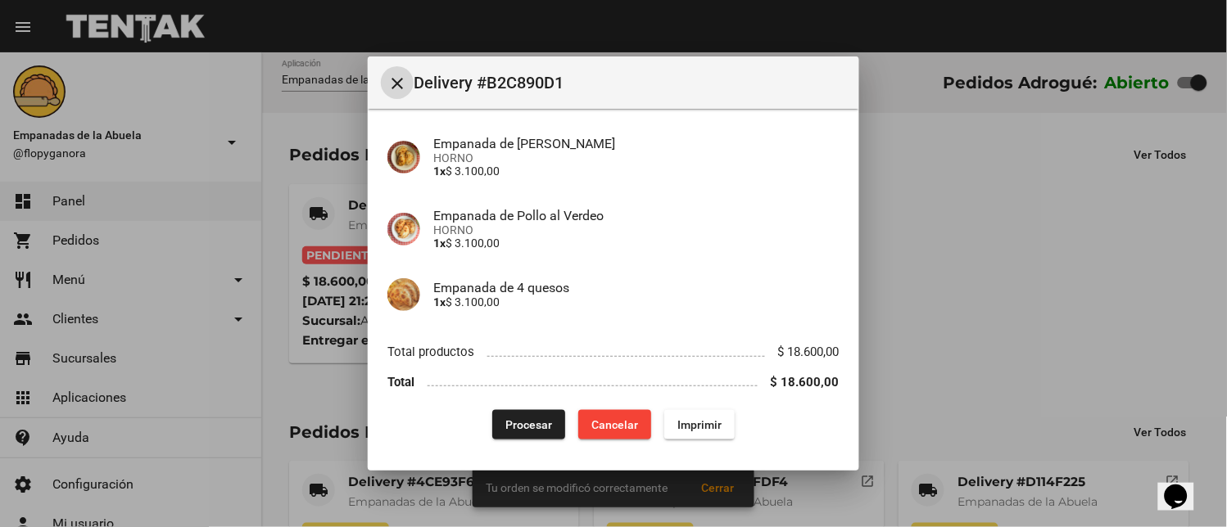
click at [685, 422] on span "Imprimir" at bounding box center [699, 424] width 44 height 13
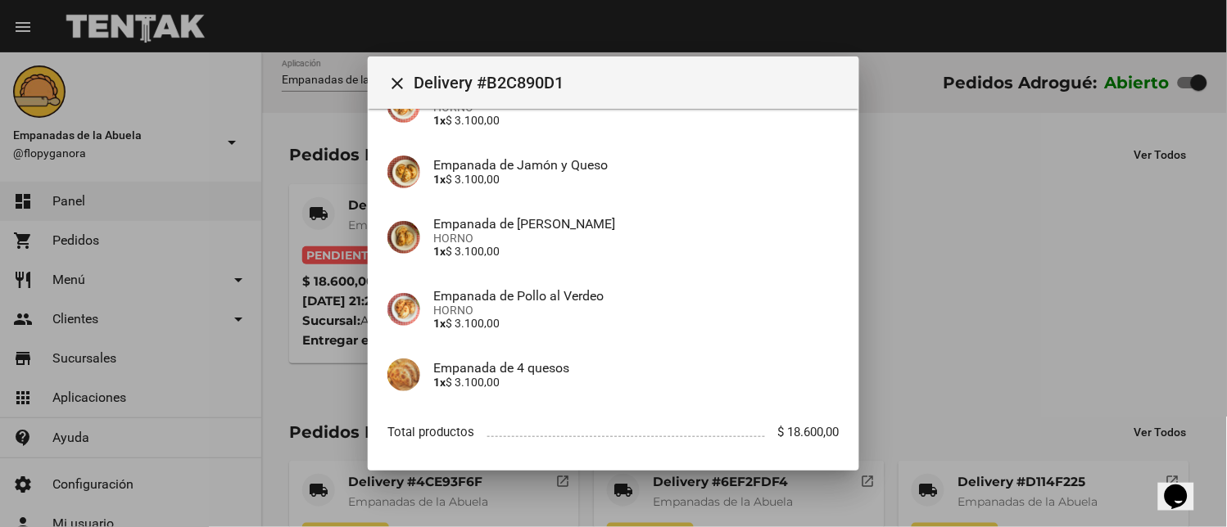
scroll to position [348, 0]
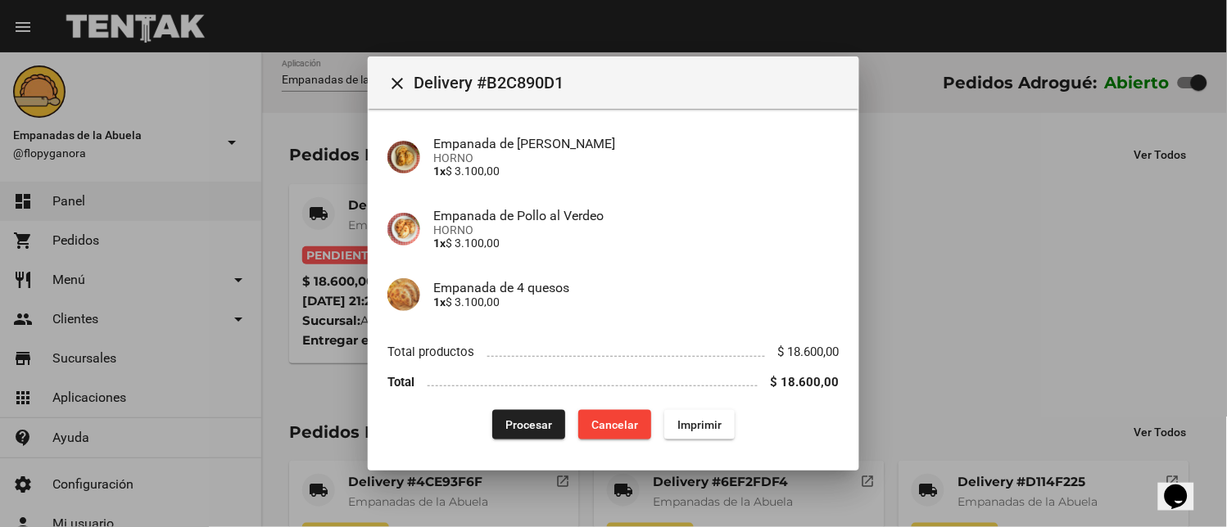
click at [518, 427] on span "Procesar" at bounding box center [528, 424] width 47 height 13
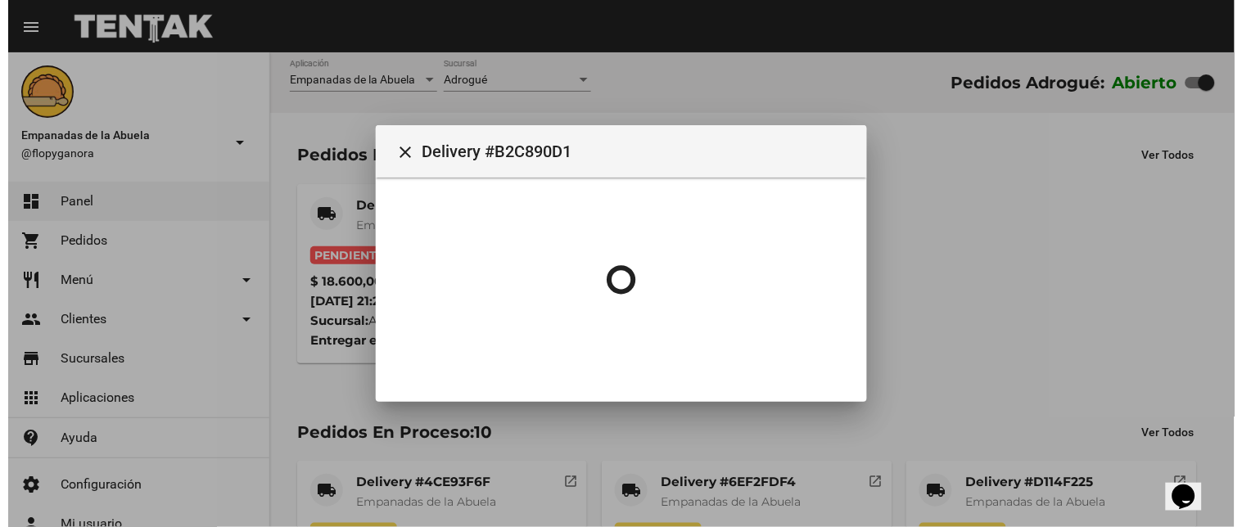
scroll to position [0, 0]
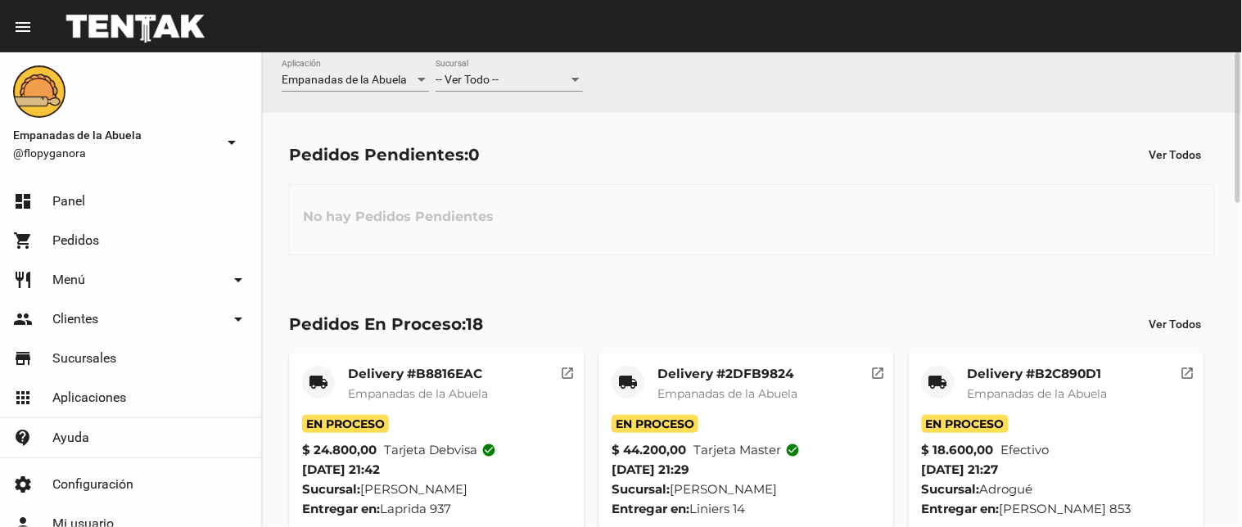
click at [524, 84] on div "-- Ver Todo --" at bounding box center [502, 80] width 133 height 13
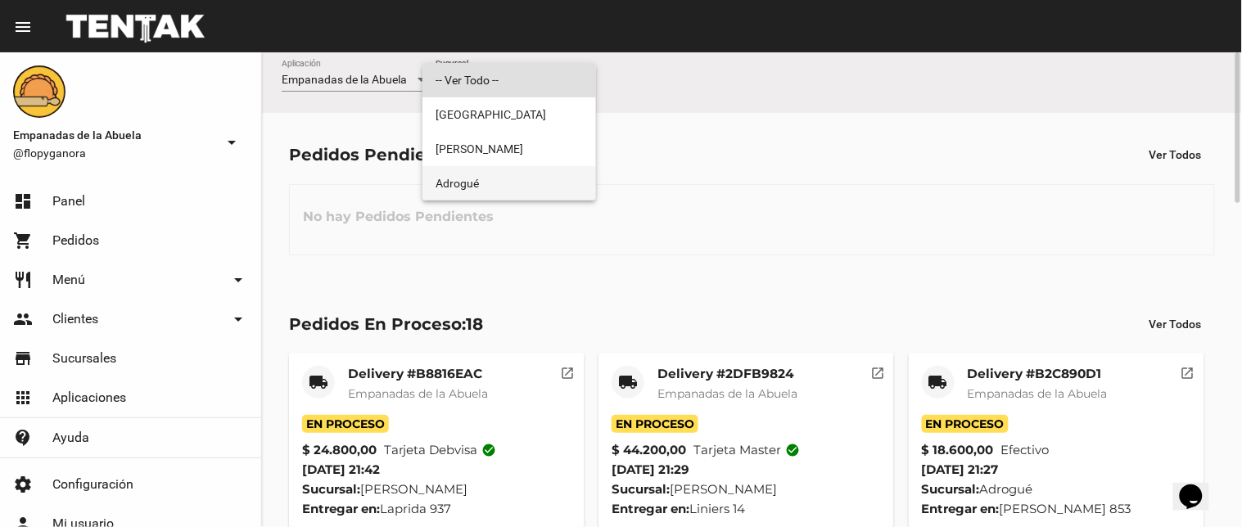
click at [530, 184] on span "Adrogué" at bounding box center [509, 183] width 147 height 34
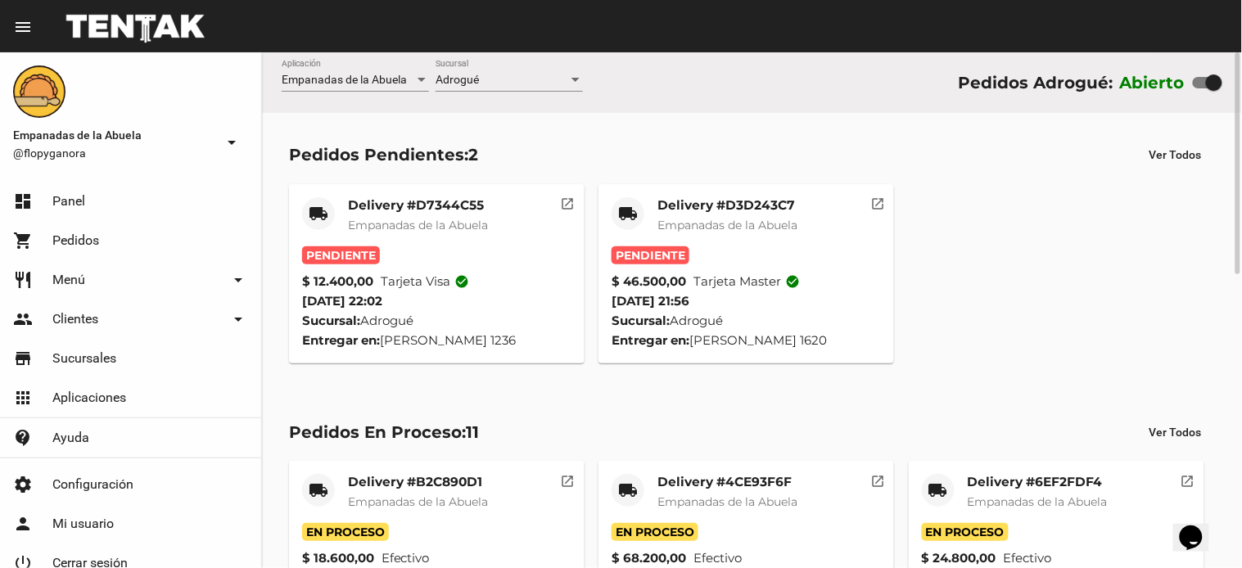
click at [666, 211] on mat-card-title "Delivery #D3D243C7" at bounding box center [727, 205] width 140 height 16
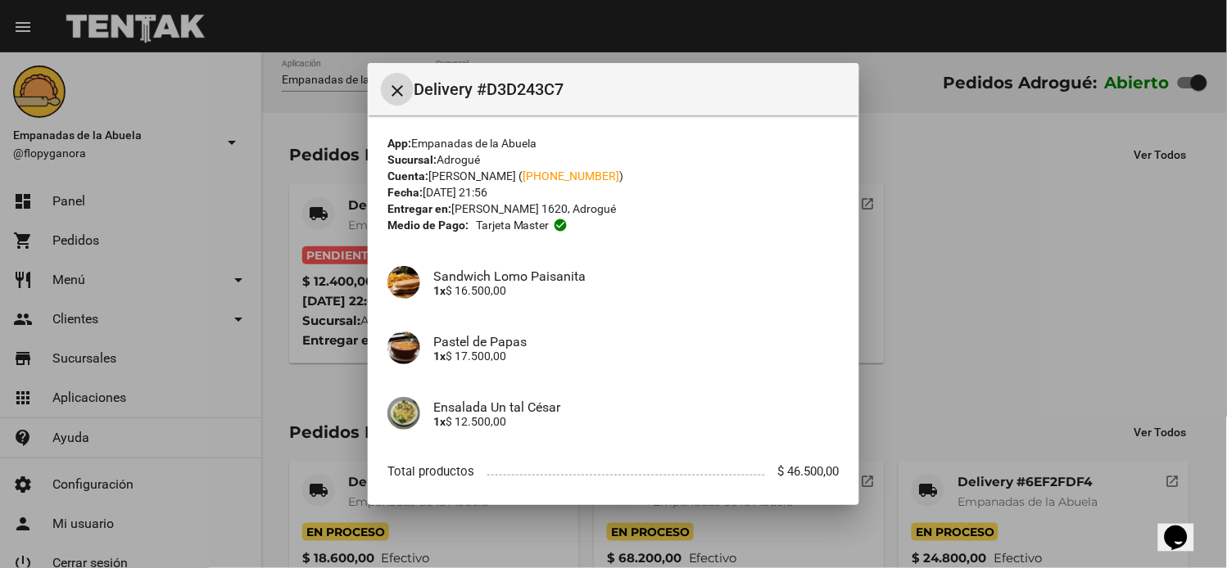
scroll to position [86, 0]
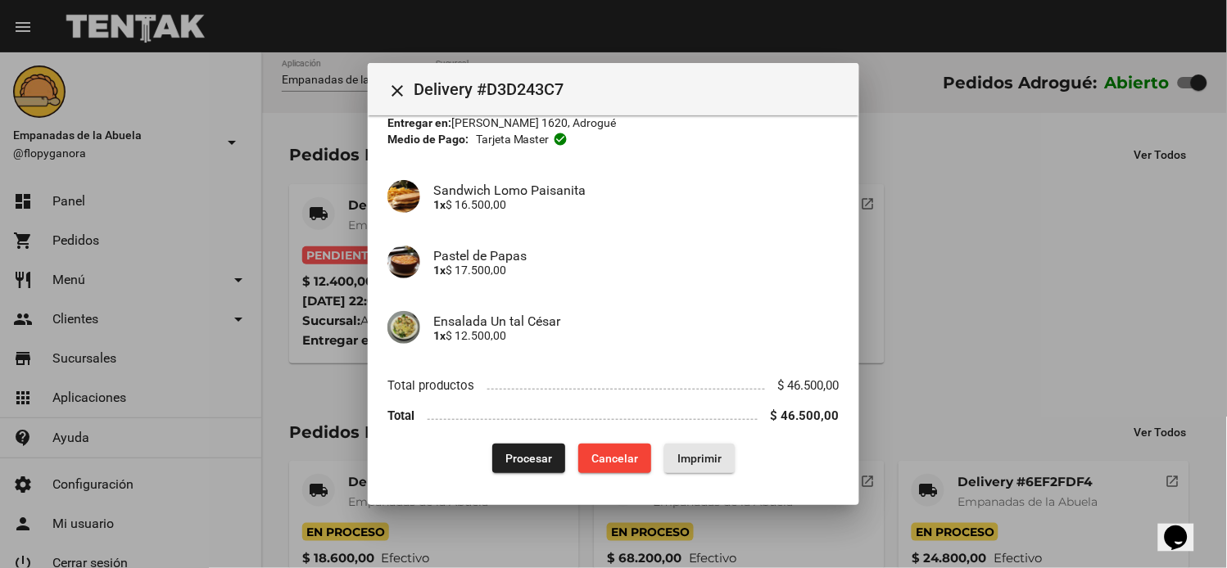
click at [680, 459] on span "Imprimir" at bounding box center [699, 458] width 44 height 13
click at [535, 454] on span "Procesar" at bounding box center [528, 458] width 47 height 13
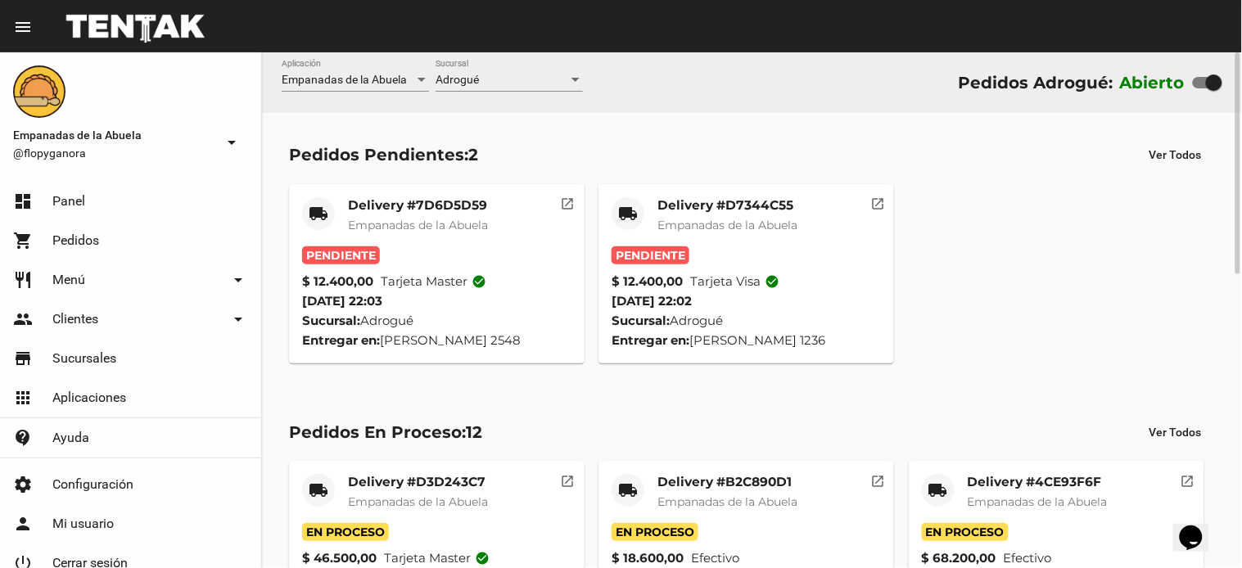
click at [700, 223] on span "Empanadas de la Abuela" at bounding box center [727, 225] width 140 height 15
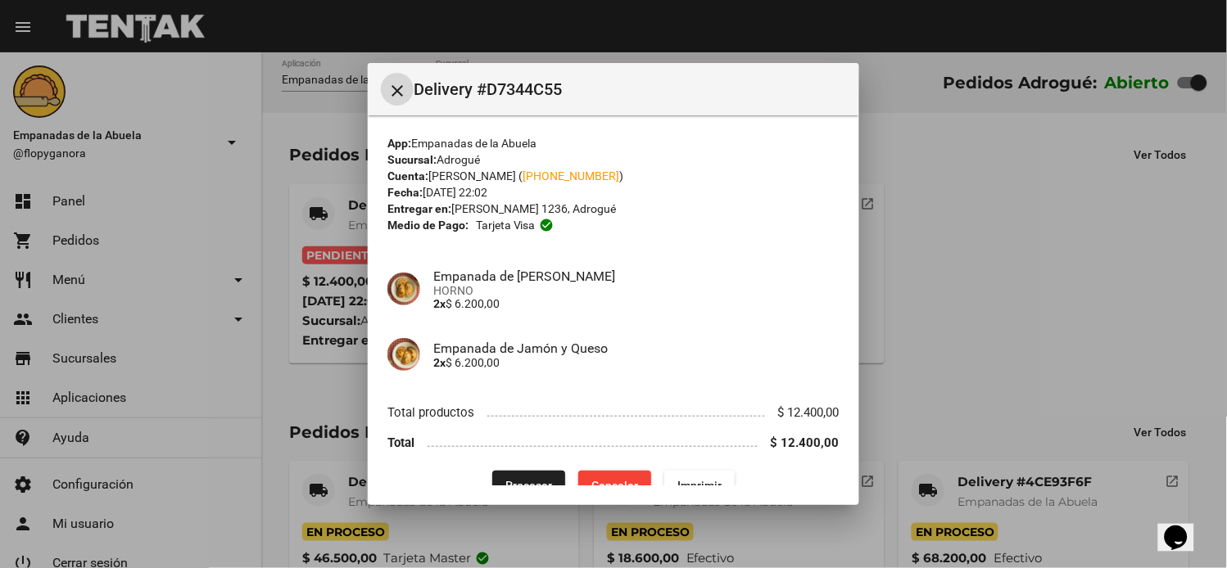
scroll to position [27, 0]
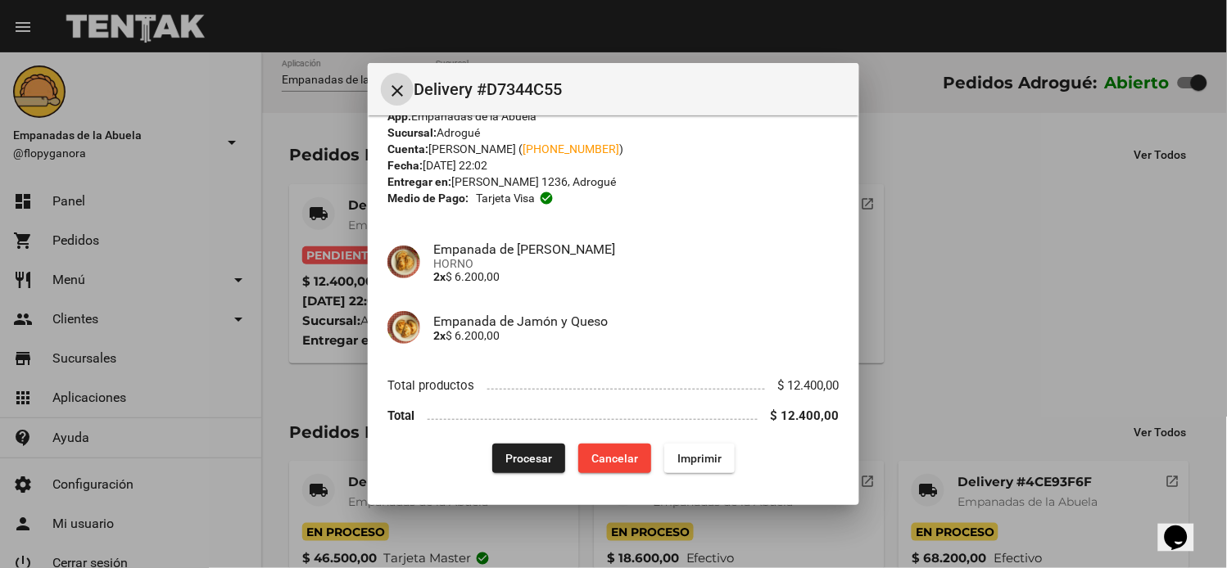
click at [675, 464] on button "Imprimir" at bounding box center [699, 458] width 70 height 29
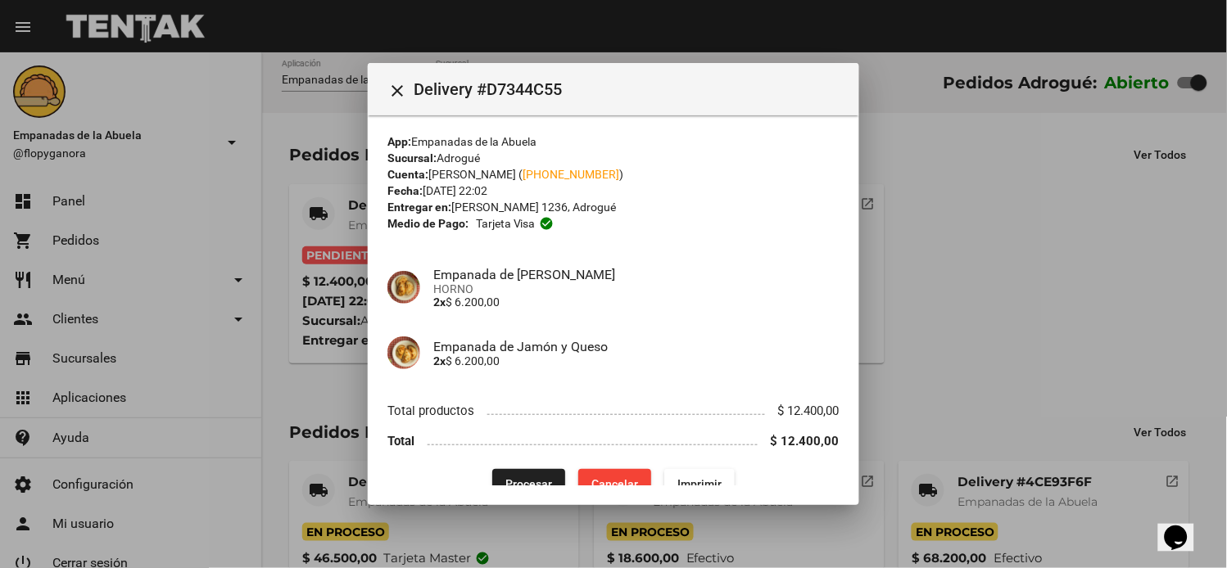
scroll to position [27, 0]
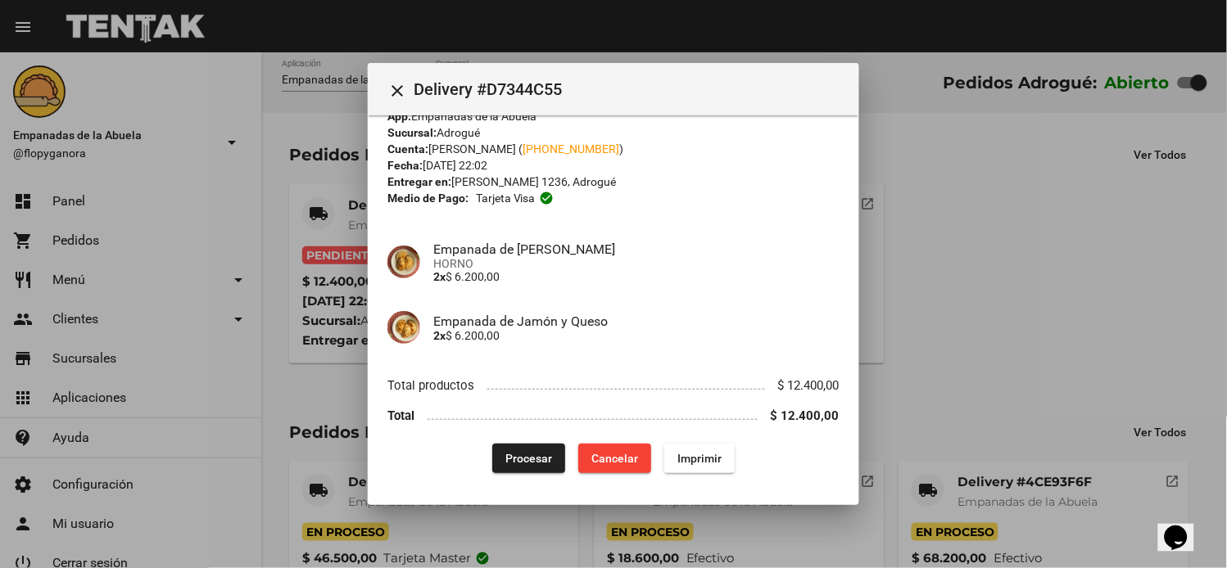
click at [528, 448] on button "Procesar" at bounding box center [528, 458] width 73 height 29
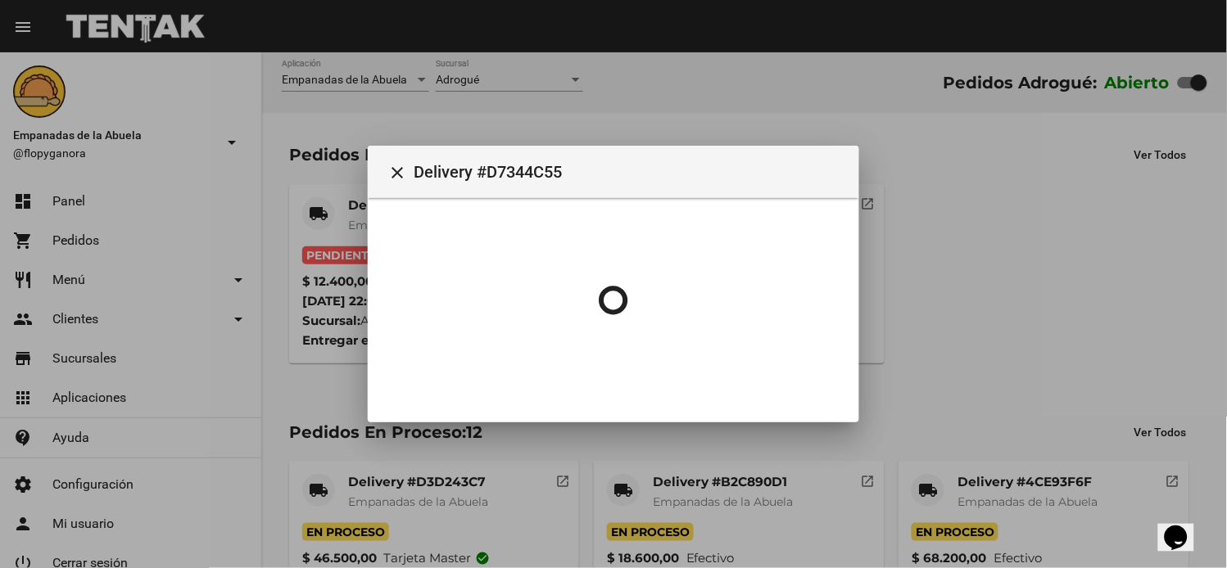
scroll to position [0, 0]
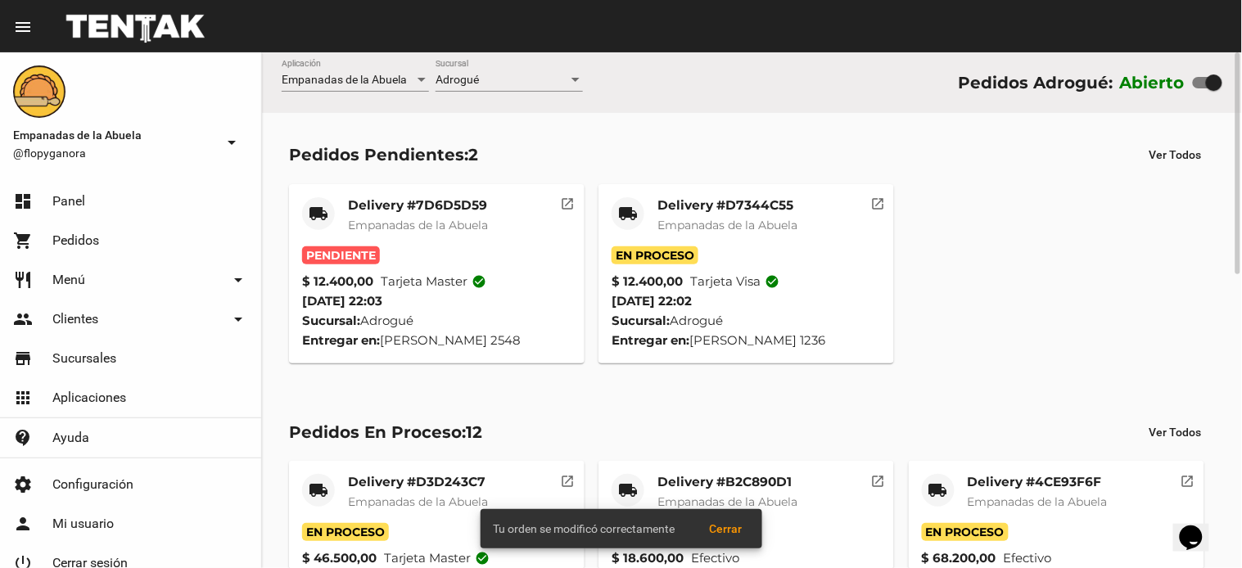
click at [415, 194] on mat-card "local_shipping Delivery #7D6D5D59 Empanadas de la Abuela Pendiente $ 12.400,00 …" at bounding box center [437, 273] width 296 height 179
click at [460, 223] on span "Empanadas de la Abuela" at bounding box center [418, 225] width 140 height 15
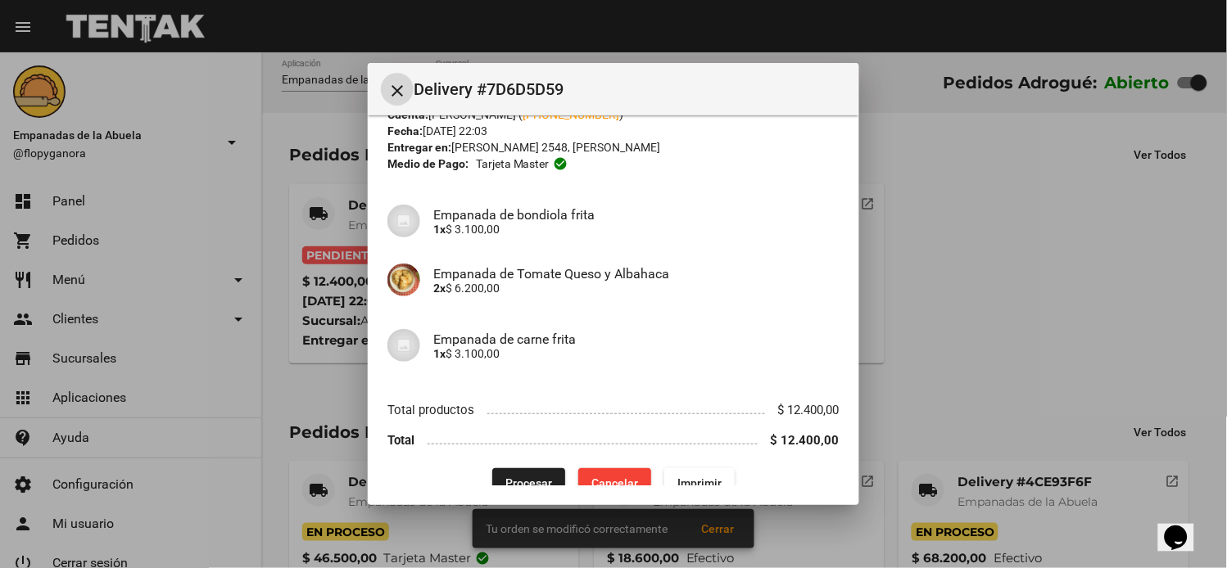
scroll to position [86, 0]
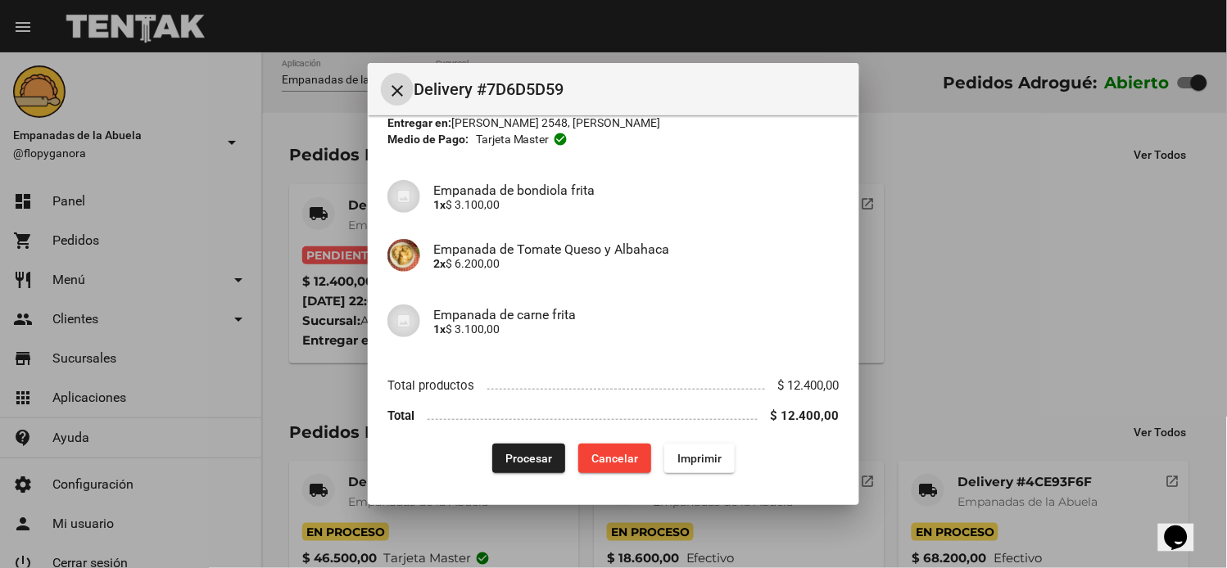
click at [705, 456] on span "Imprimir" at bounding box center [699, 458] width 44 height 13
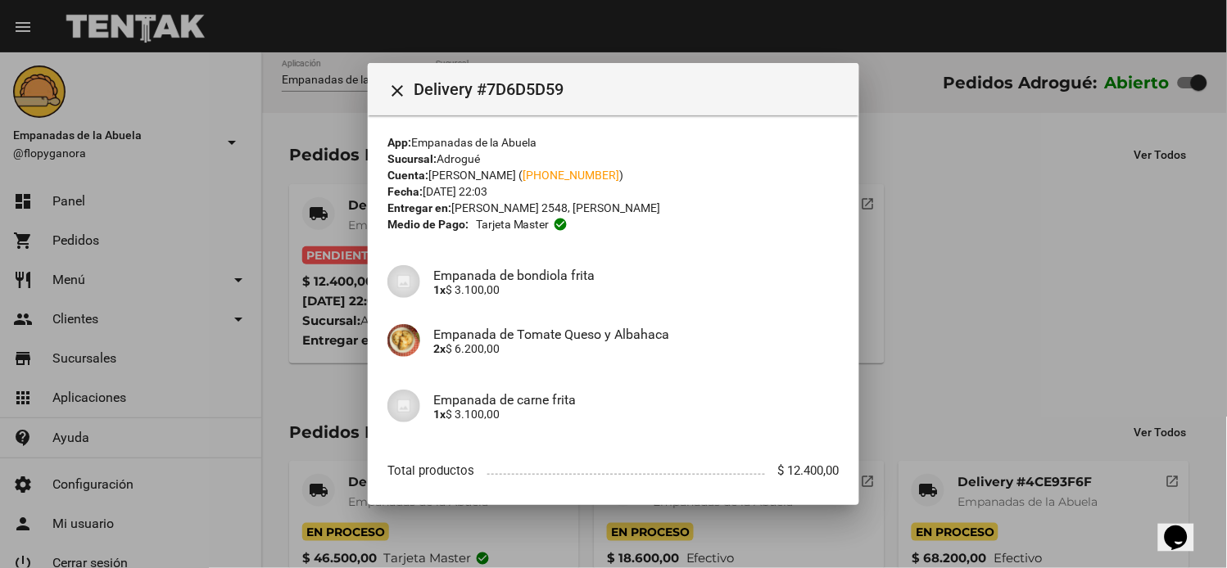
scroll to position [86, 0]
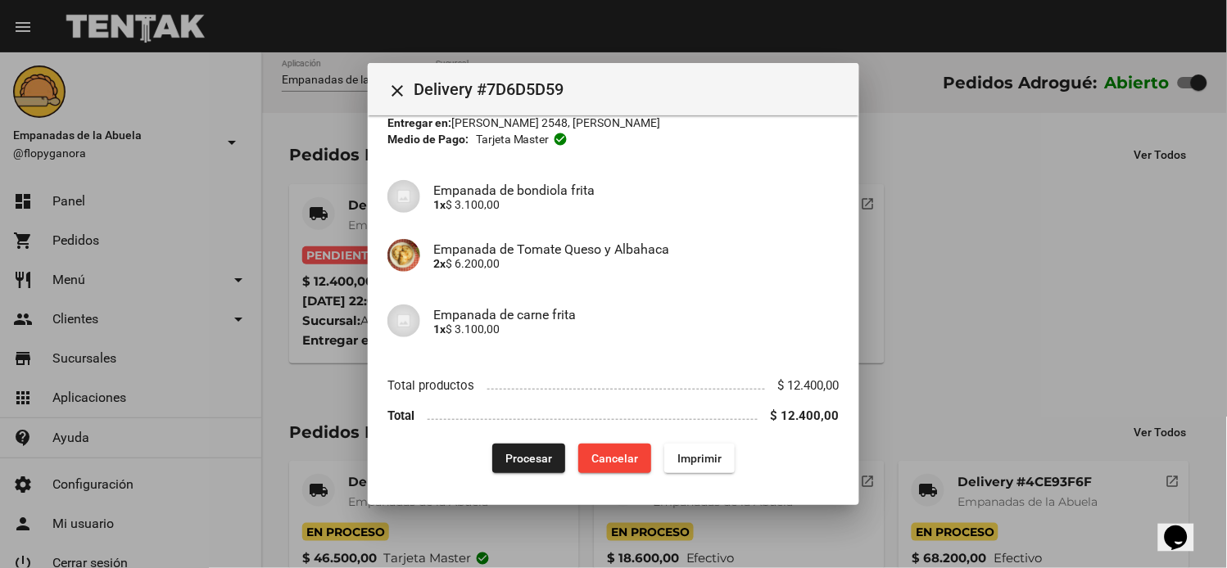
click at [497, 440] on div "App: Empanadas de la Abuela Sucursal: Adrogué Cuenta: Juan Pablo ( +54 11694111…" at bounding box center [613, 261] width 452 height 424
click at [522, 459] on span "Procesar" at bounding box center [528, 458] width 47 height 13
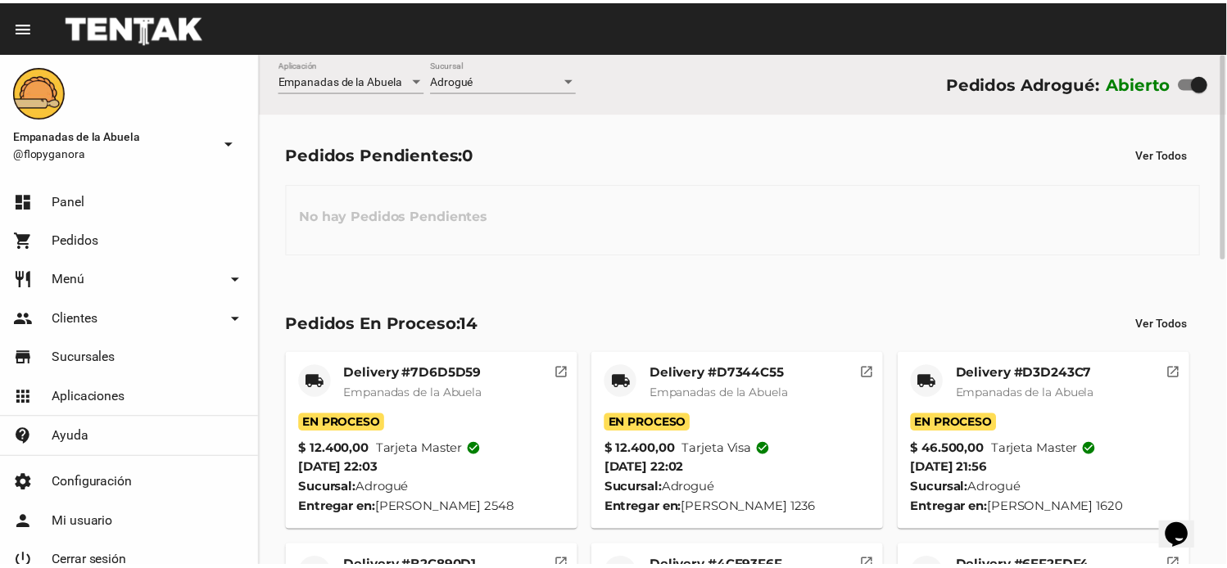
scroll to position [766, 0]
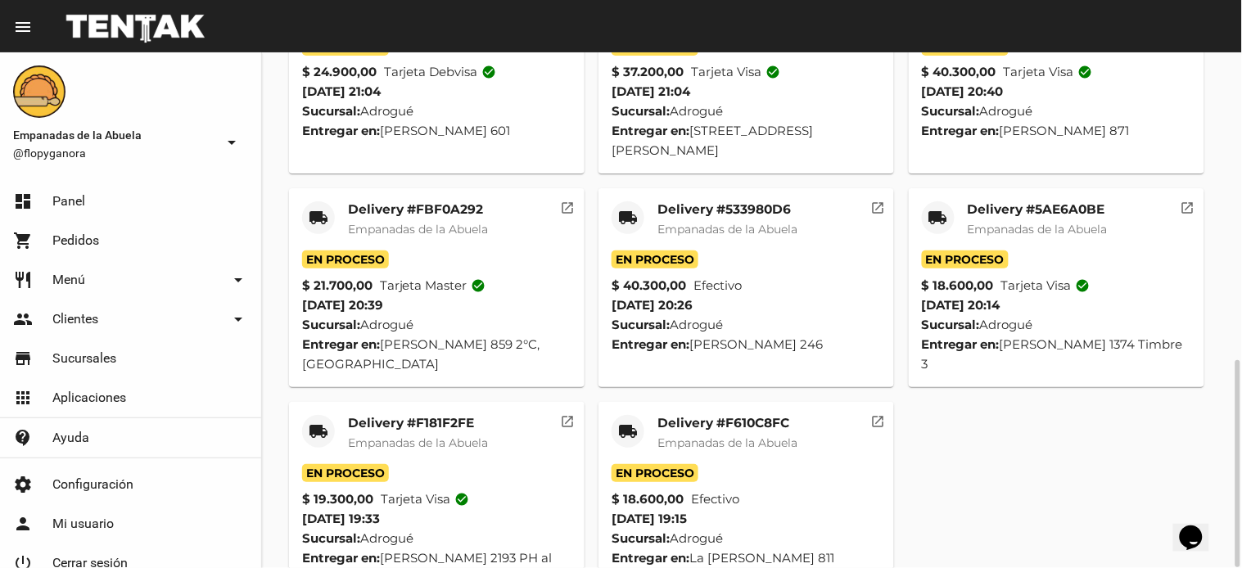
click at [641, 415] on div "local_shipping" at bounding box center [628, 431] width 33 height 33
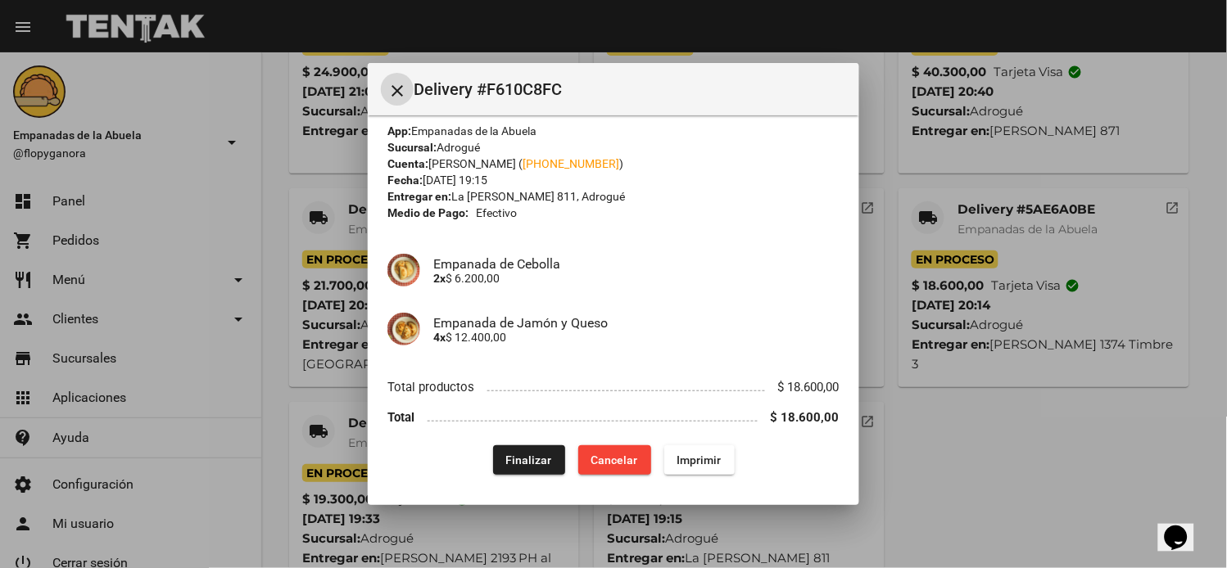
scroll to position [14, 0]
click at [530, 449] on button "Finalizar" at bounding box center [529, 458] width 72 height 29
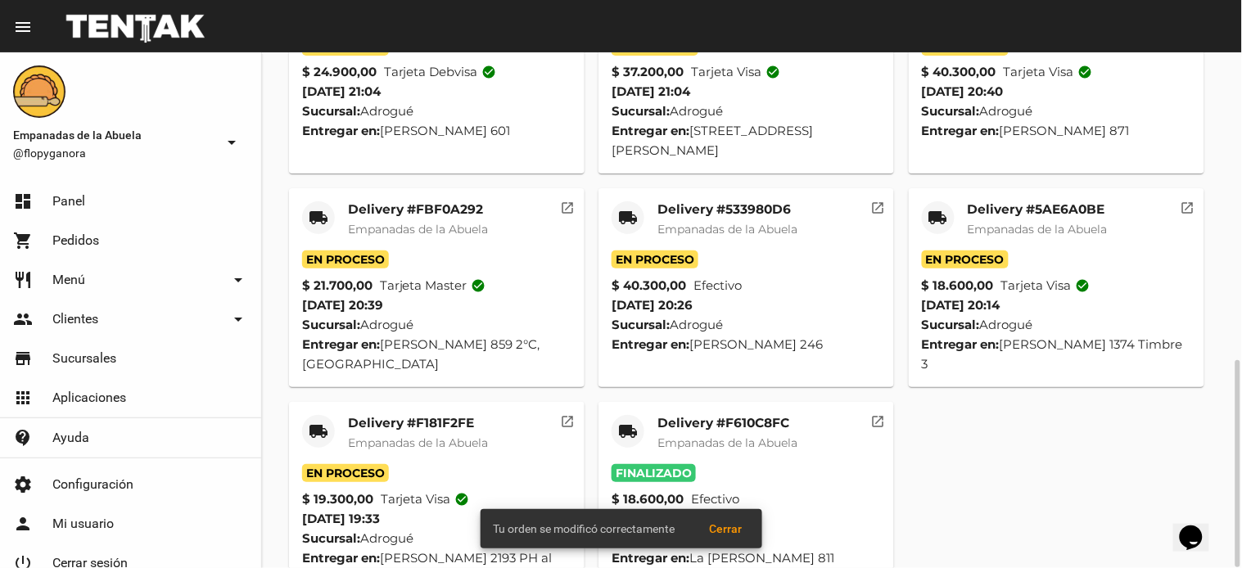
click at [931, 208] on mat-icon "local_shipping" at bounding box center [939, 218] width 20 height 20
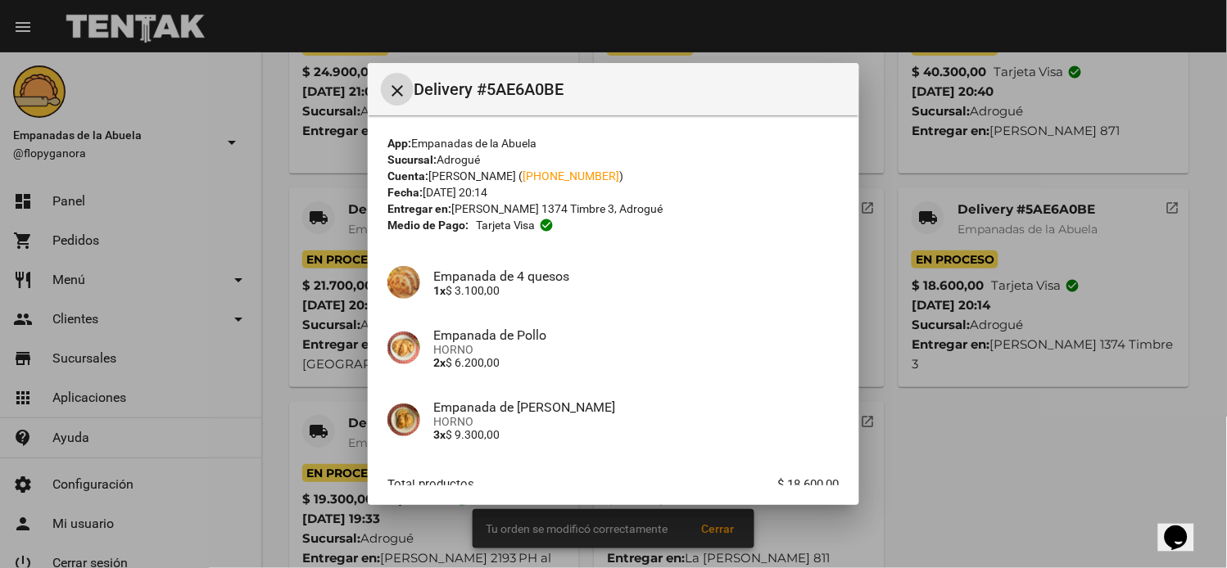
scroll to position [99, 0]
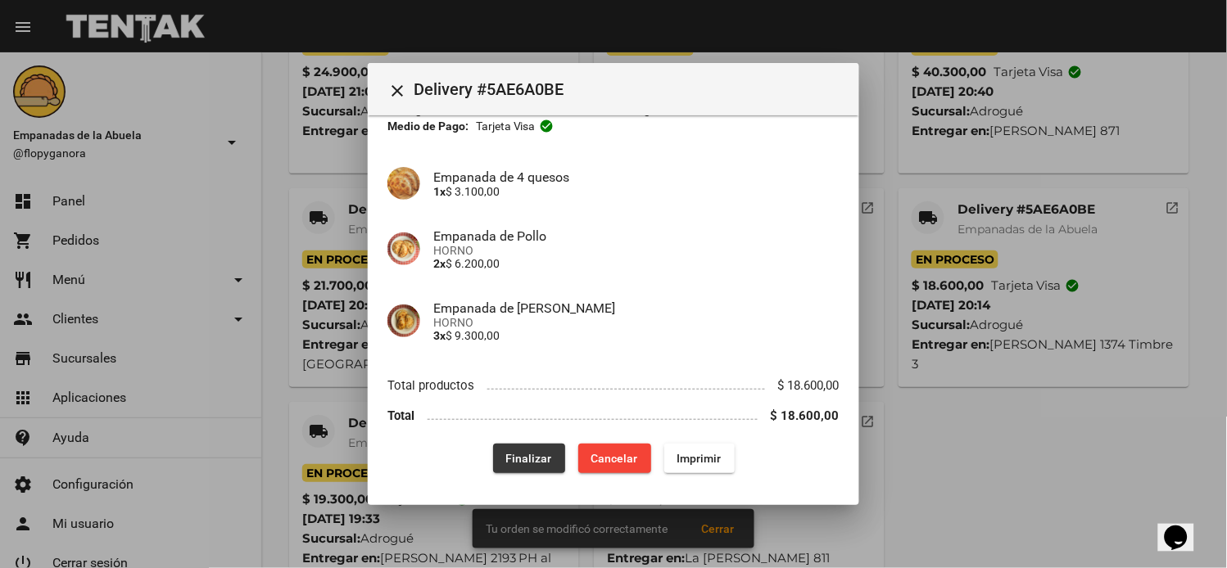
drag, startPoint x: 526, startPoint y: 450, endPoint x: 385, endPoint y: 413, distance: 146.4
click at [526, 452] on span "Finalizar" at bounding box center [529, 458] width 46 height 13
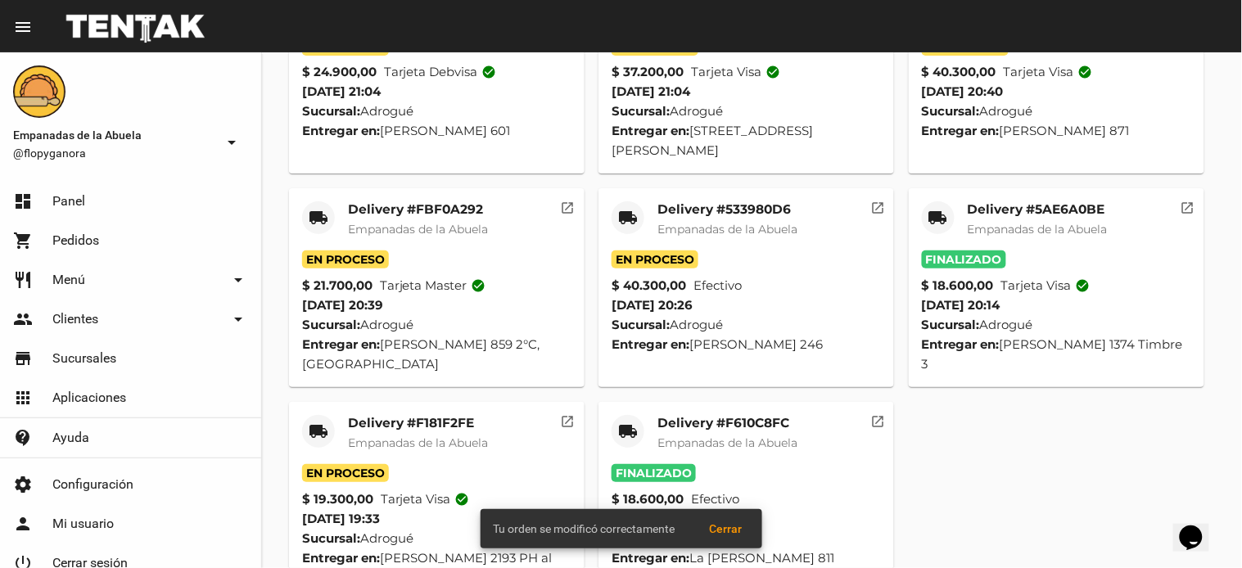
click at [311, 422] on mat-icon "local_shipping" at bounding box center [319, 432] width 20 height 20
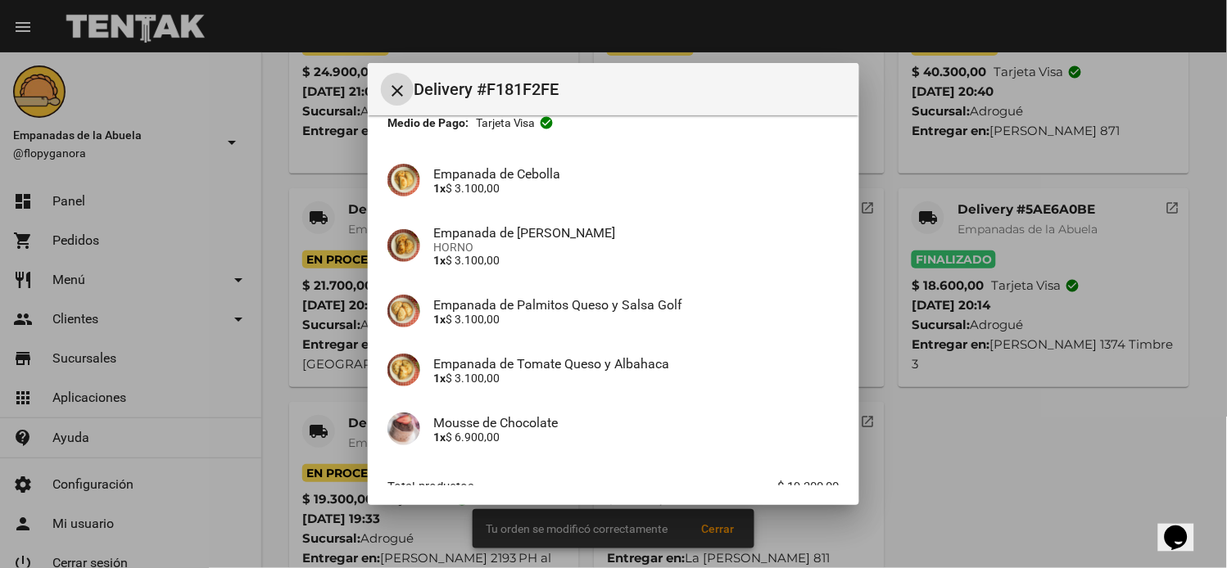
scroll to position [205, 0]
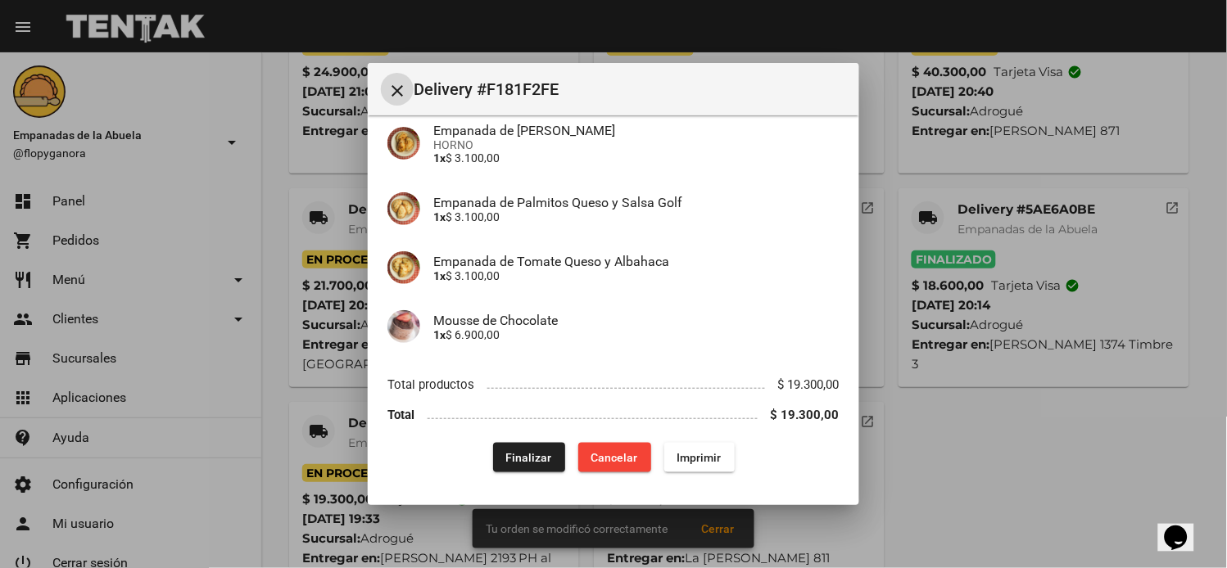
click at [535, 445] on button "Finalizar" at bounding box center [529, 457] width 72 height 29
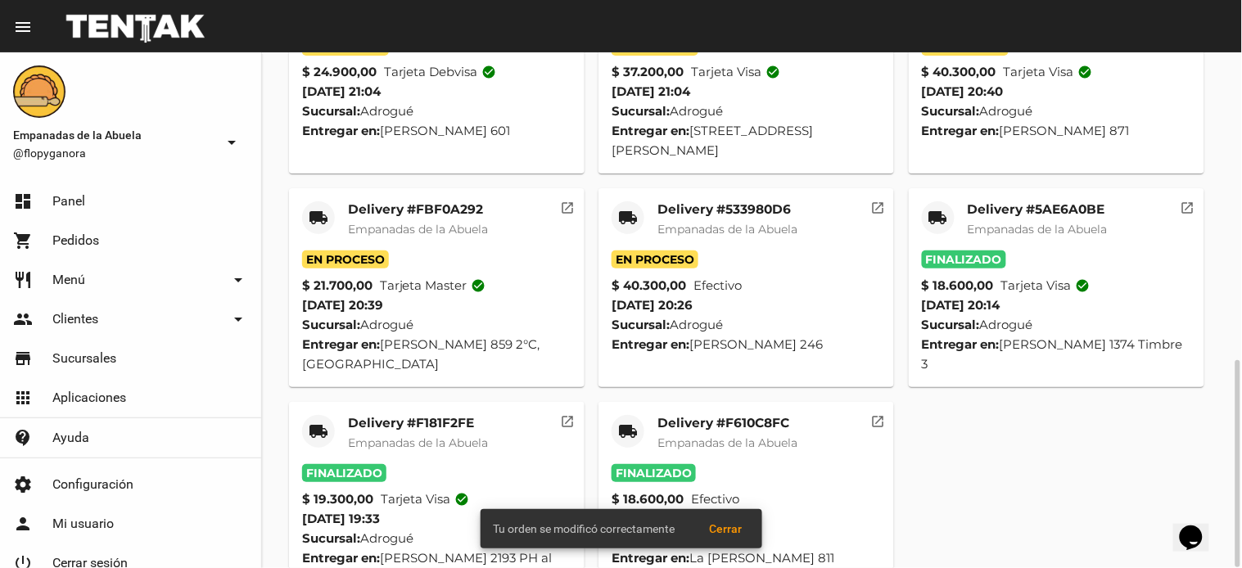
click at [627, 208] on mat-icon "local_shipping" at bounding box center [628, 218] width 20 height 20
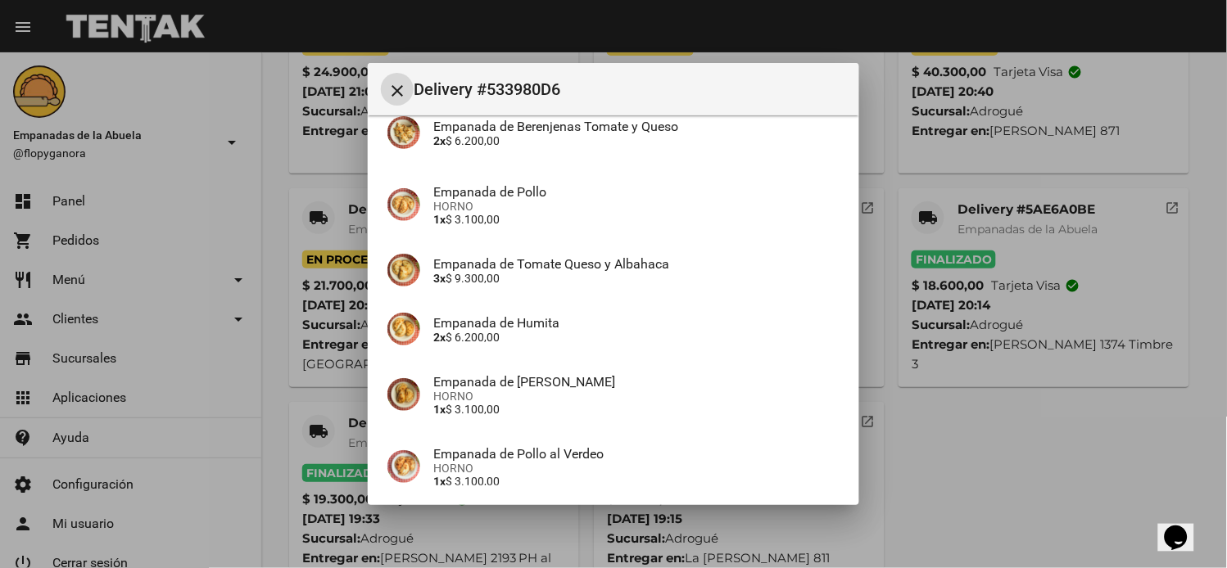
scroll to position [361, 0]
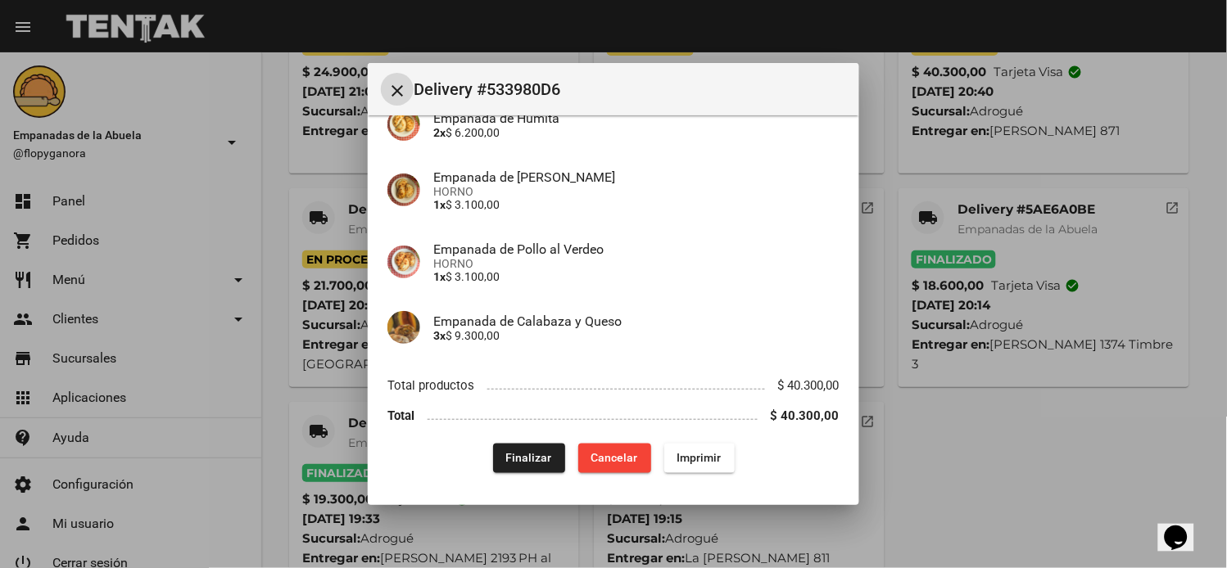
click at [528, 459] on span "Finalizar" at bounding box center [529, 458] width 46 height 13
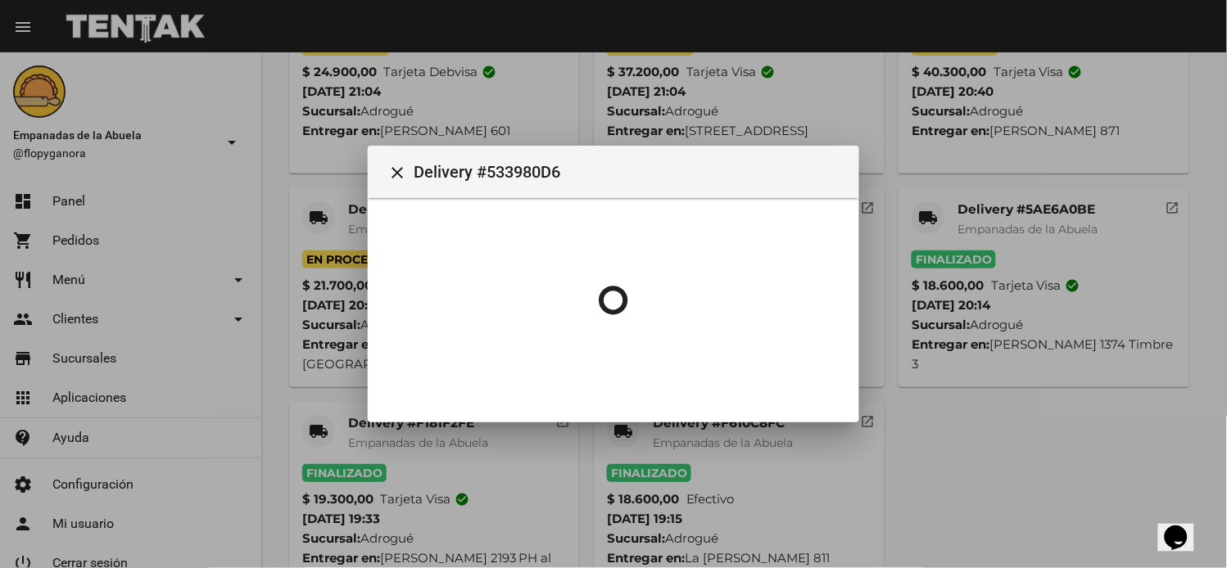
scroll to position [0, 0]
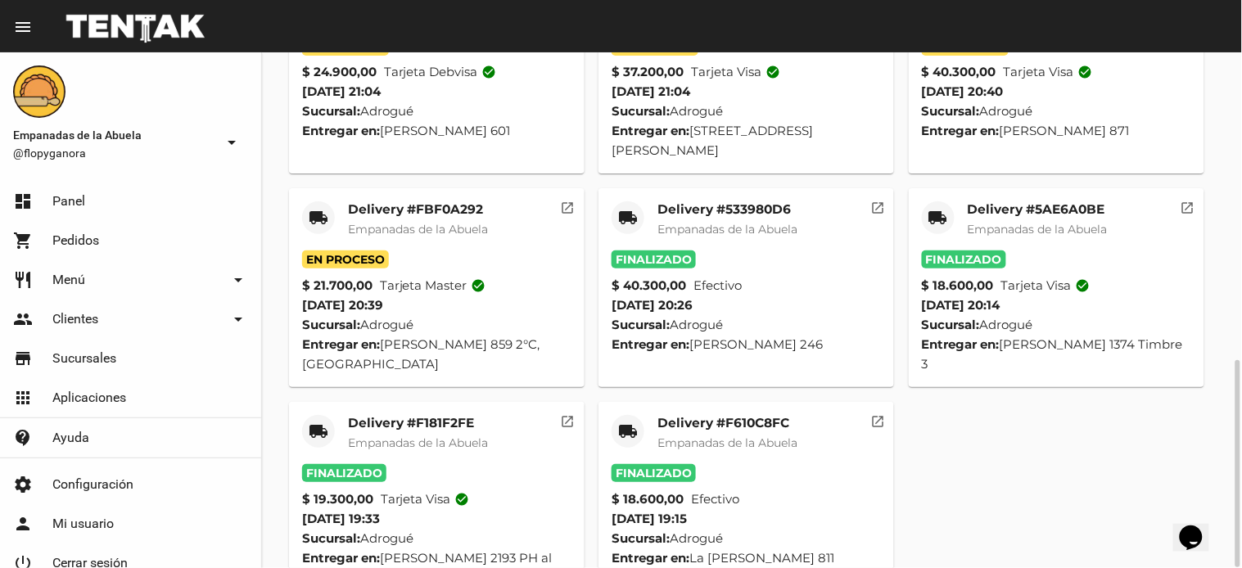
click at [319, 209] on div "local_shipping" at bounding box center [318, 217] width 33 height 33
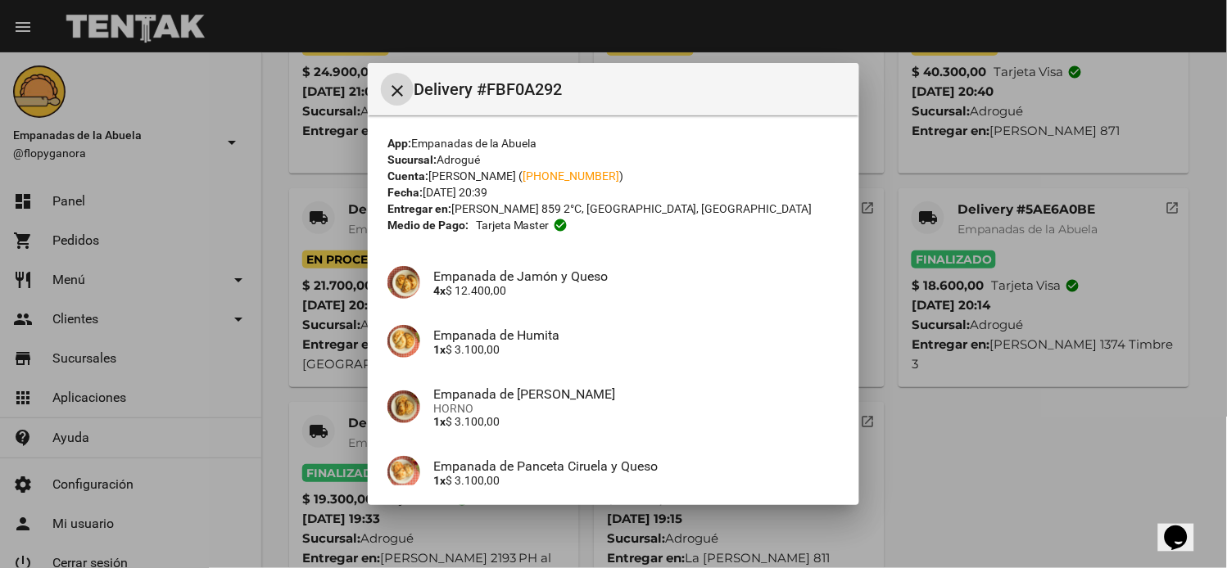
scroll to position [145, 0]
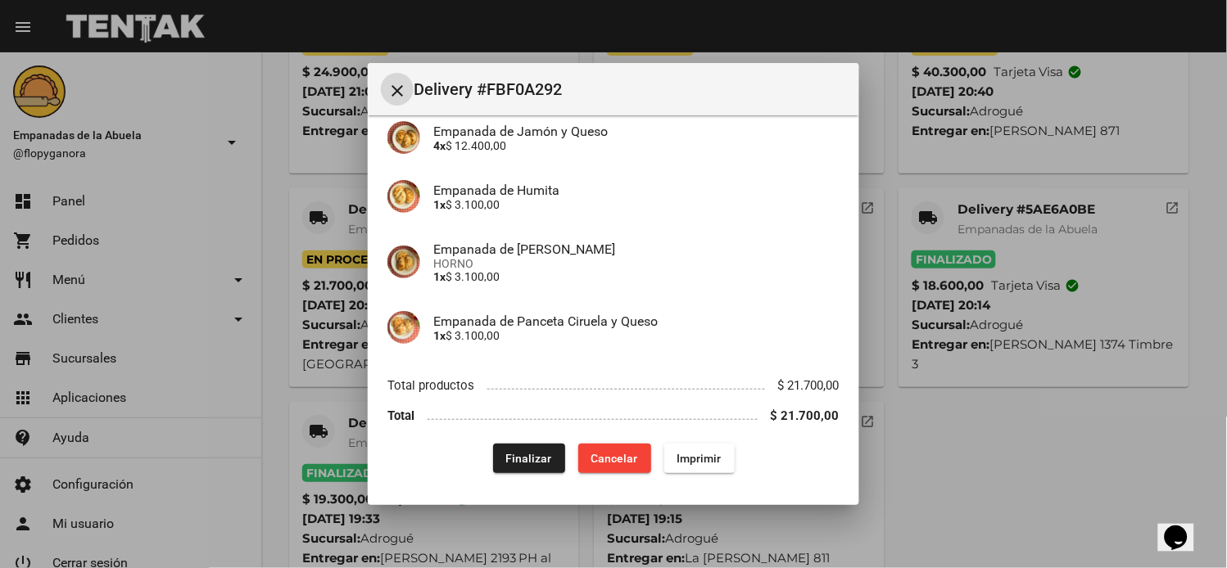
click at [534, 463] on span "Finalizar" at bounding box center [529, 458] width 46 height 13
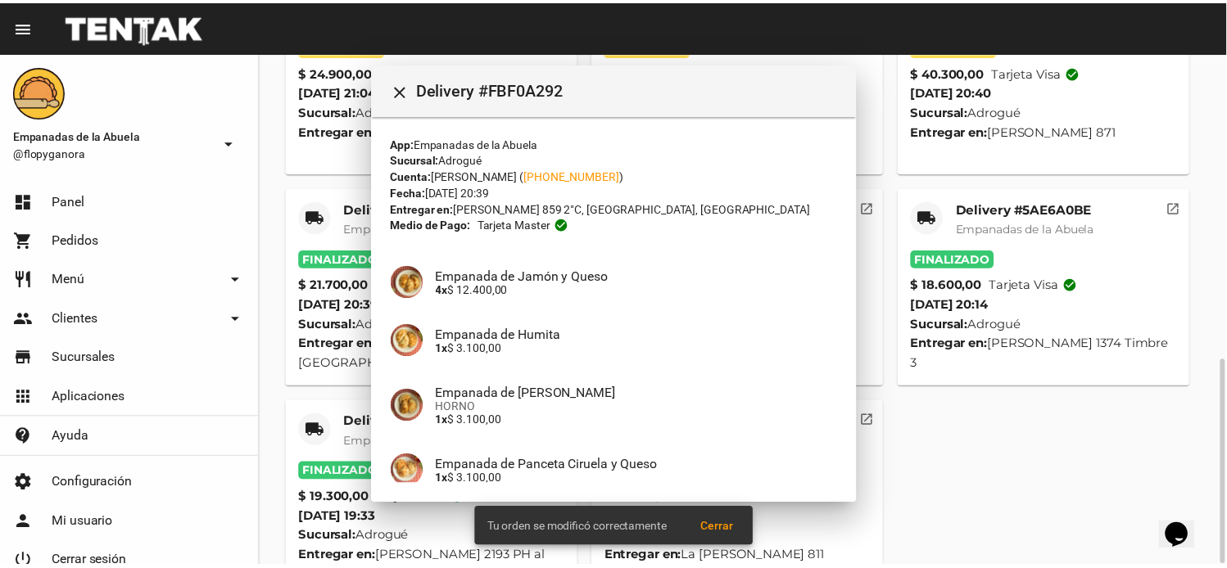
scroll to position [273, 0]
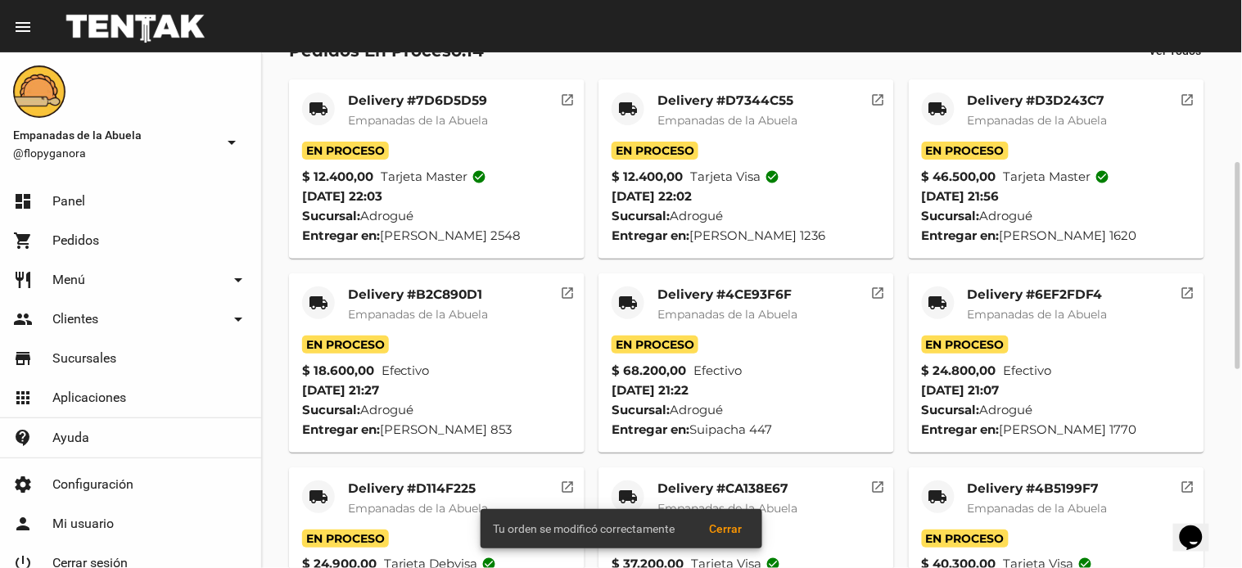
click at [948, 304] on div "local_shipping" at bounding box center [938, 303] width 33 height 33
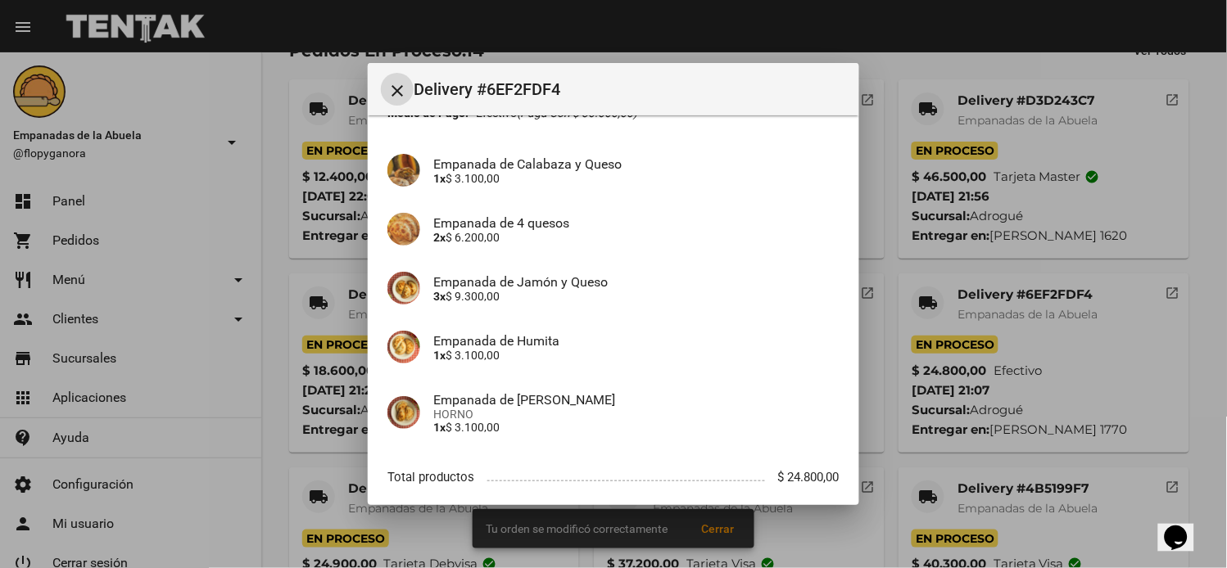
scroll to position [205, 0]
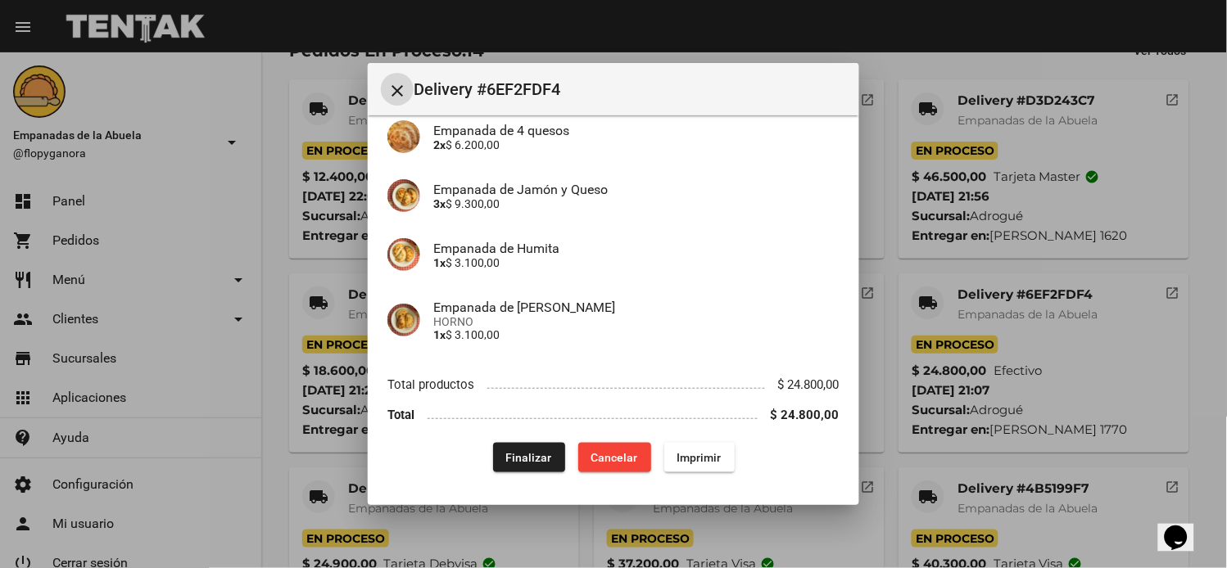
click at [506, 451] on span "Finalizar" at bounding box center [529, 457] width 46 height 13
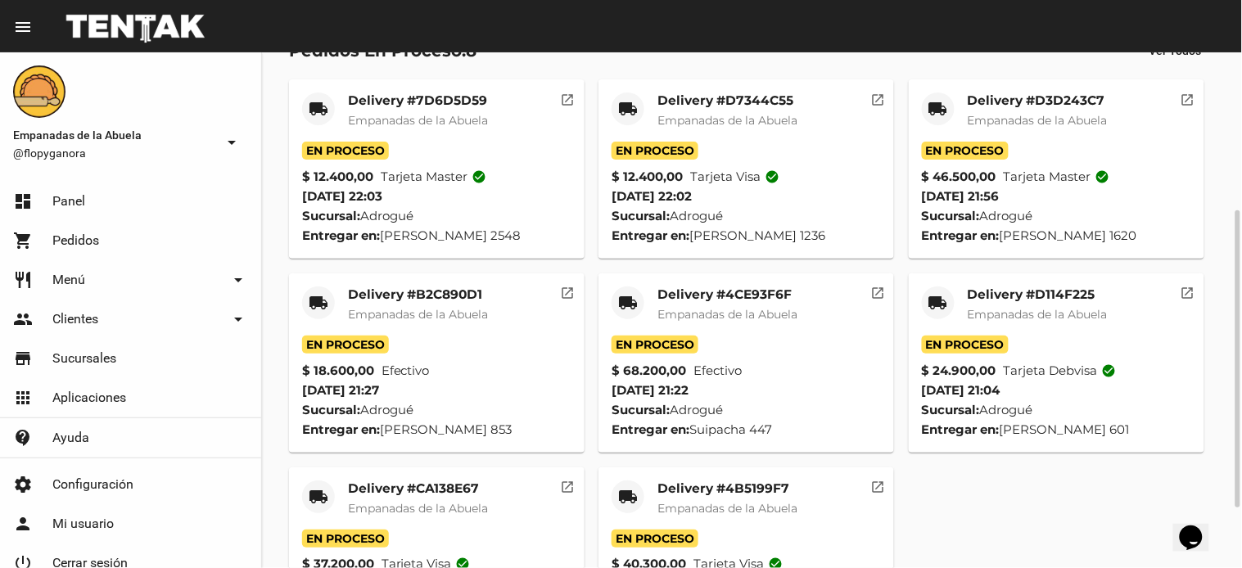
scroll to position [0, 0]
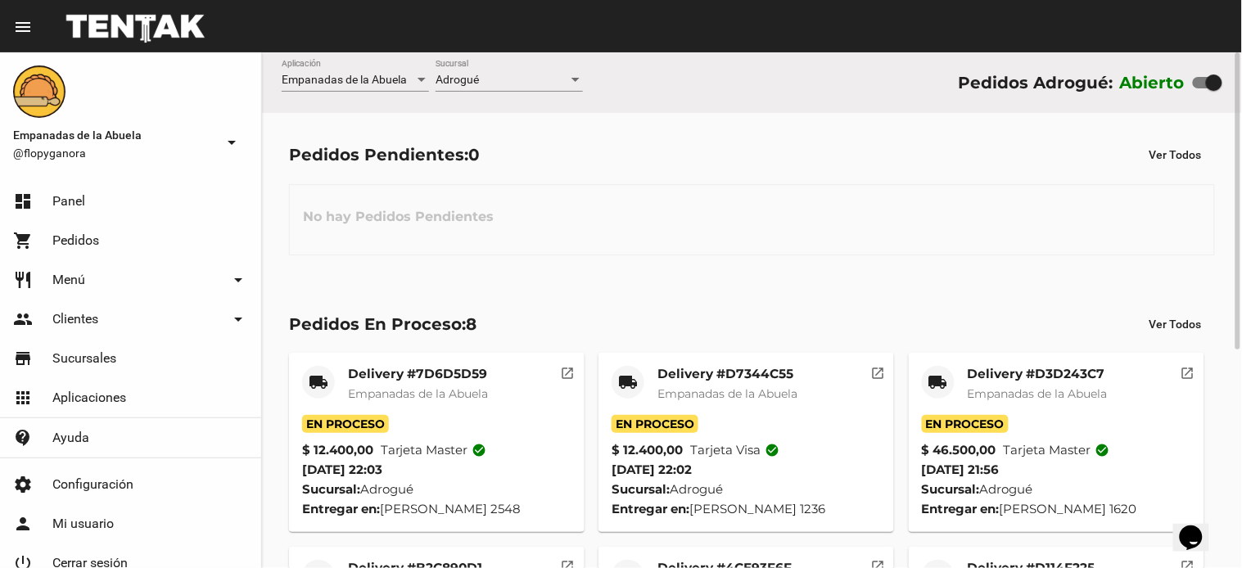
click at [465, 75] on span "Adrogué" at bounding box center [457, 79] width 43 height 13
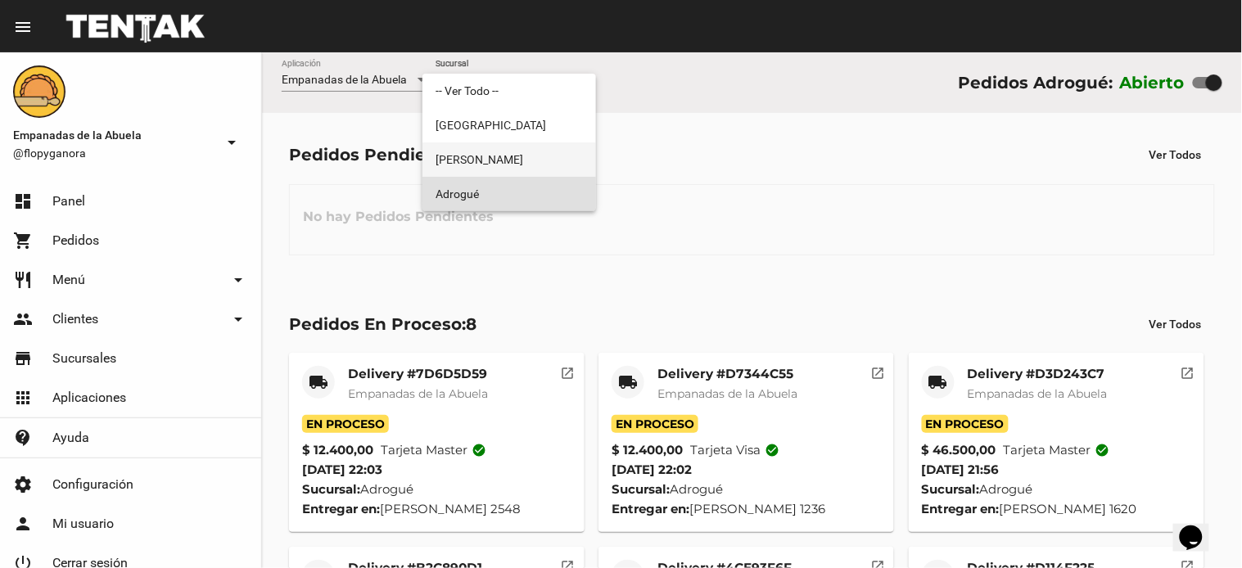
click at [493, 157] on span "[PERSON_NAME]" at bounding box center [509, 159] width 147 height 34
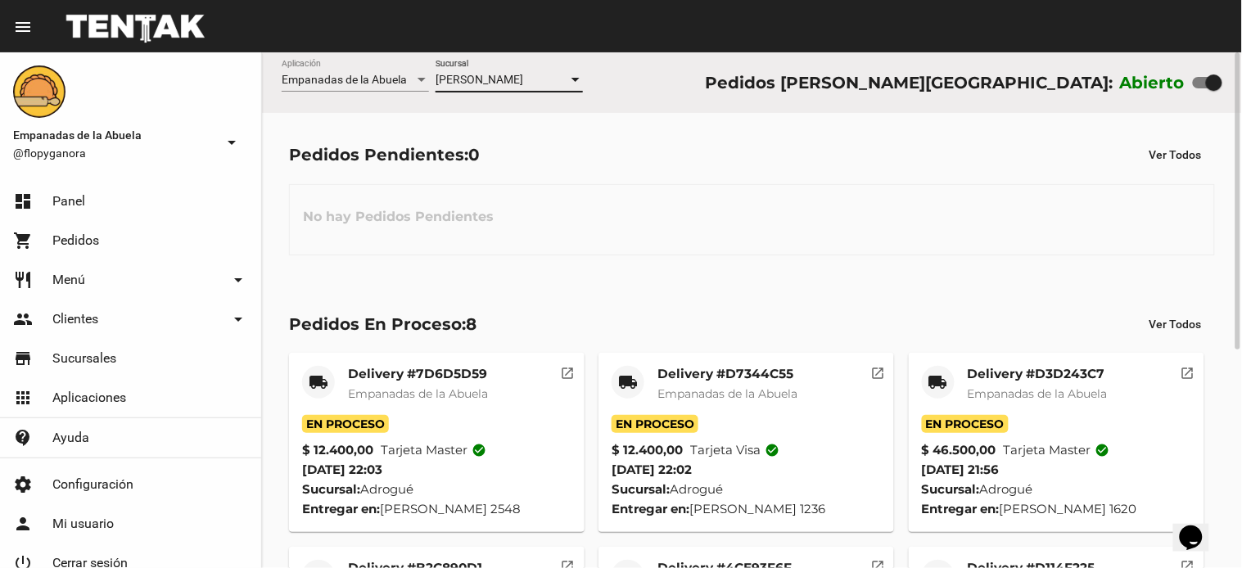
click at [503, 80] on span "[PERSON_NAME]" at bounding box center [480, 79] width 88 height 13
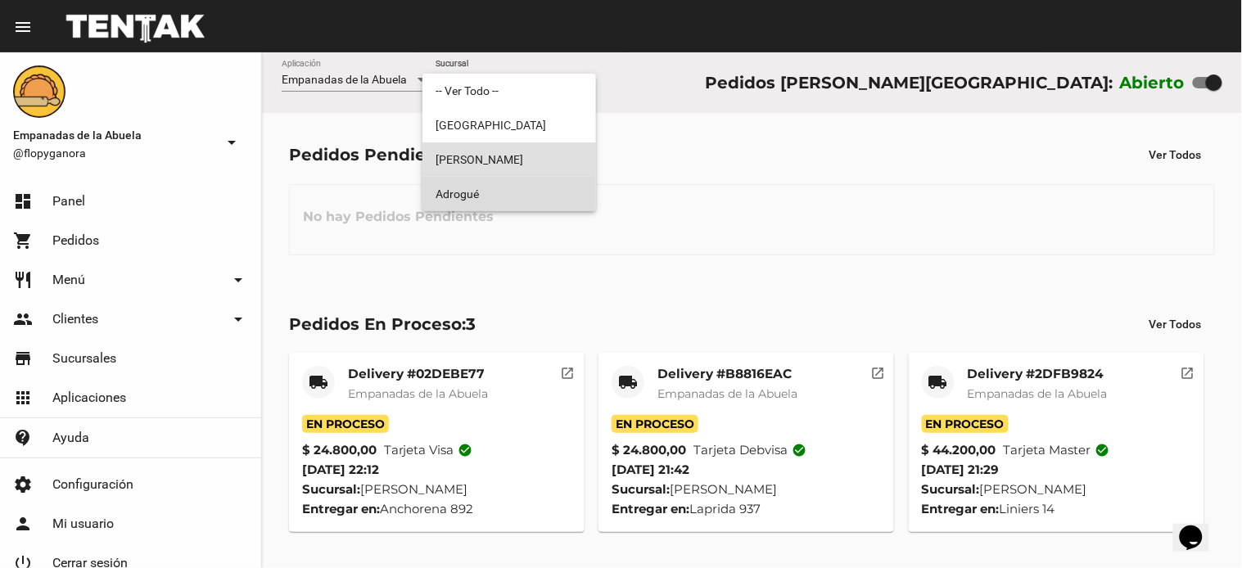
click at [498, 193] on span "Adrogué" at bounding box center [509, 194] width 147 height 34
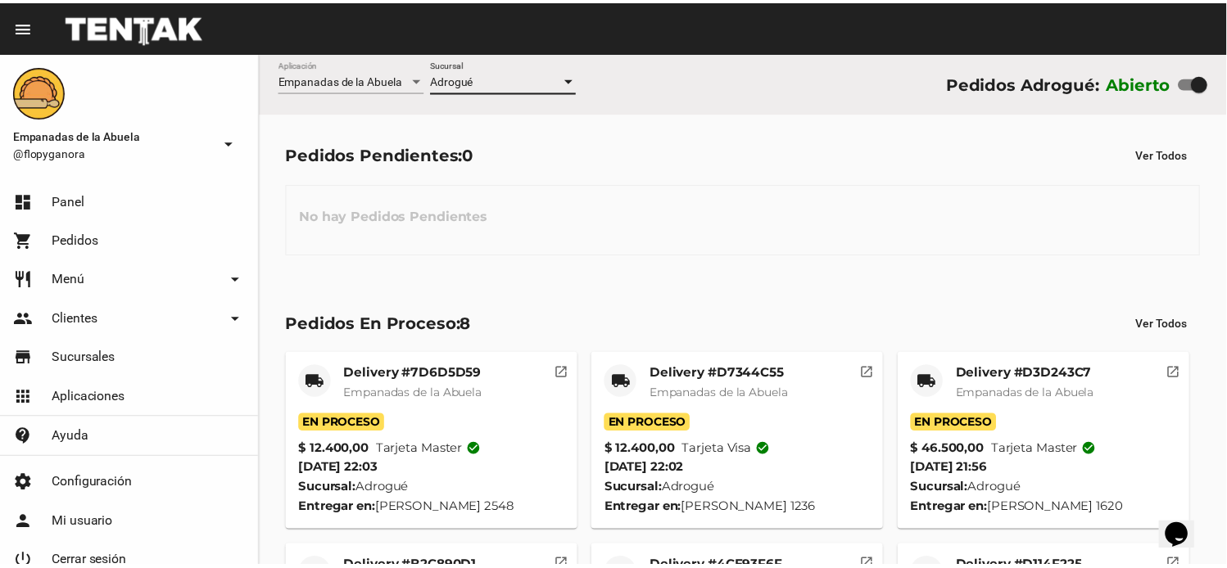
scroll to position [378, 0]
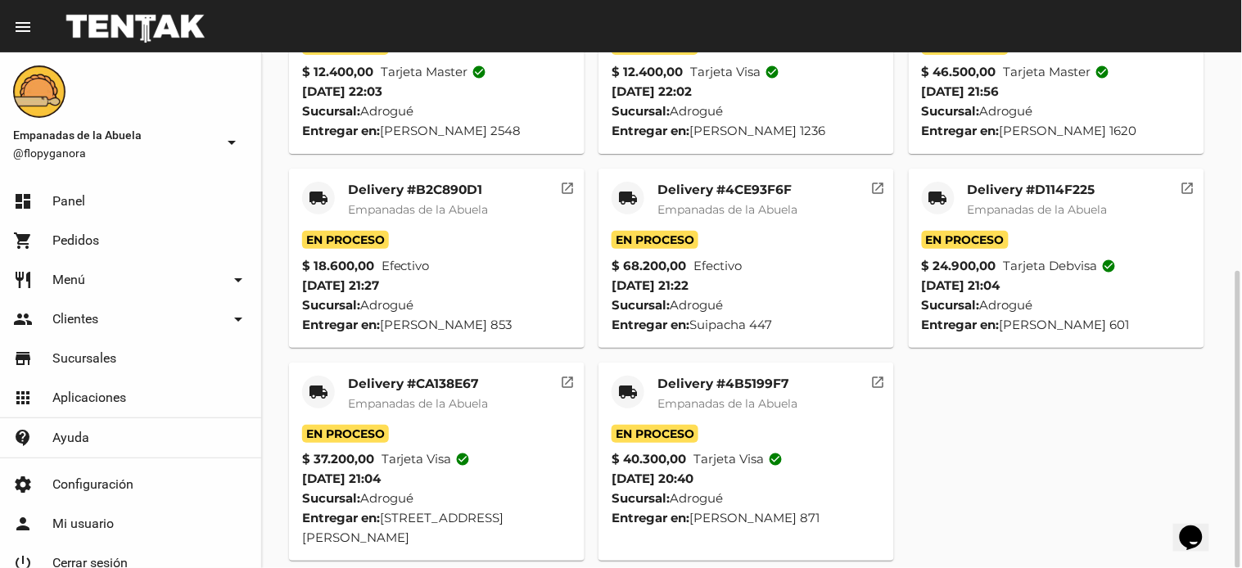
click at [648, 400] on mat-card-header "local_shipping Delivery #4B5199F7 Empanadas de la Abuela" at bounding box center [746, 400] width 269 height 49
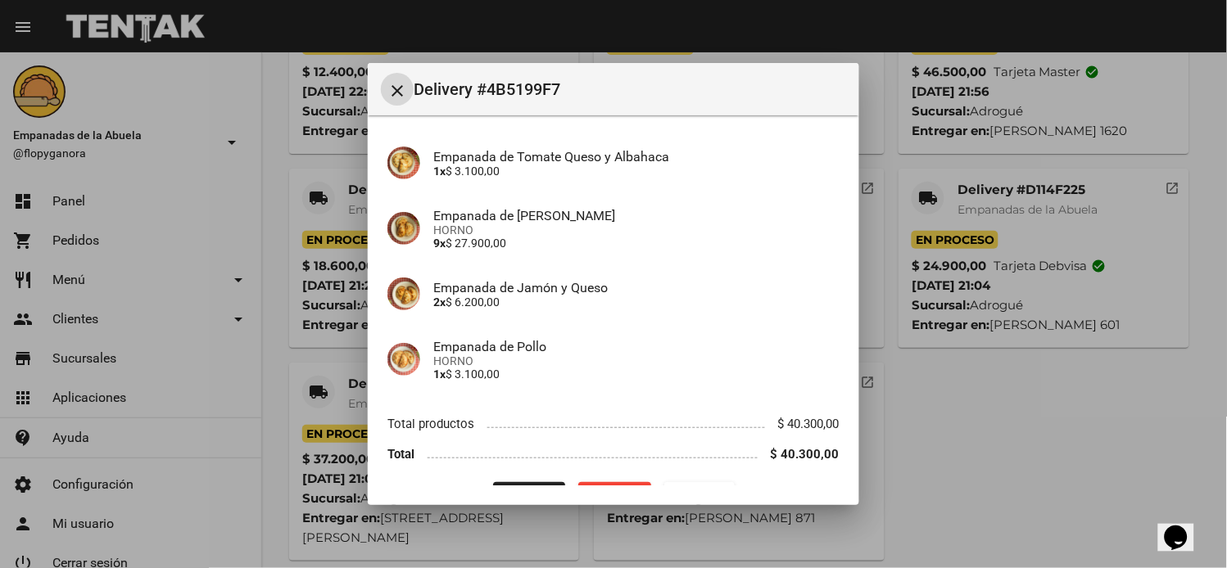
scroll to position [158, 0]
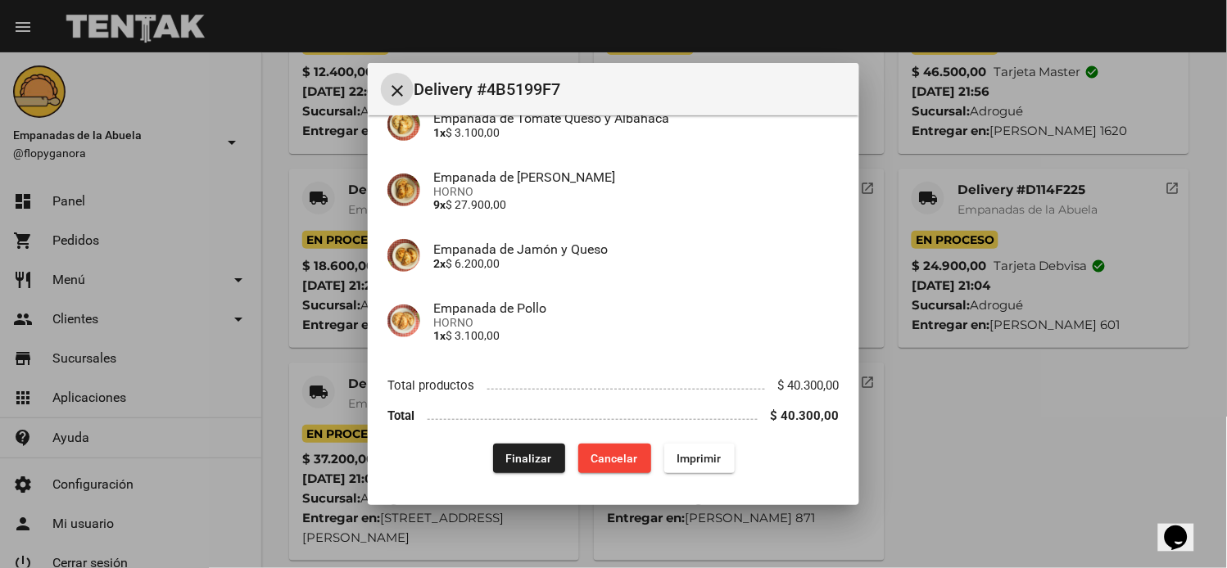
drag, startPoint x: 467, startPoint y: 463, endPoint x: 529, endPoint y: 465, distance: 62.2
click at [468, 463] on div "Finalizar Cancelar Imprimir" at bounding box center [613, 458] width 452 height 29
click at [530, 465] on button "Finalizar" at bounding box center [529, 458] width 72 height 29
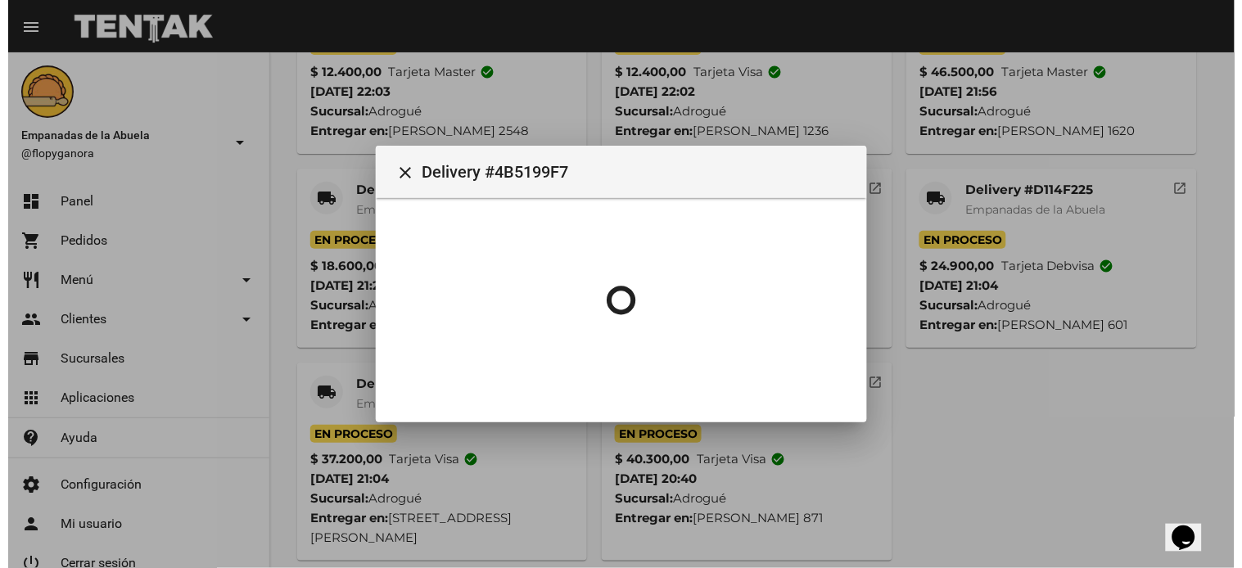
scroll to position [0, 0]
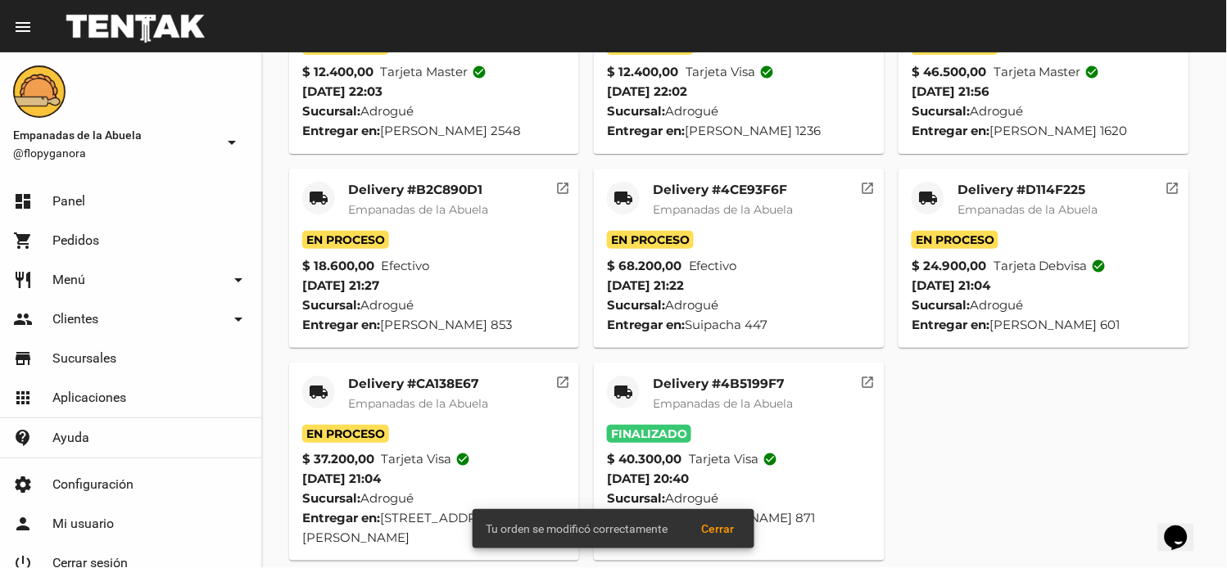
click at [318, 385] on mat-icon "local_shipping" at bounding box center [319, 392] width 20 height 20
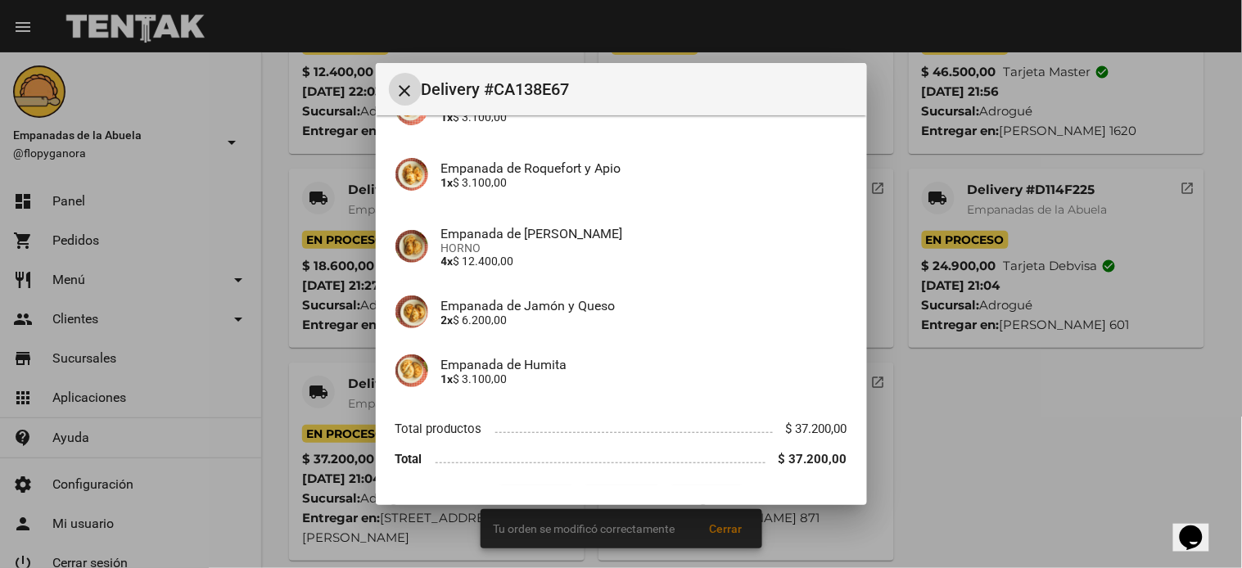
scroll to position [276, 0]
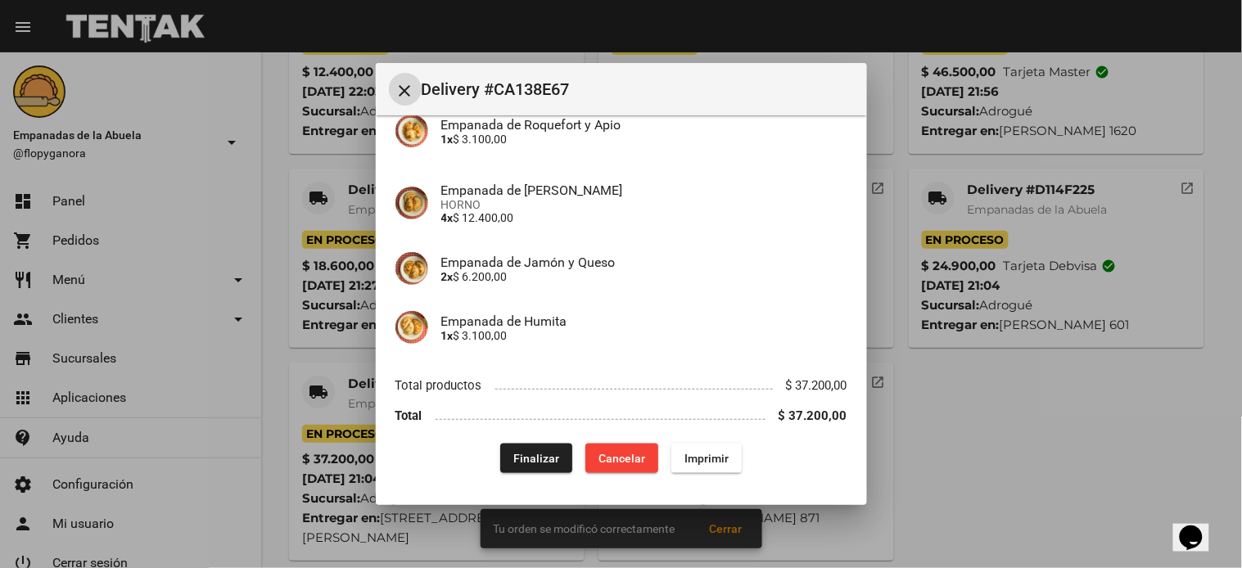
drag, startPoint x: 521, startPoint y: 442, endPoint x: 517, endPoint y: 478, distance: 36.2
click at [521, 443] on div "App: Empanadas de la Abuela Sucursal: Adrogué Cuenta: Natalia Flores ( +54 1168…" at bounding box center [621, 166] width 452 height 614
click at [519, 449] on button "Finalizar" at bounding box center [536, 458] width 72 height 29
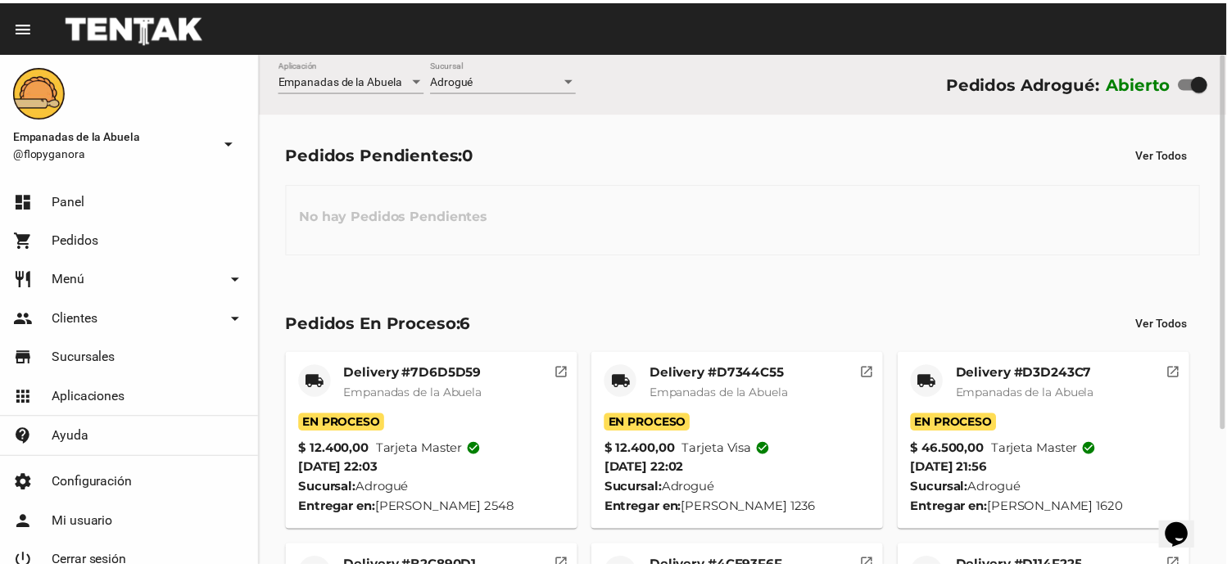
scroll to position [184, 0]
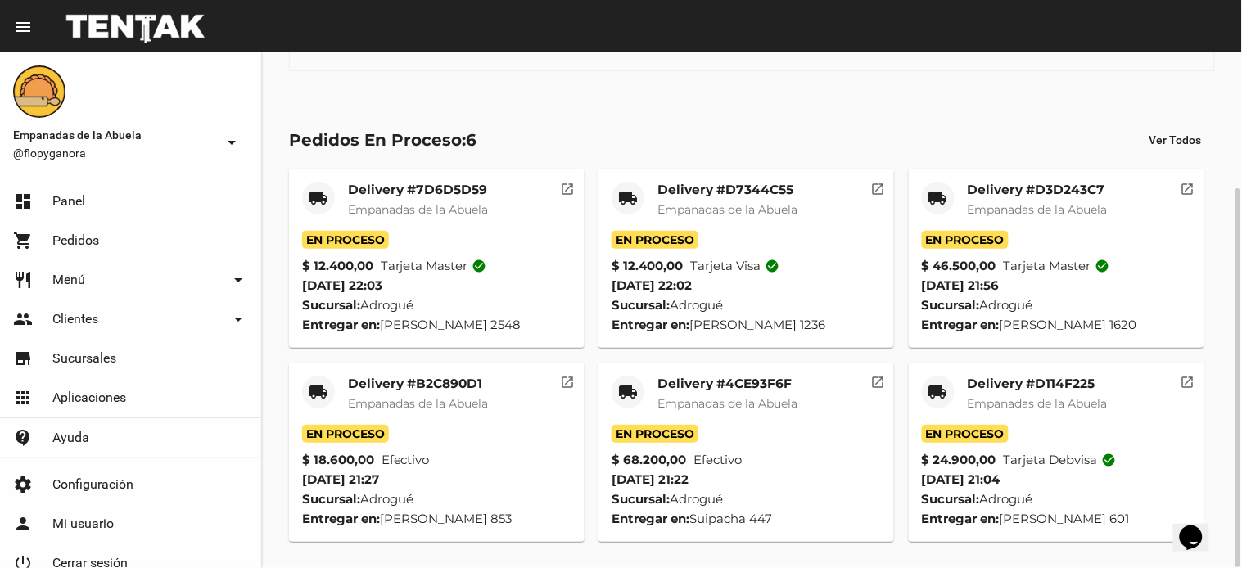
click at [928, 378] on div "local_shipping" at bounding box center [938, 392] width 33 height 33
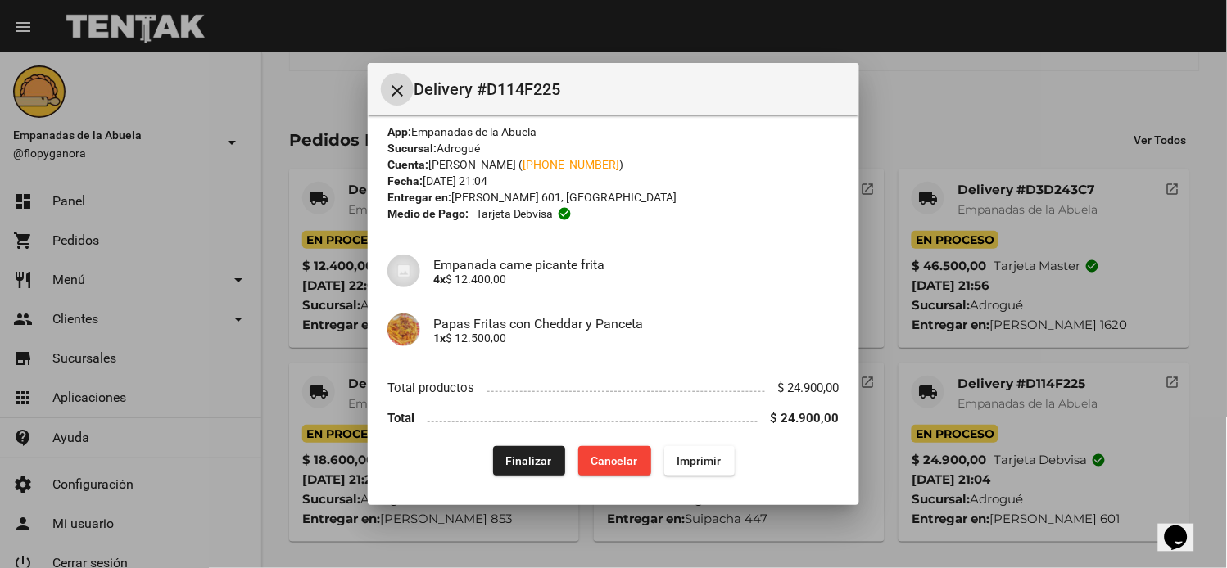
scroll to position [14, 0]
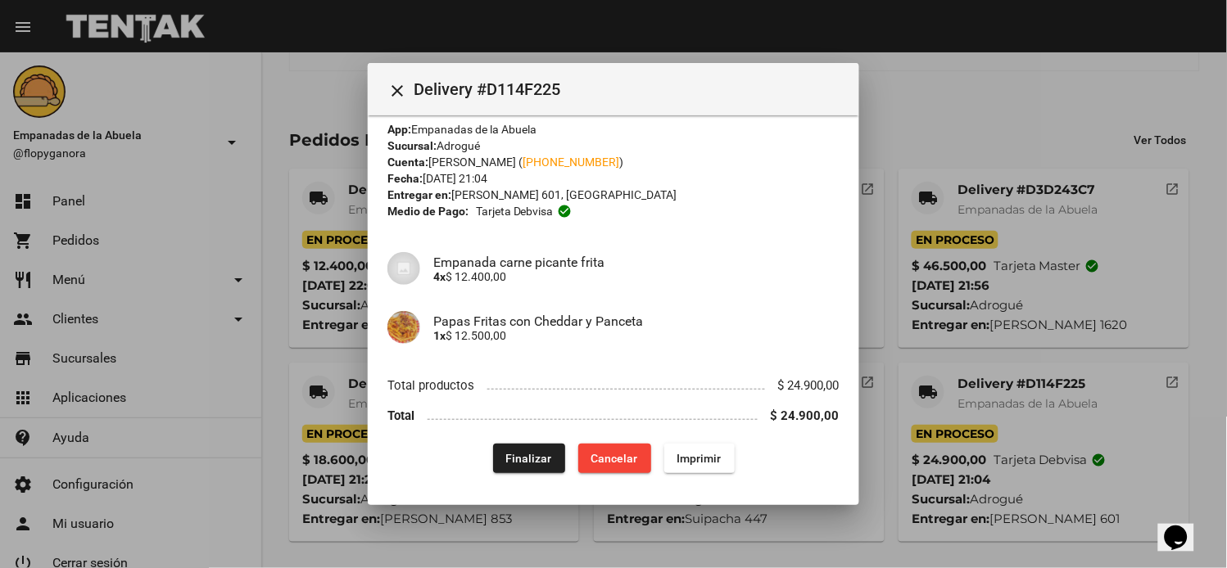
click at [520, 441] on div "App: Empanadas de la Abuela Sucursal: Adrogué Cuenta: Ana Carolina Holecek ( +5…" at bounding box center [613, 297] width 452 height 352
click at [532, 459] on span "Finalizar" at bounding box center [529, 458] width 46 height 13
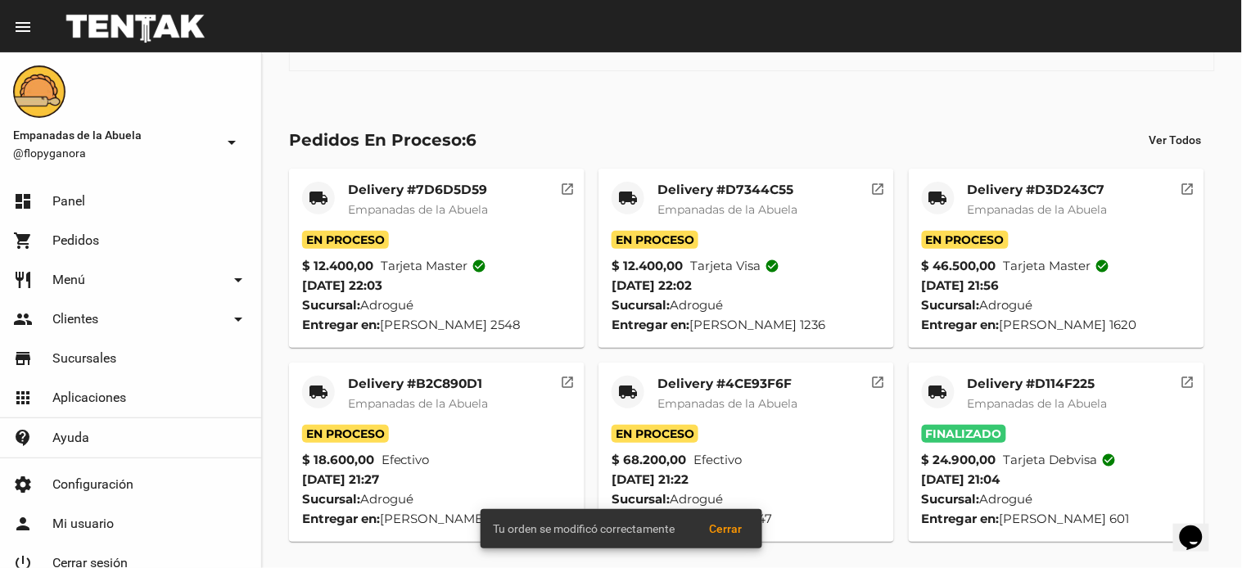
click at [927, 195] on div "local_shipping" at bounding box center [938, 198] width 33 height 33
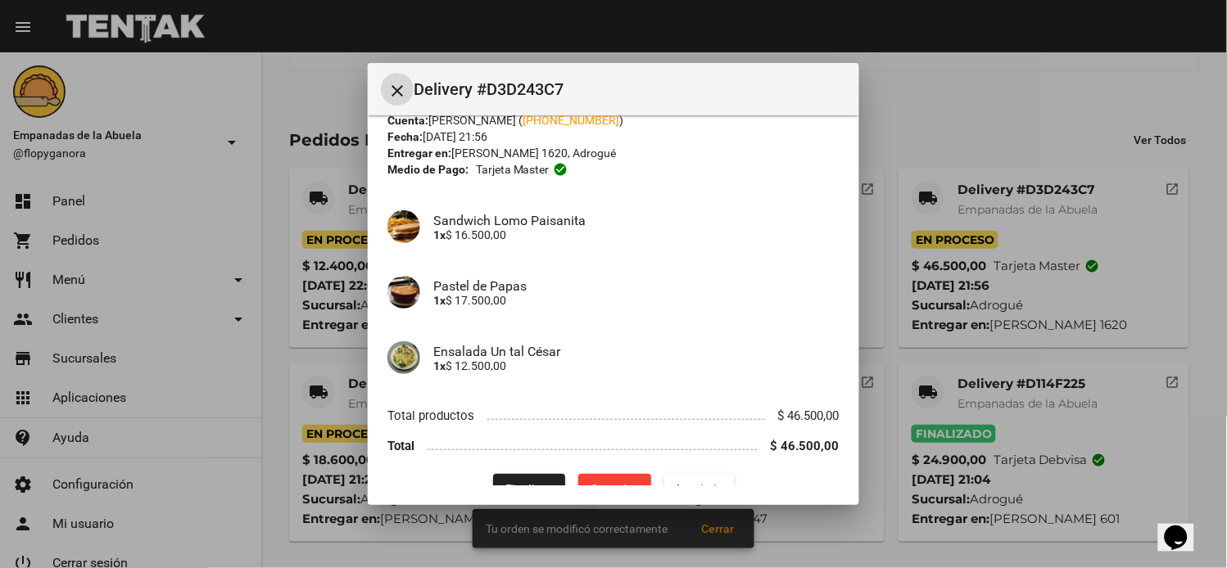
scroll to position [86, 0]
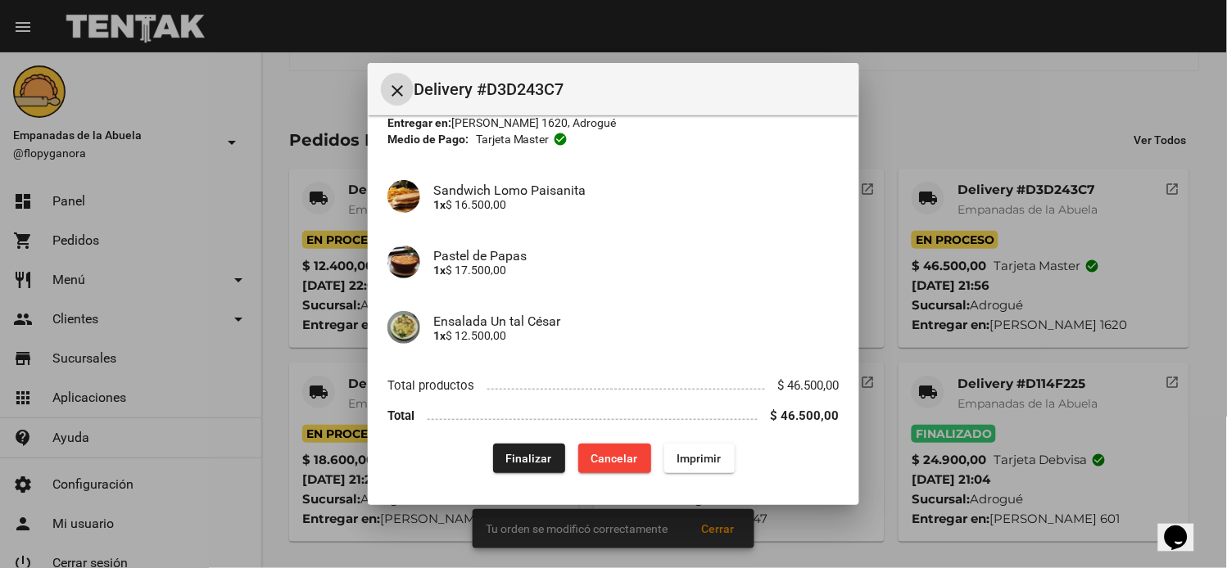
click at [517, 475] on mat-dialog-content "App: Empanadas de la Abuela Sucursal: Adrogué Cuenta: Nicolás Boghossian ( +54 …" at bounding box center [613, 299] width 491 height 369
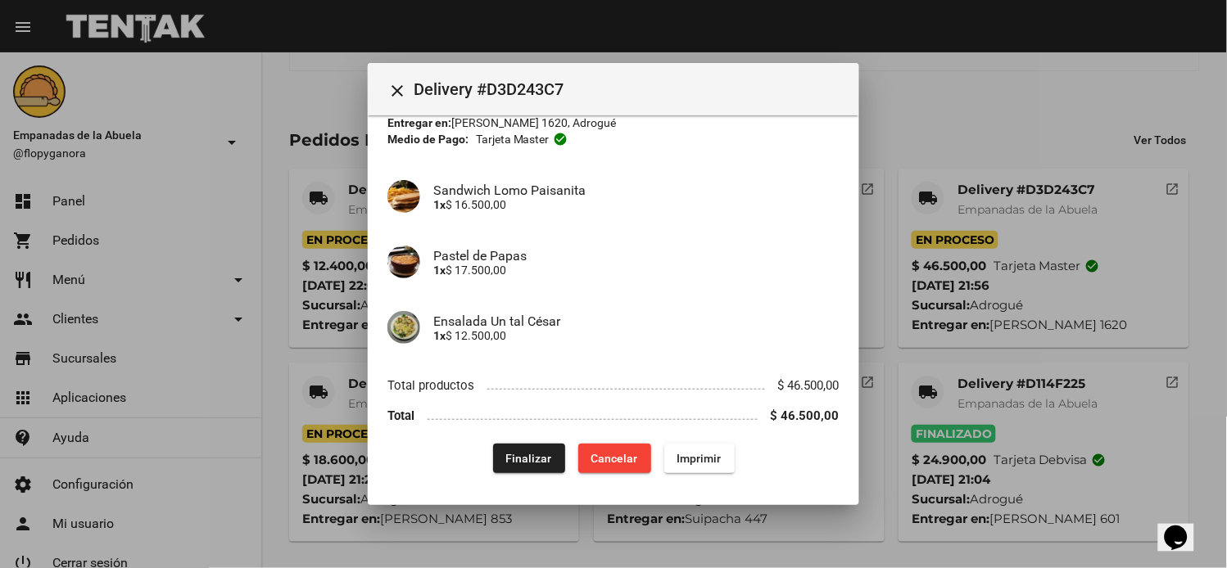
click at [516, 455] on span "Finalizar" at bounding box center [529, 458] width 46 height 13
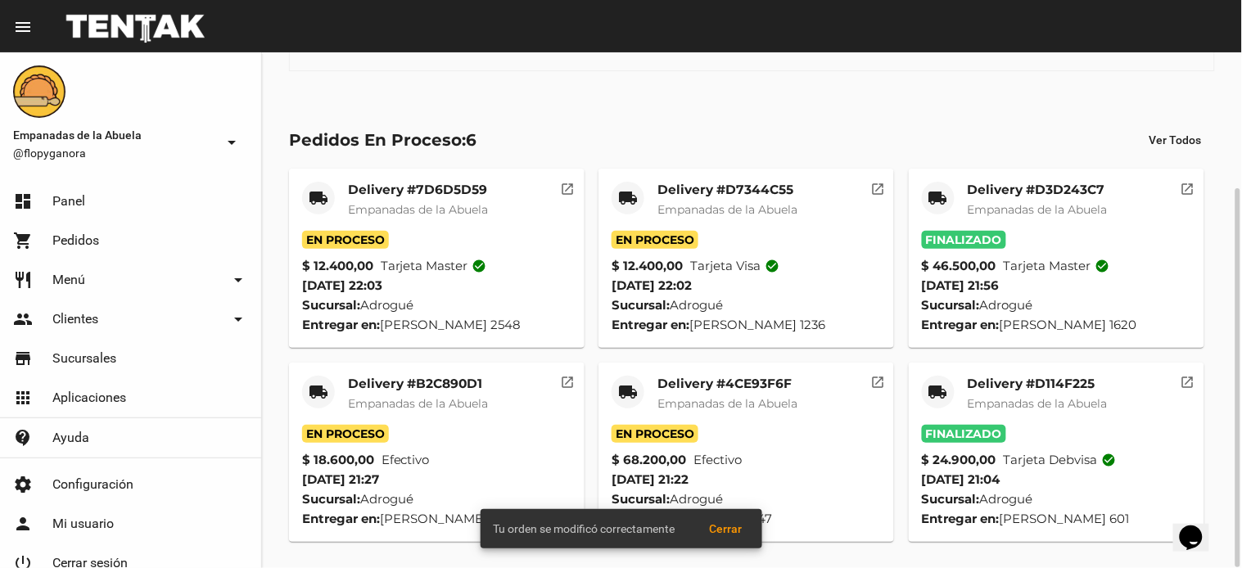
click at [621, 393] on mat-icon "local_shipping" at bounding box center [628, 392] width 20 height 20
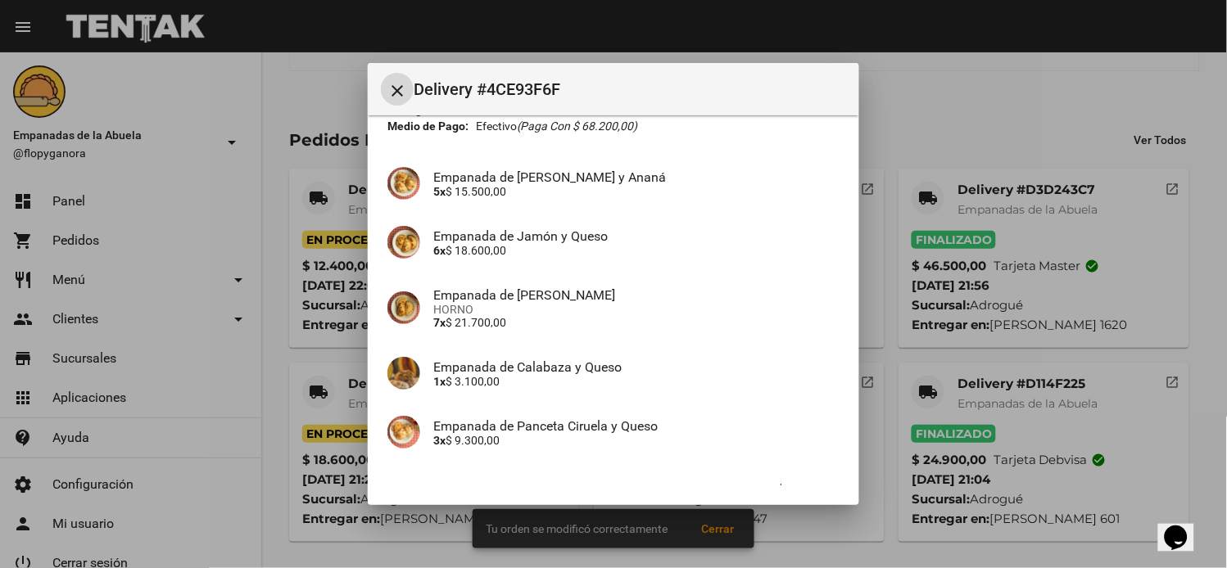
scroll to position [205, 0]
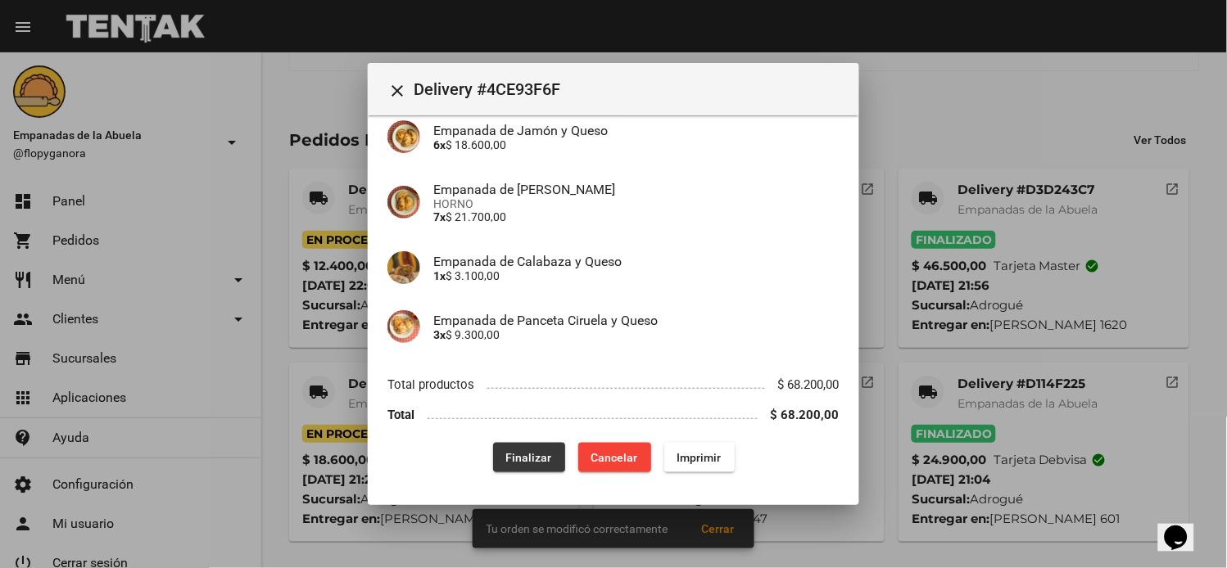
click at [516, 454] on span "Finalizar" at bounding box center [529, 457] width 46 height 13
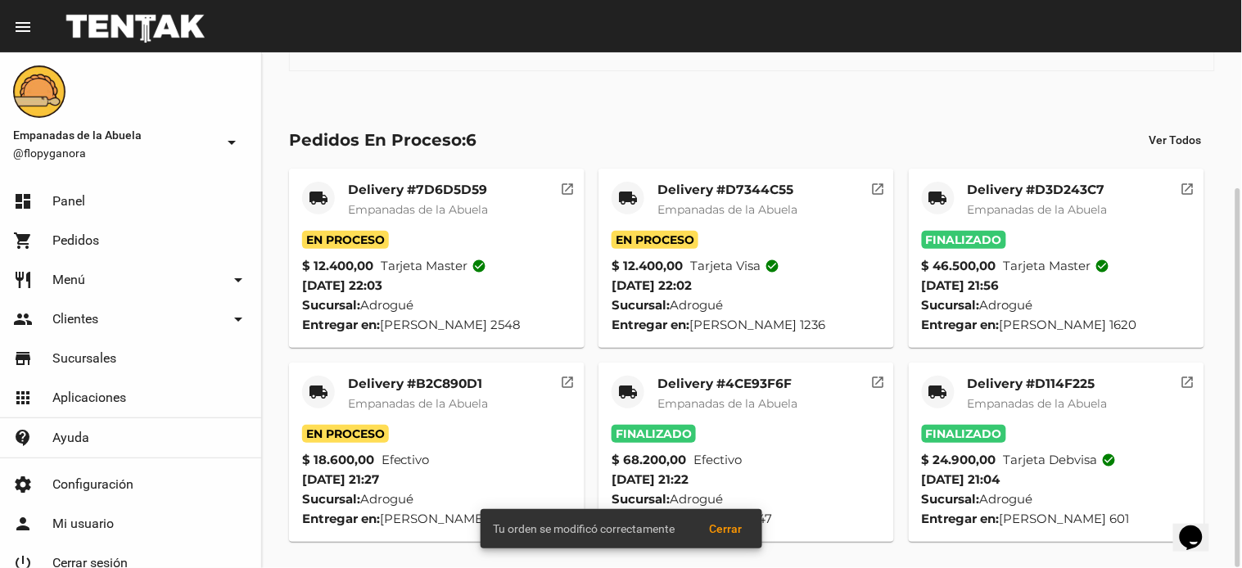
click at [319, 391] on mat-icon "local_shipping" at bounding box center [319, 392] width 20 height 20
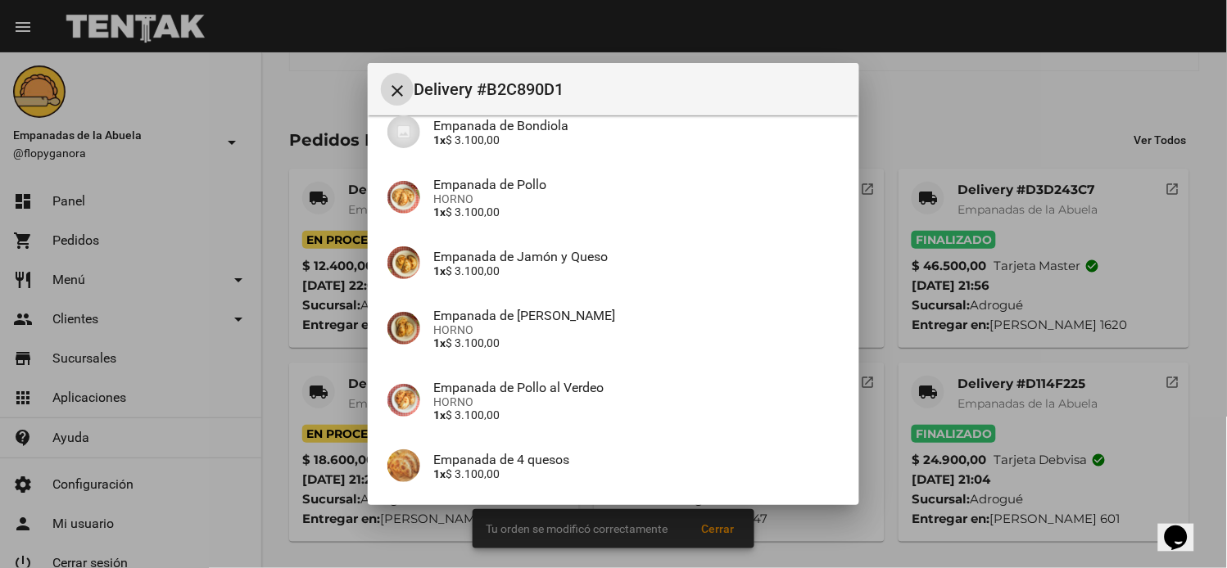
scroll to position [322, 0]
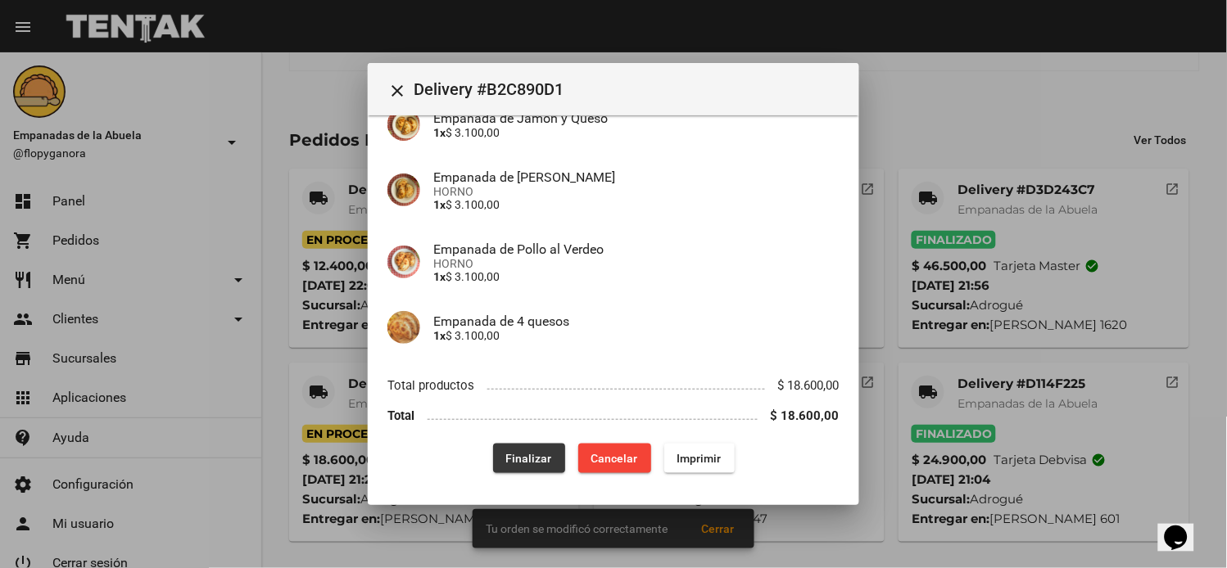
click at [524, 456] on span "Finalizar" at bounding box center [529, 458] width 46 height 13
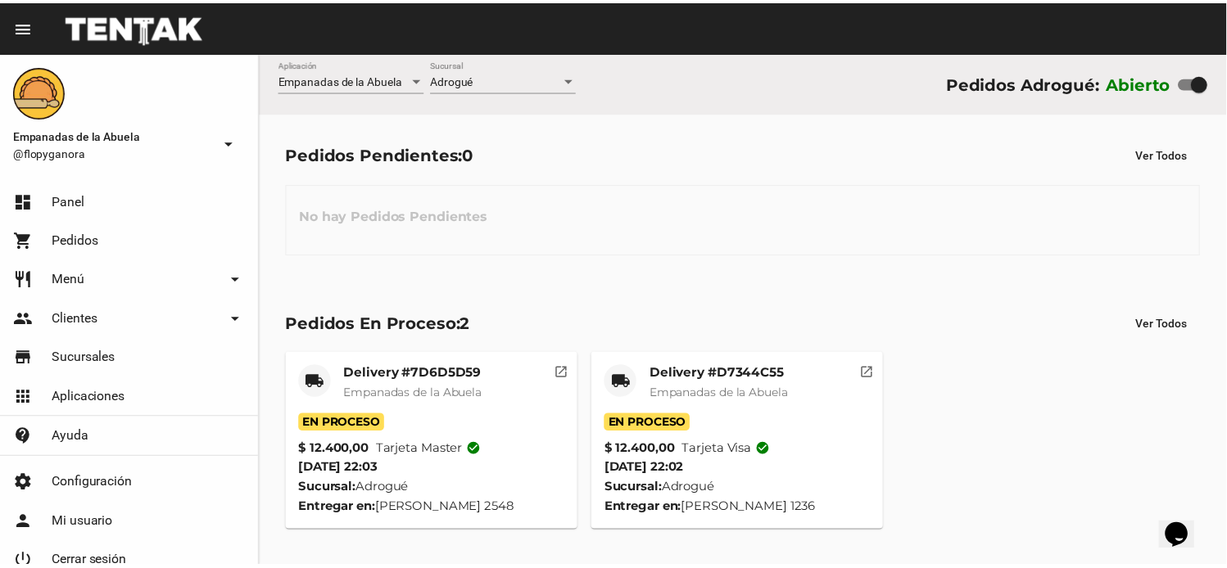
scroll to position [0, 0]
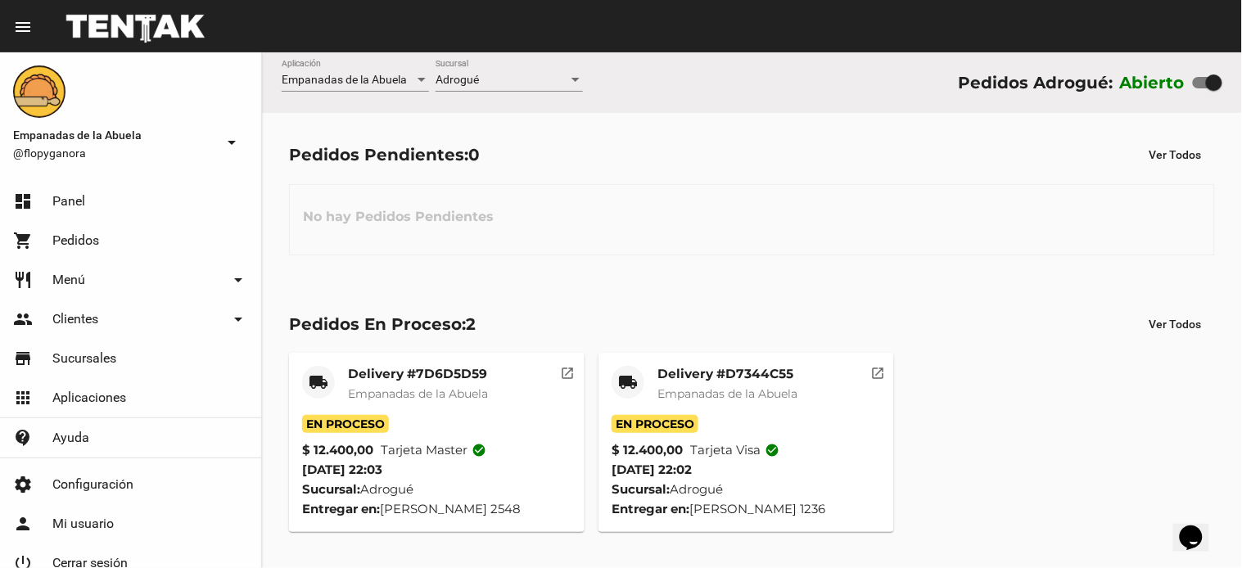
click at [672, 382] on mat-card-title "Delivery #D7344C55" at bounding box center [727, 374] width 140 height 16
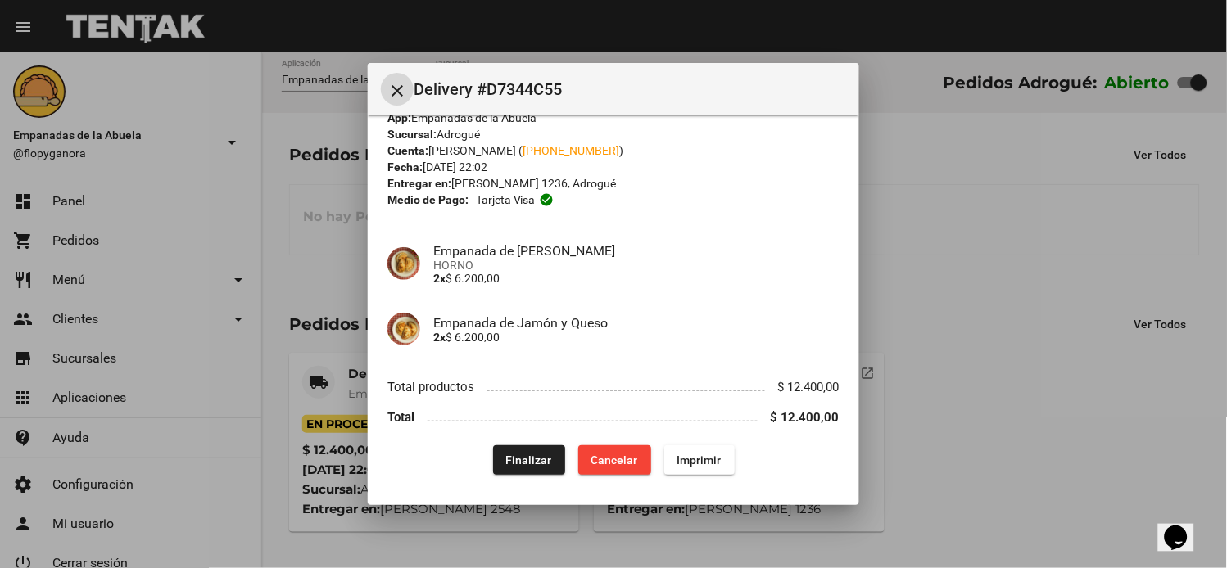
scroll to position [27, 0]
click at [529, 454] on span "Finalizar" at bounding box center [529, 458] width 46 height 13
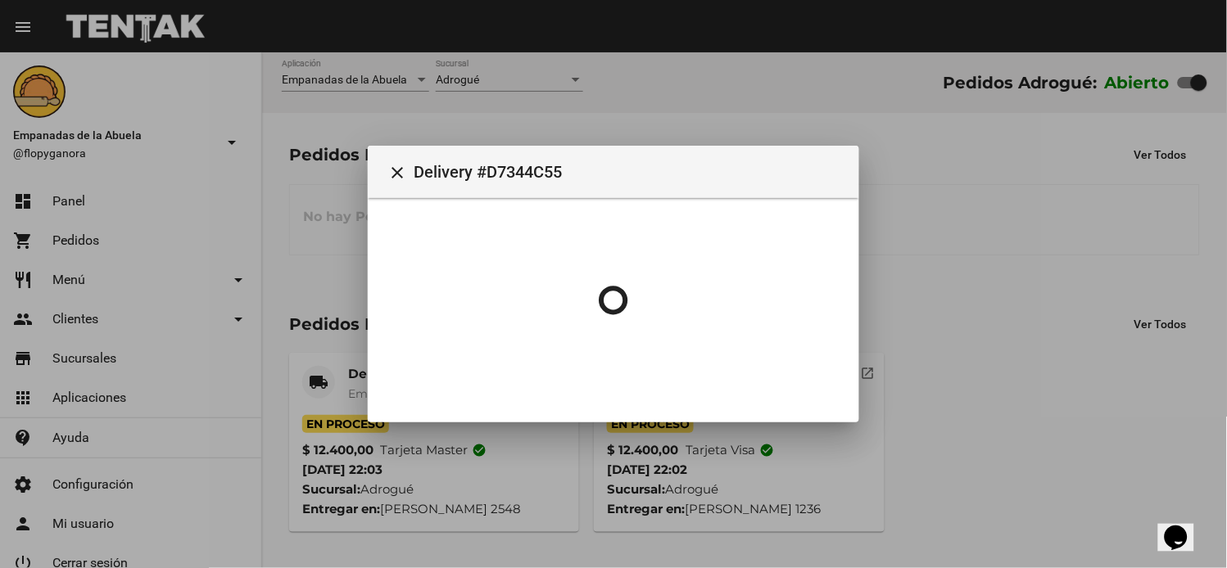
click at [359, 372] on div at bounding box center [613, 284] width 1227 height 568
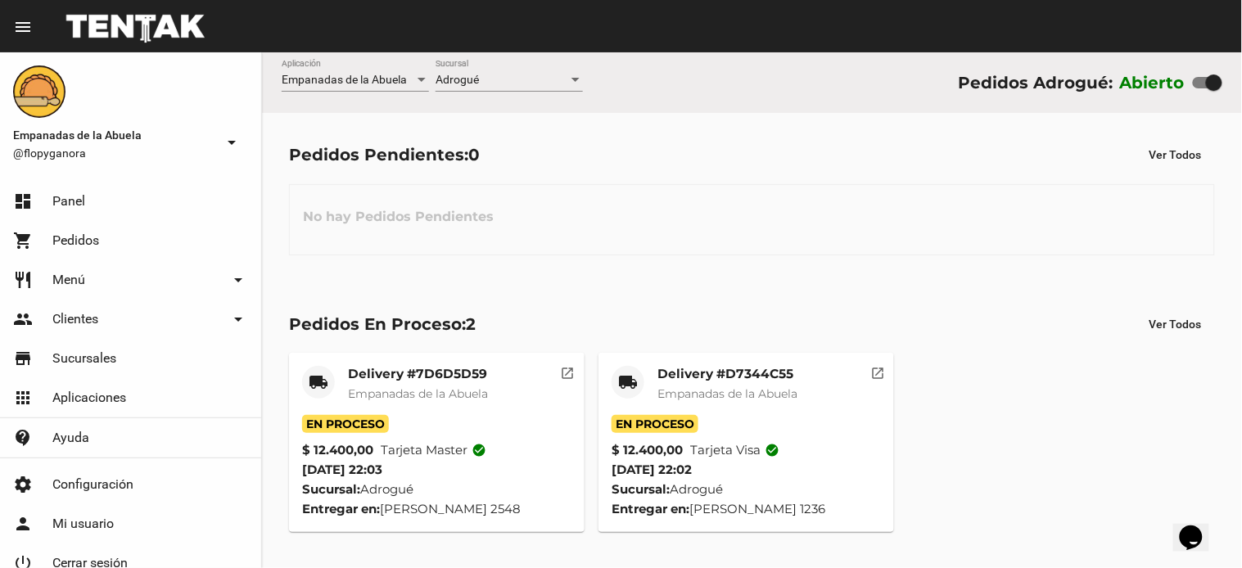
click at [371, 371] on mat-card-title "Delivery #7D6D5D59" at bounding box center [418, 374] width 140 height 16
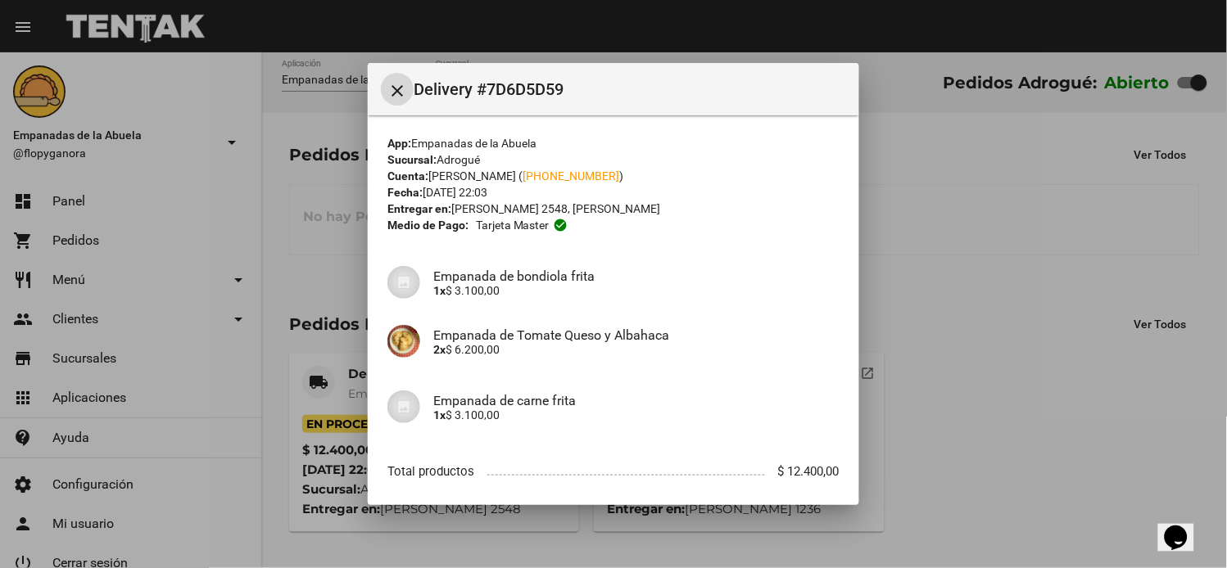
scroll to position [86, 0]
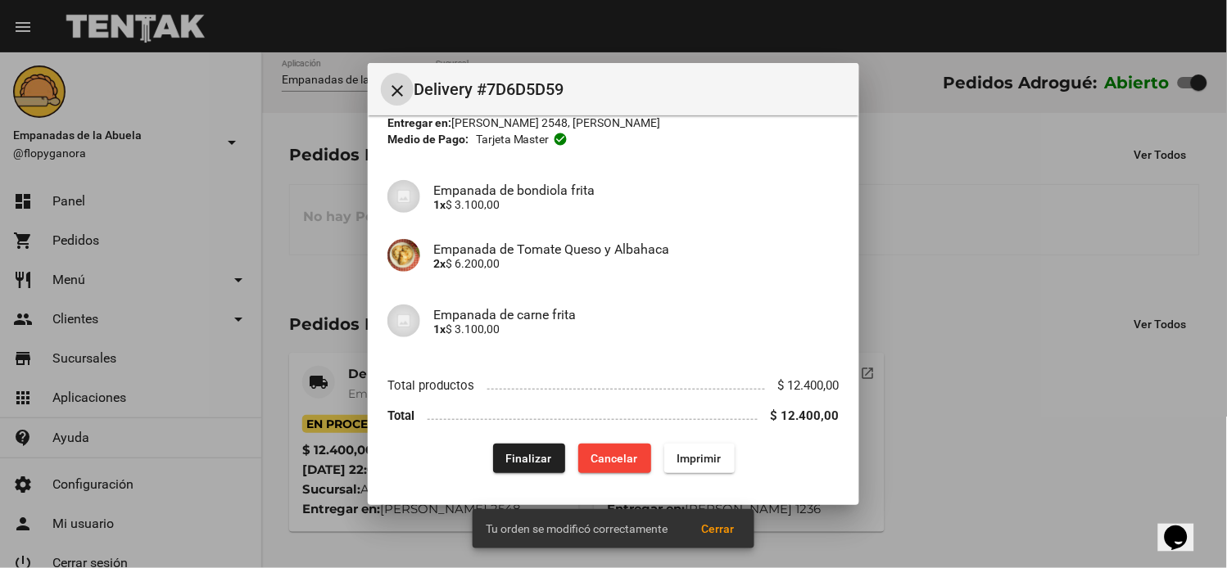
click at [506, 462] on span "Finalizar" at bounding box center [529, 458] width 46 height 13
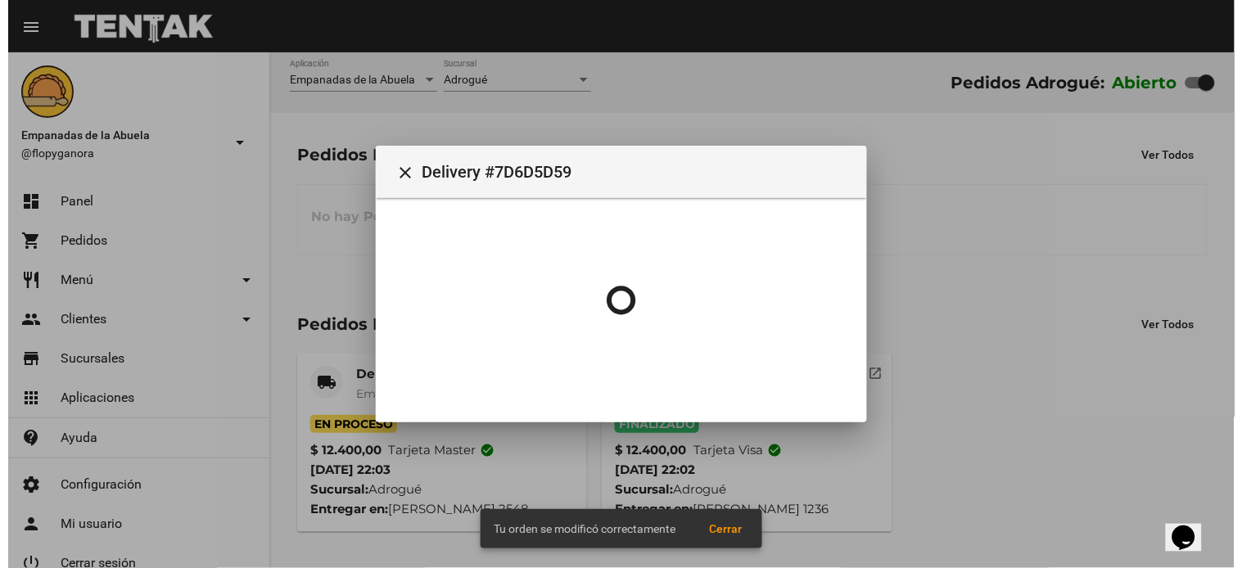
scroll to position [0, 0]
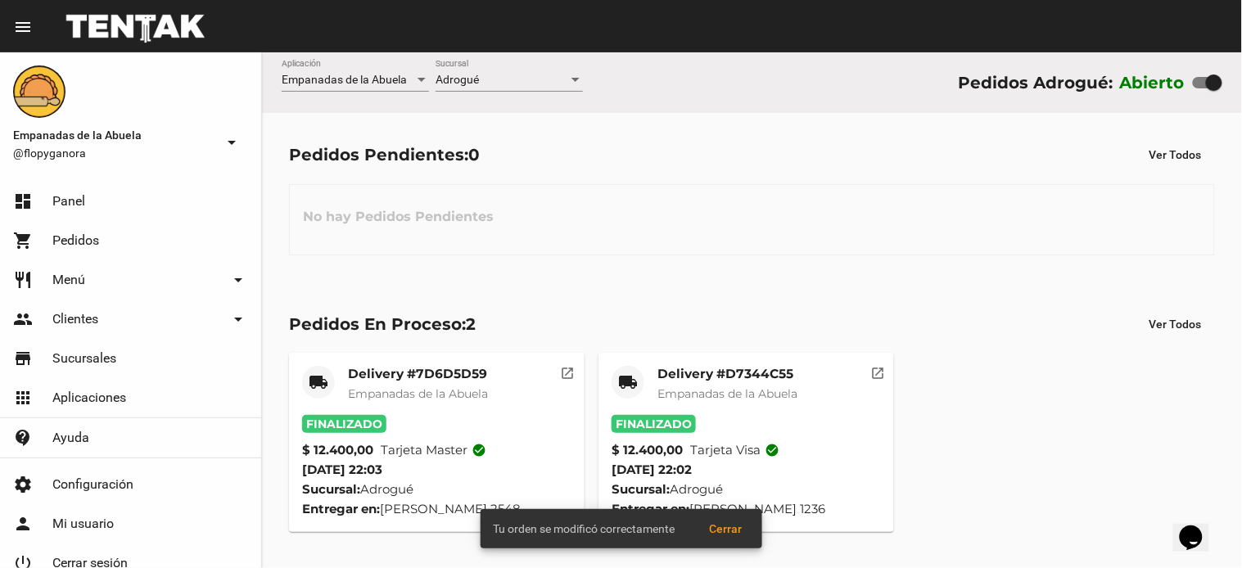
click at [504, 72] on div "Adrogué Sucursal" at bounding box center [509, 76] width 147 height 32
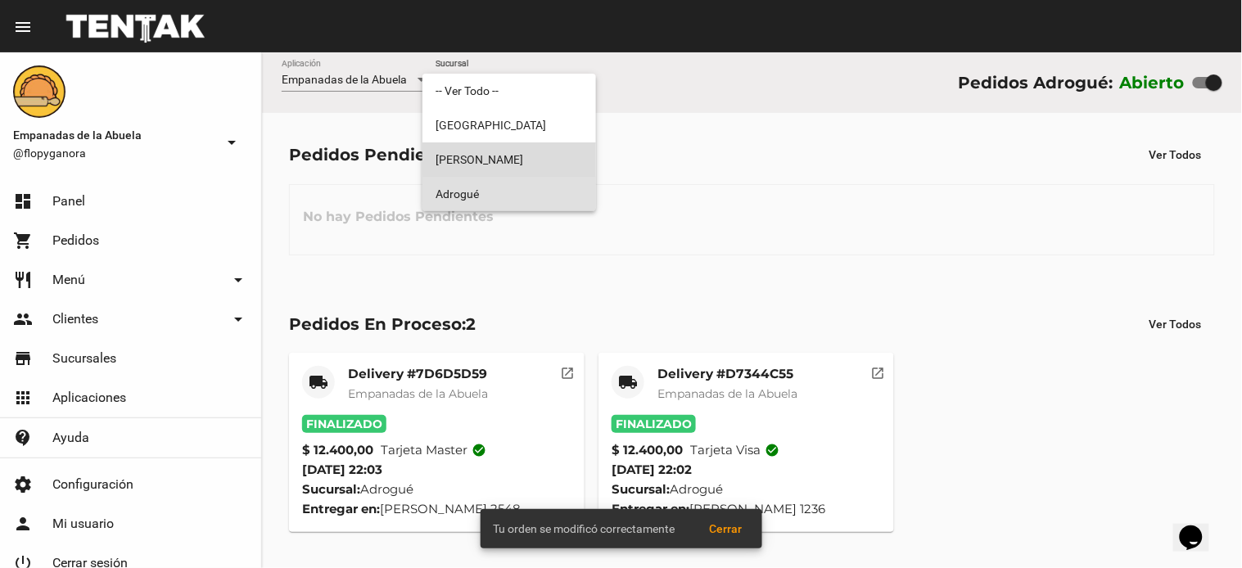
click at [531, 149] on span "[PERSON_NAME]" at bounding box center [509, 159] width 147 height 34
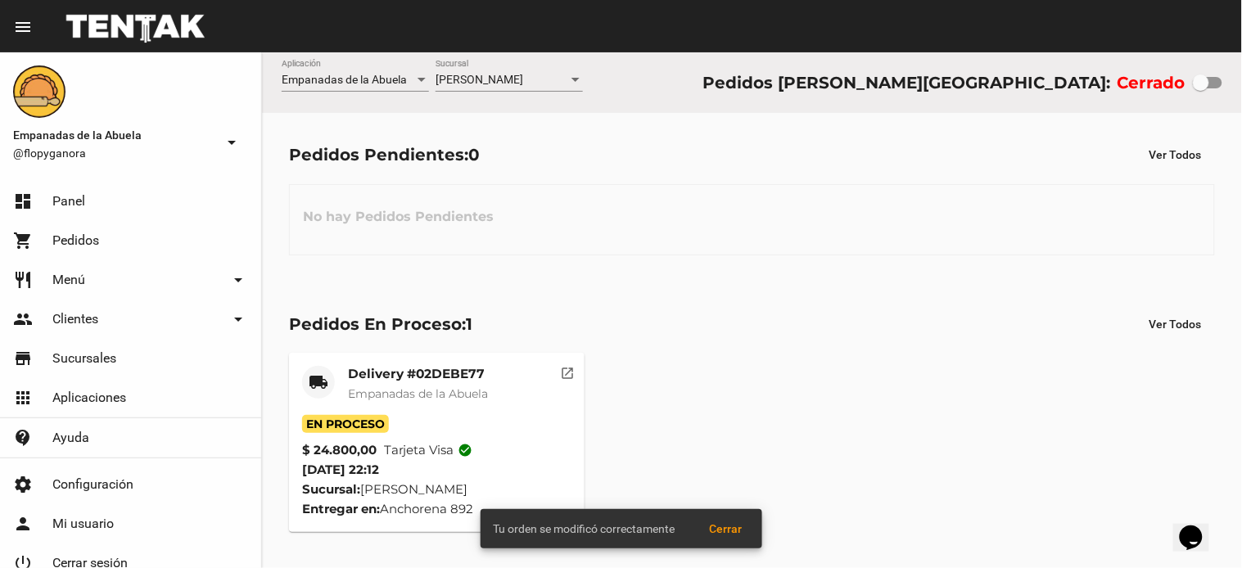
click at [531, 61] on div "Lomas de Zamora Sucursal" at bounding box center [509, 76] width 147 height 32
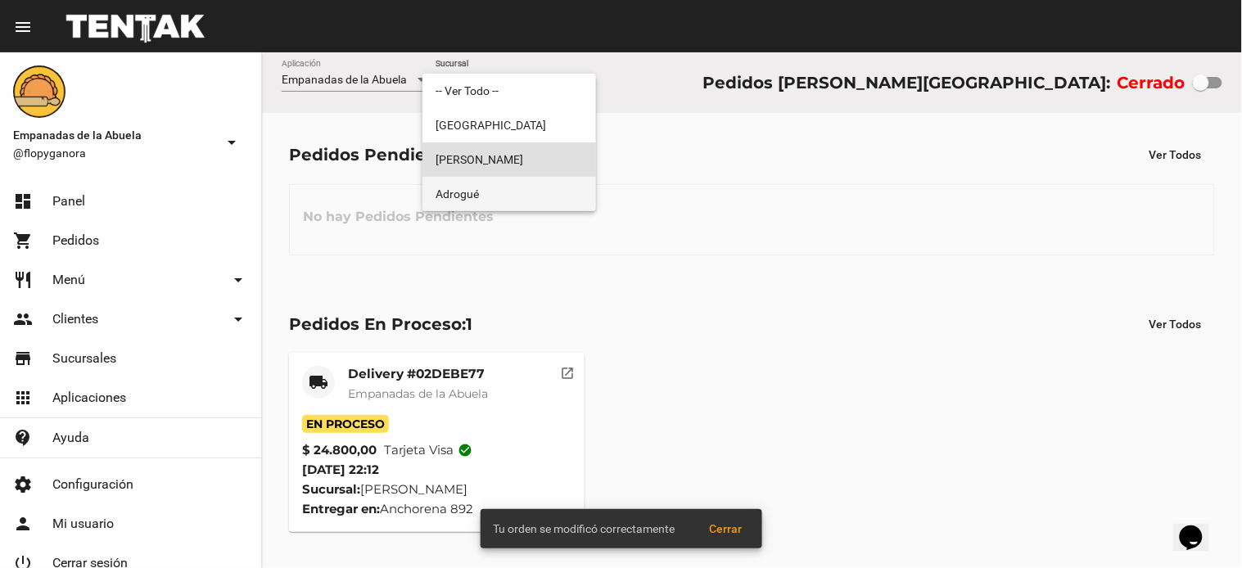
click at [527, 191] on span "Adrogué" at bounding box center [509, 194] width 147 height 34
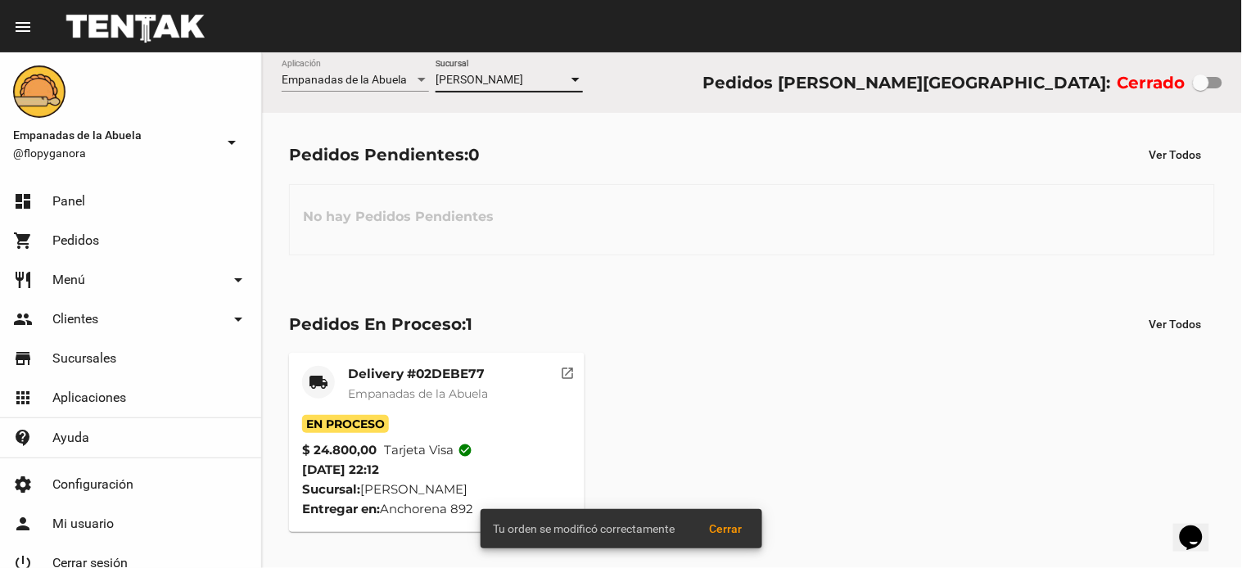
checkbox input "true"
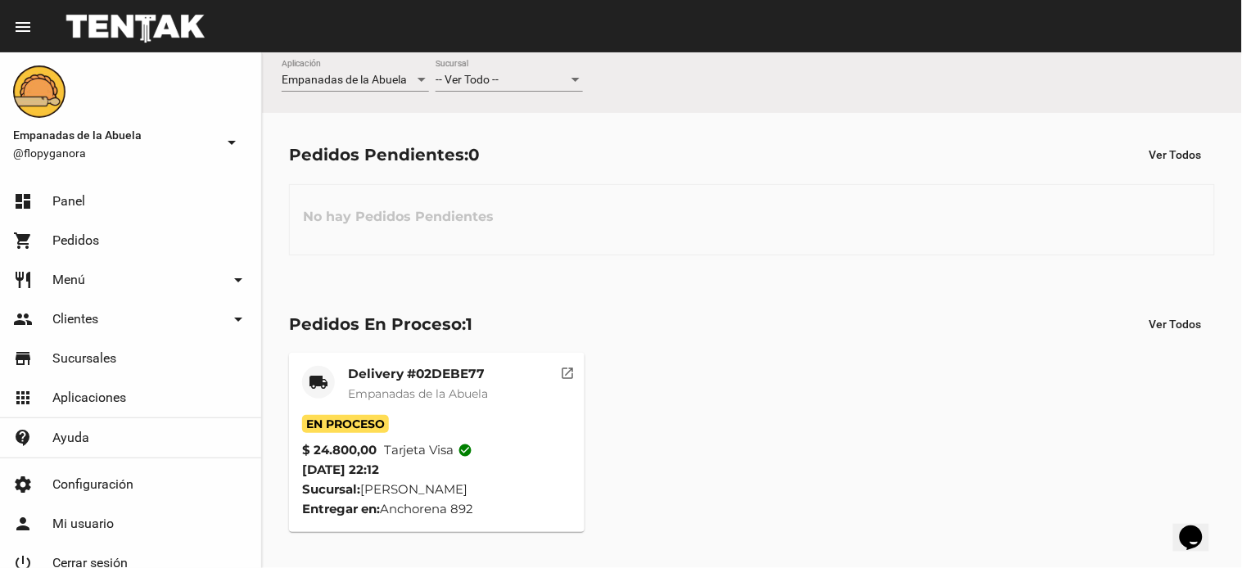
click at [509, 88] on div "-- Ver Todo -- Sucursal" at bounding box center [509, 76] width 147 height 32
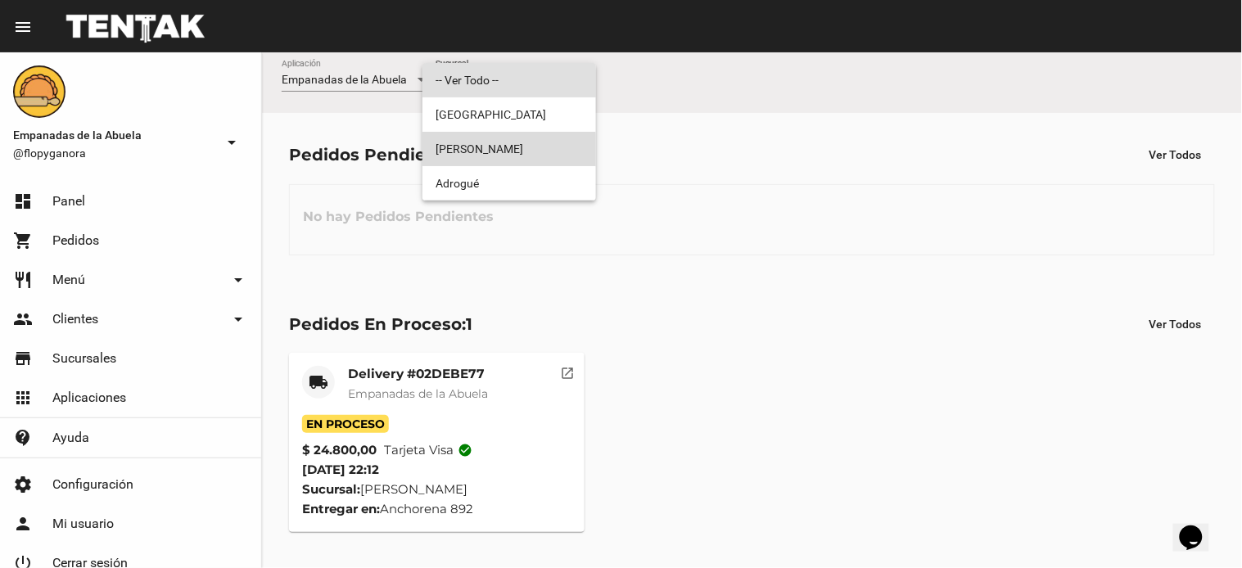
click at [503, 160] on span "[PERSON_NAME]" at bounding box center [509, 149] width 147 height 34
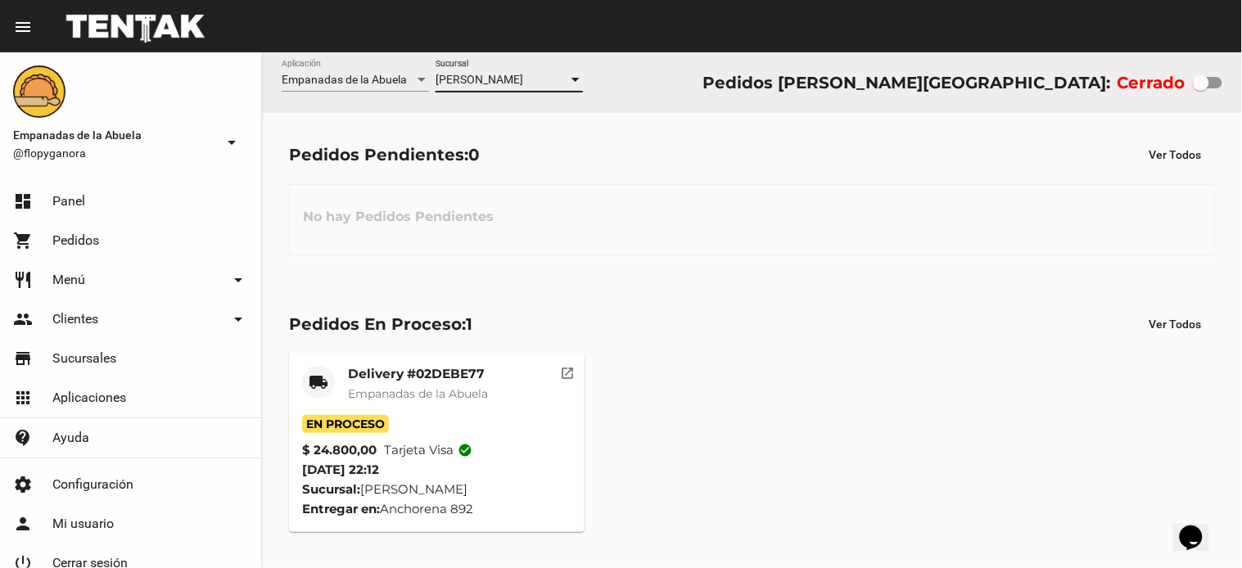
click at [522, 83] on span "[PERSON_NAME]" at bounding box center [480, 79] width 88 height 13
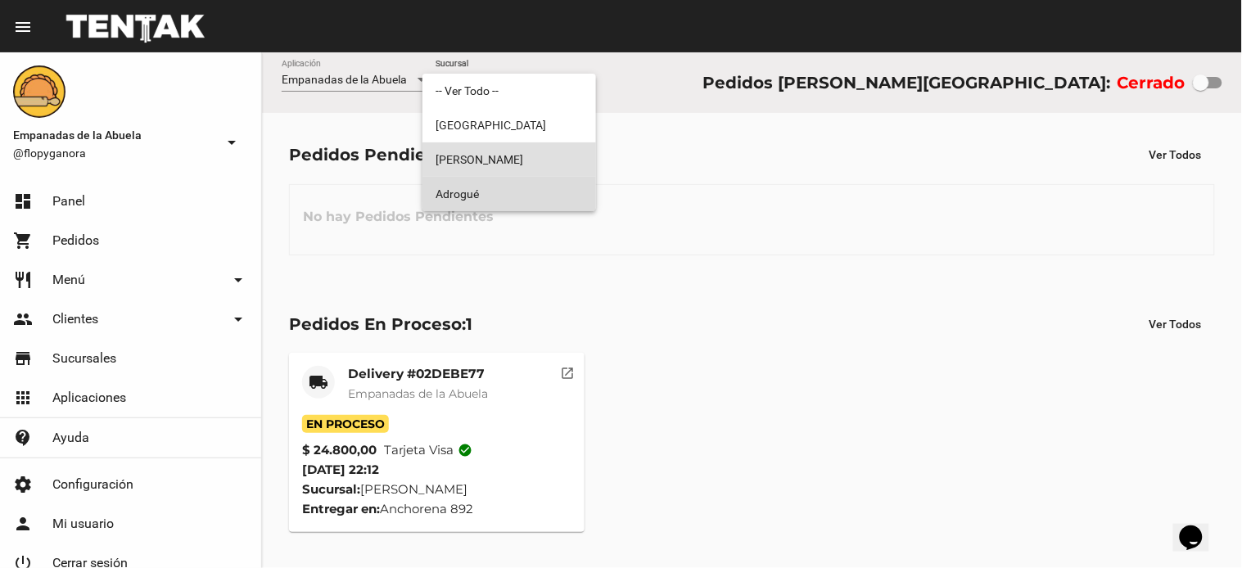
click at [510, 183] on span "Adrogué" at bounding box center [509, 194] width 147 height 34
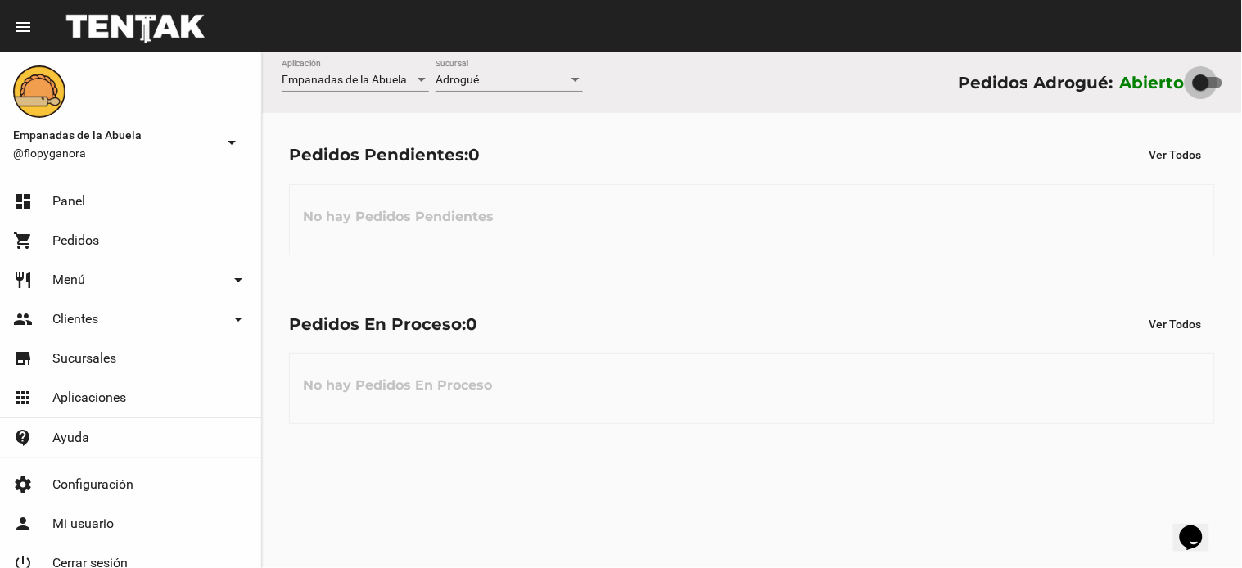
drag, startPoint x: 1191, startPoint y: 83, endPoint x: 1115, endPoint y: 83, distance: 76.1
click at [1132, 83] on div "Abierto" at bounding box center [1171, 83] width 102 height 26
checkbox input "false"
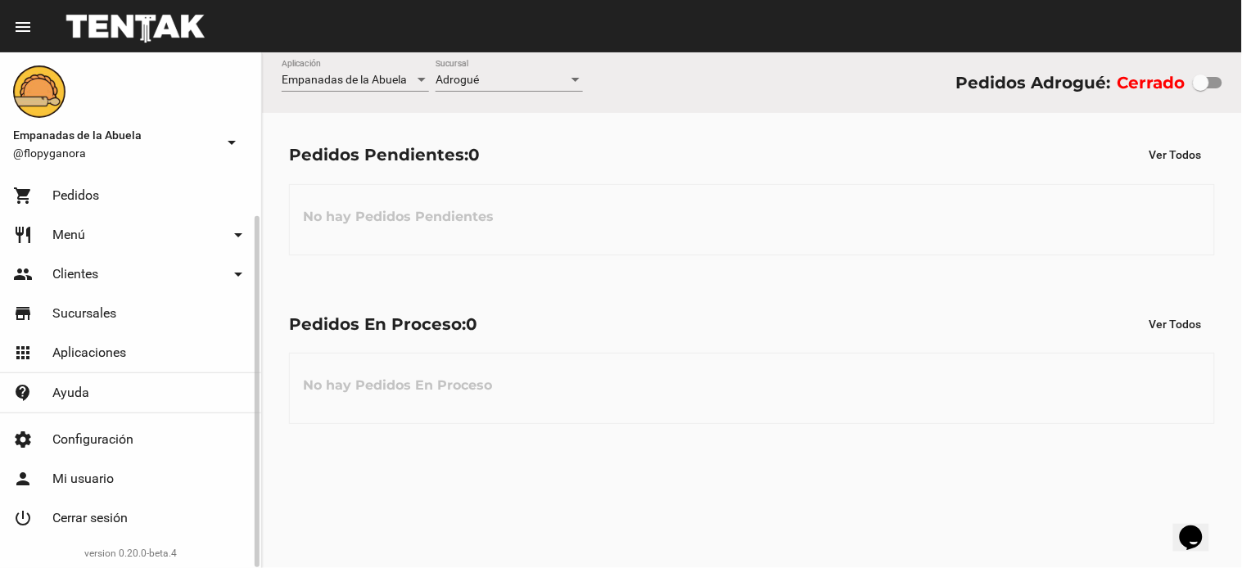
click at [104, 499] on link "power_settings_new Cerrar sesión" at bounding box center [130, 518] width 261 height 39
